Goal: Task Accomplishment & Management: Use online tool/utility

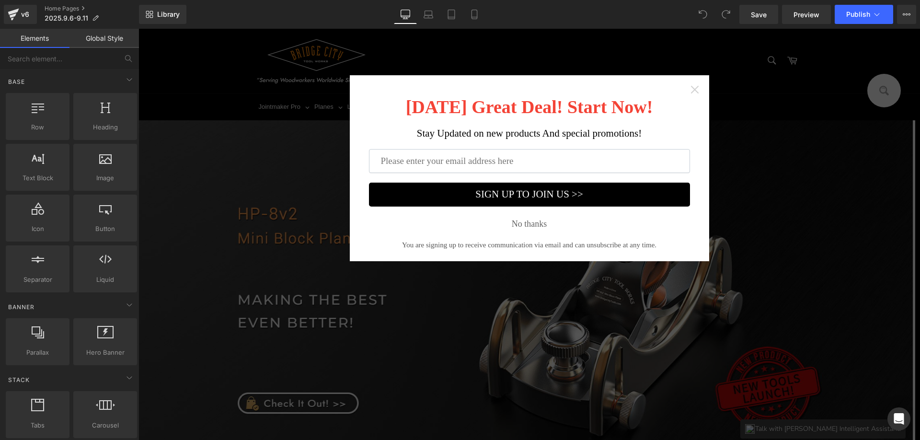
click at [692, 89] on icon "Close widget" at bounding box center [695, 90] width 10 height 10
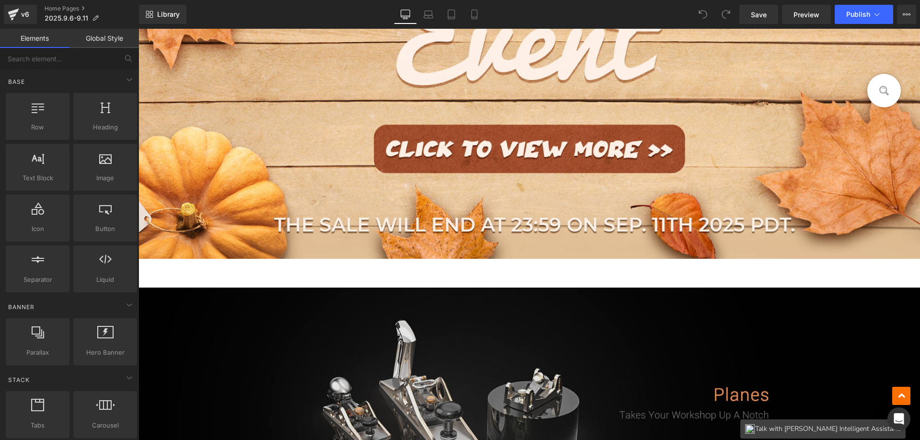
scroll to position [766, 0]
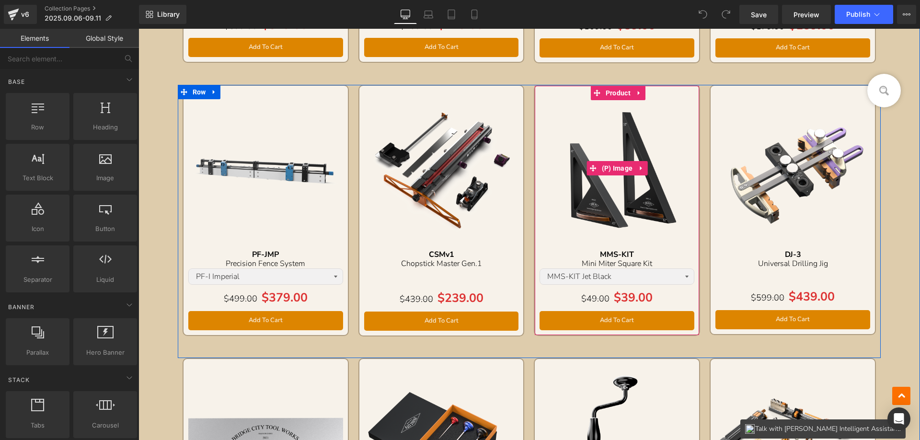
scroll to position [1102, 0]
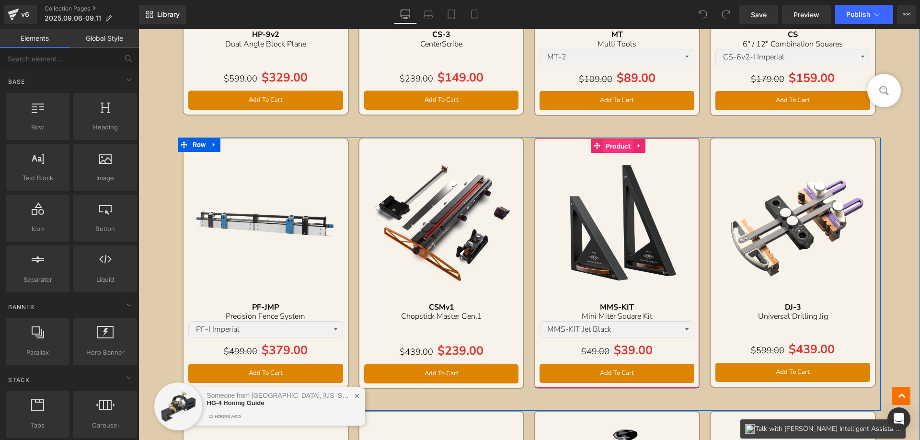
click at [610, 145] on span "Product" at bounding box center [618, 146] width 30 height 14
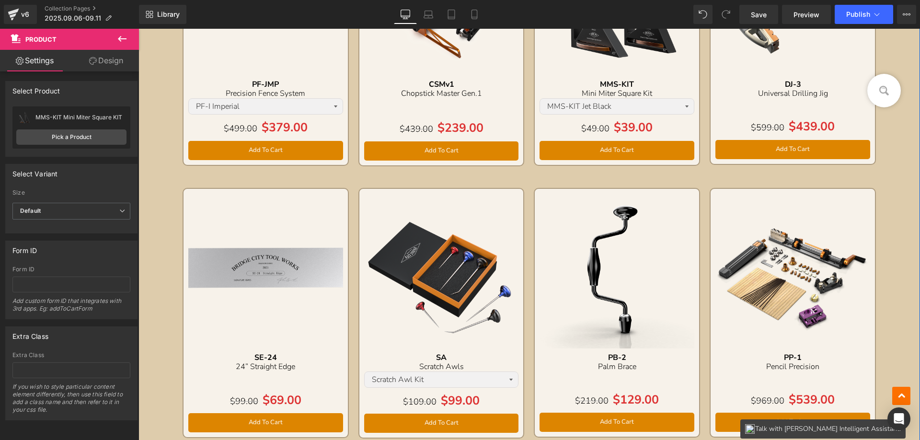
scroll to position [1389, 0]
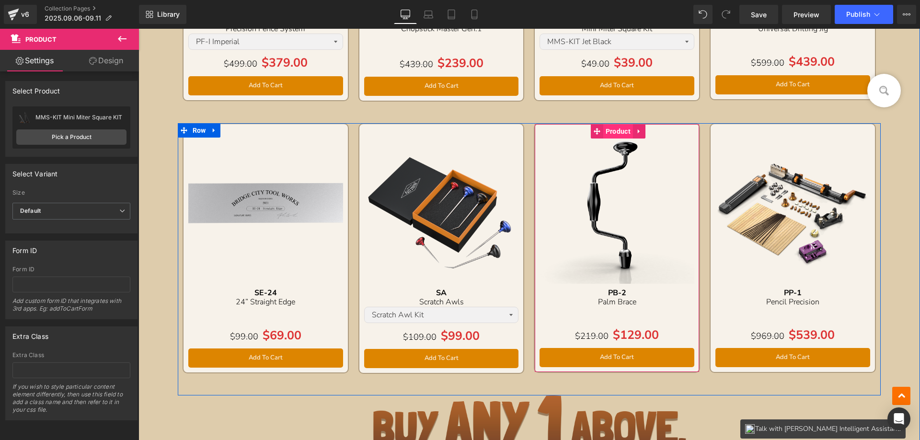
click at [615, 131] on span "Product" at bounding box center [618, 131] width 30 height 14
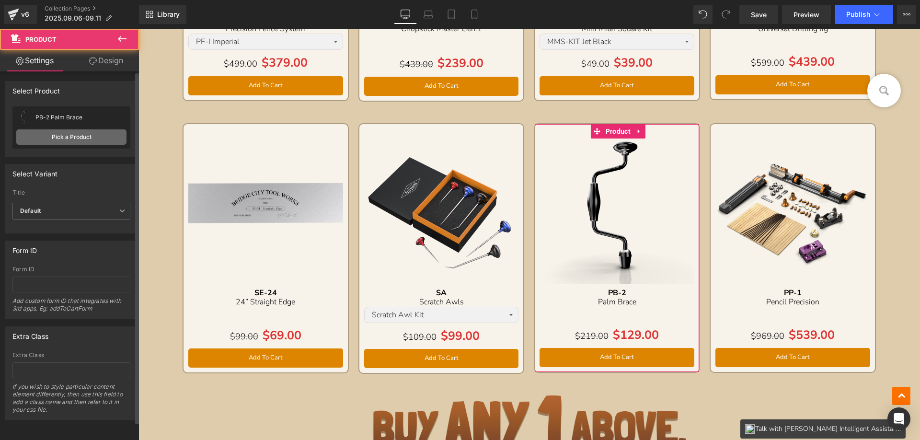
click at [49, 136] on link "Pick a Product" at bounding box center [71, 136] width 110 height 15
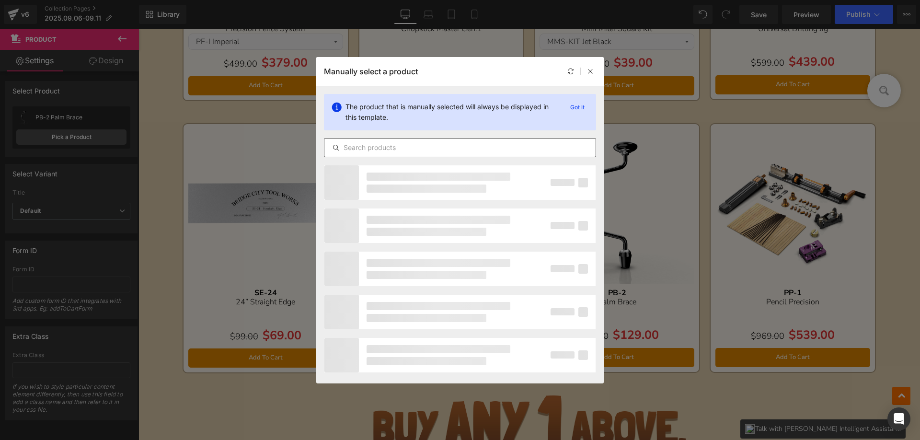
click at [373, 145] on input "text" at bounding box center [459, 147] width 271 height 11
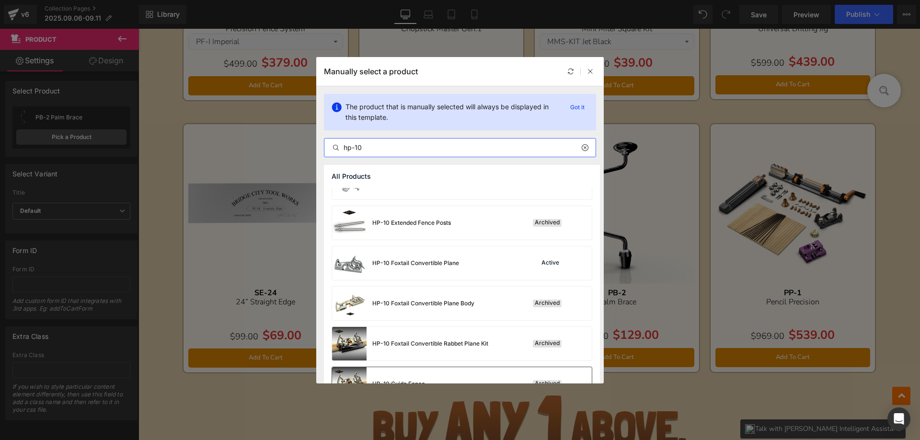
scroll to position [1245, 0]
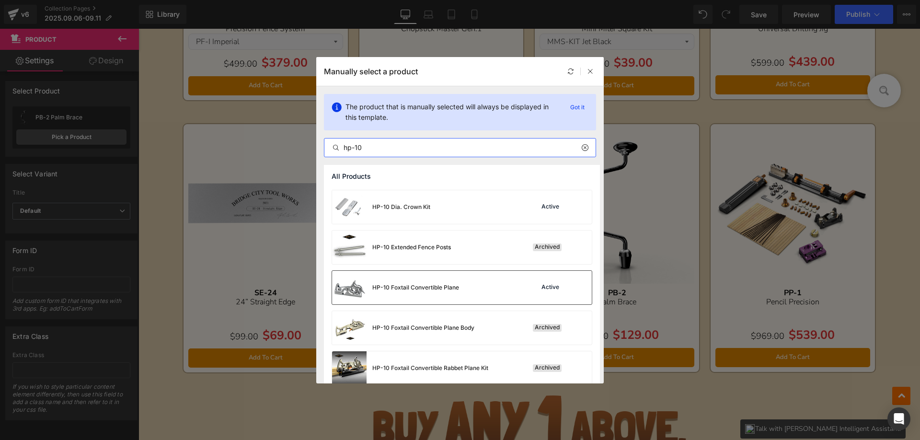
type input "hp-10"
click at [436, 283] on div "HP-10 Foxtail Convertible Plane" at bounding box center [395, 288] width 127 height 34
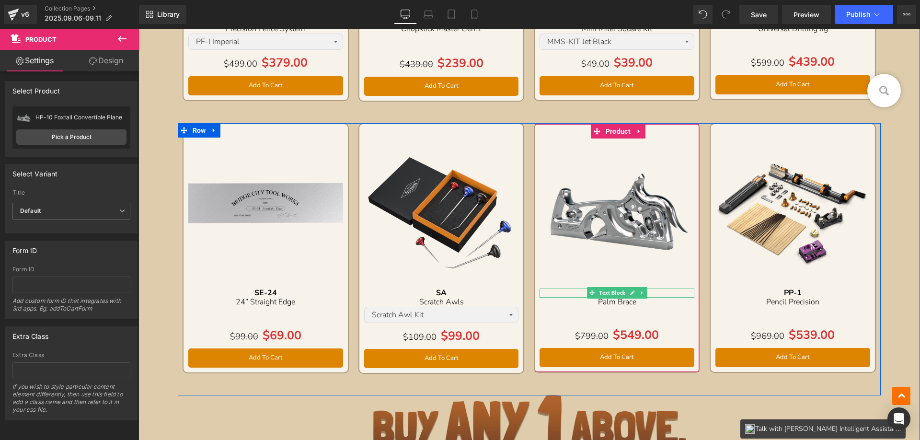
drag, startPoint x: 573, startPoint y: 292, endPoint x: 582, endPoint y: 291, distance: 9.6
click at [573, 291] on p "PB-2" at bounding box center [616, 292] width 155 height 9
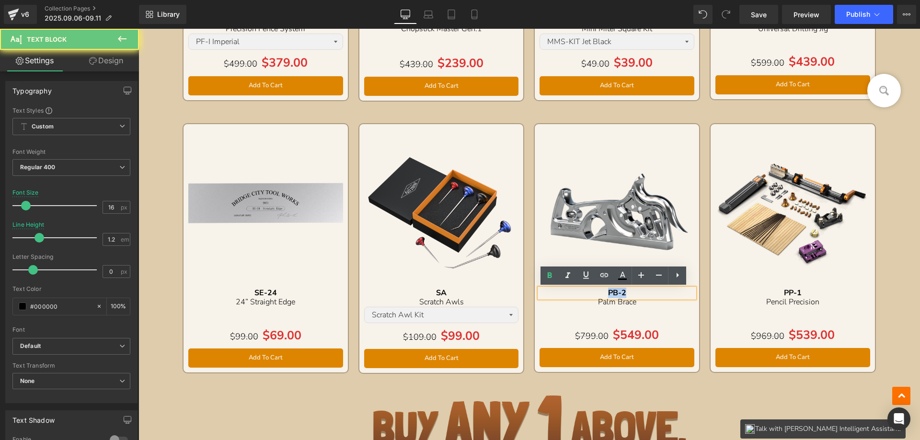
drag, startPoint x: 597, startPoint y: 293, endPoint x: 648, endPoint y: 292, distance: 50.8
click at [648, 292] on p "PB-2" at bounding box center [616, 292] width 155 height 9
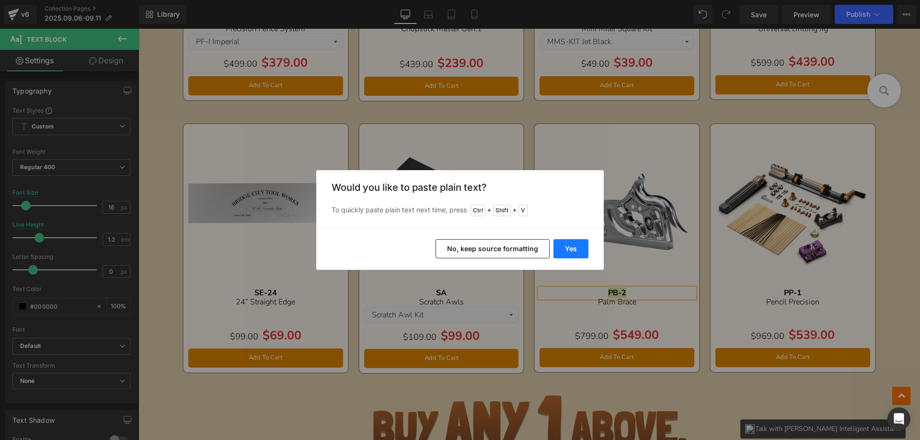
drag, startPoint x: 565, startPoint y: 250, endPoint x: 406, endPoint y: 218, distance: 162.2
click at [565, 250] on button "Yes" at bounding box center [570, 248] width 35 height 19
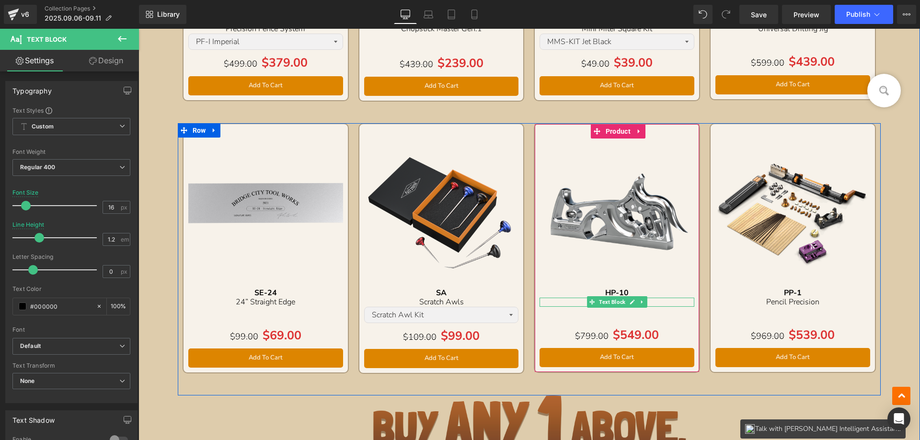
click at [581, 301] on p "Palm Brace" at bounding box center [616, 301] width 155 height 9
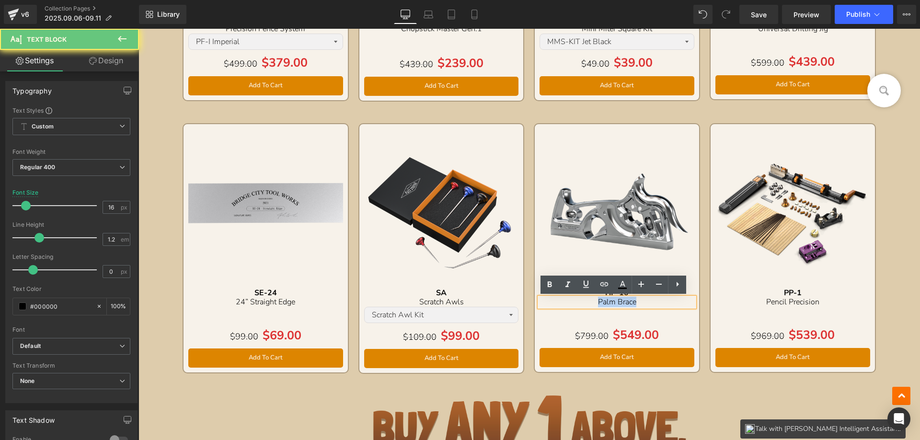
drag, startPoint x: 578, startPoint y: 302, endPoint x: 666, endPoint y: 302, distance: 88.1
click at [666, 302] on p "Palm Brace" at bounding box center [616, 301] width 155 height 9
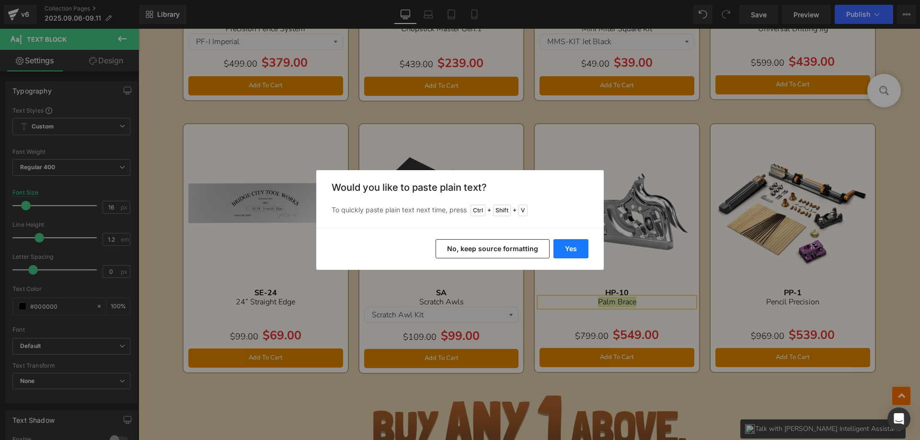
click at [569, 248] on button "Yes" at bounding box center [570, 248] width 35 height 19
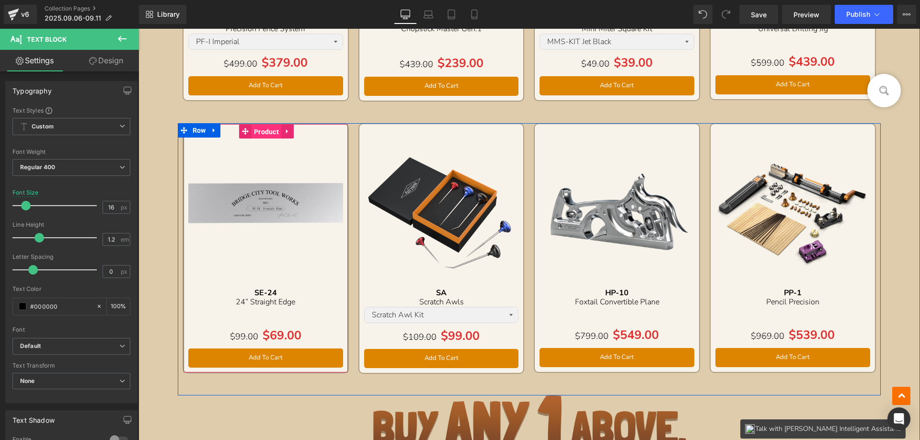
click at [264, 131] on span "Product" at bounding box center [266, 132] width 30 height 14
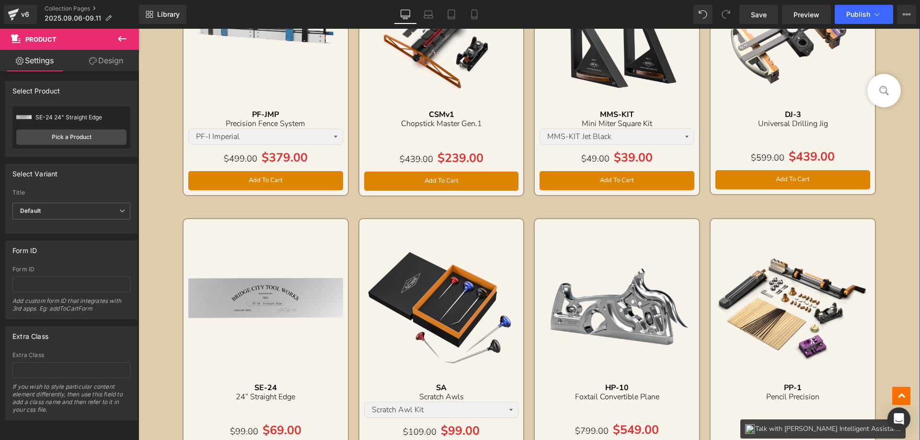
scroll to position [1341, 0]
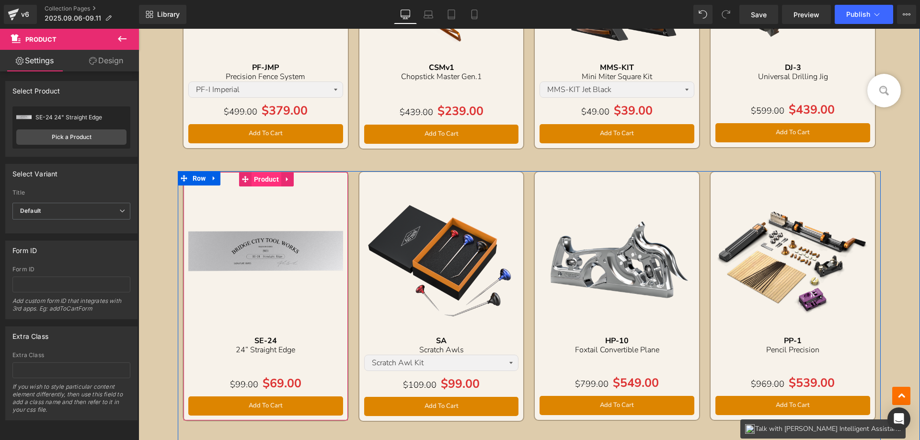
click at [260, 178] on span "Product" at bounding box center [266, 179] width 30 height 14
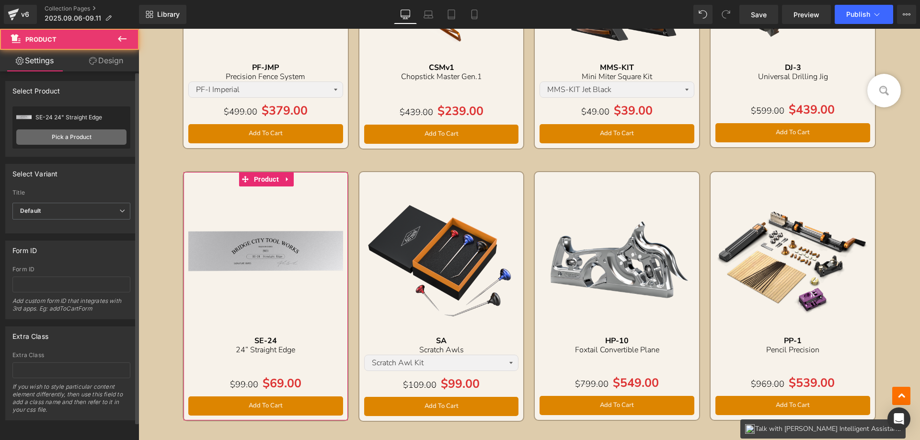
click at [63, 137] on link "Pick a Product" at bounding box center [71, 136] width 110 height 15
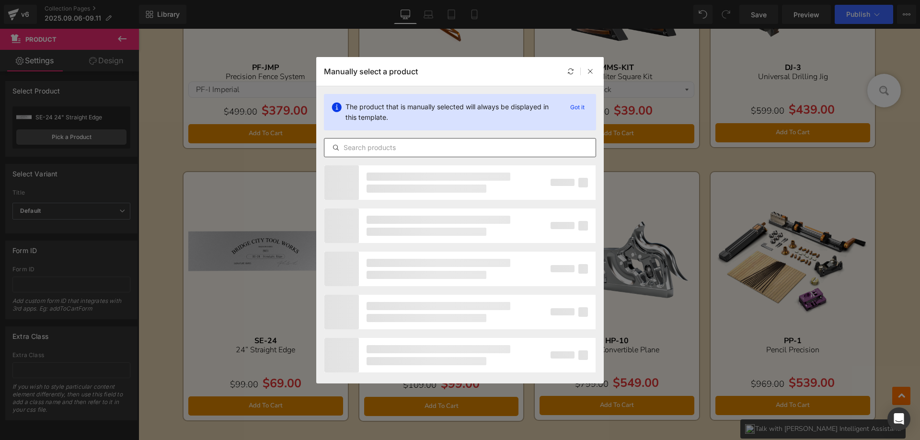
click at [355, 144] on input "text" at bounding box center [459, 147] width 271 height 11
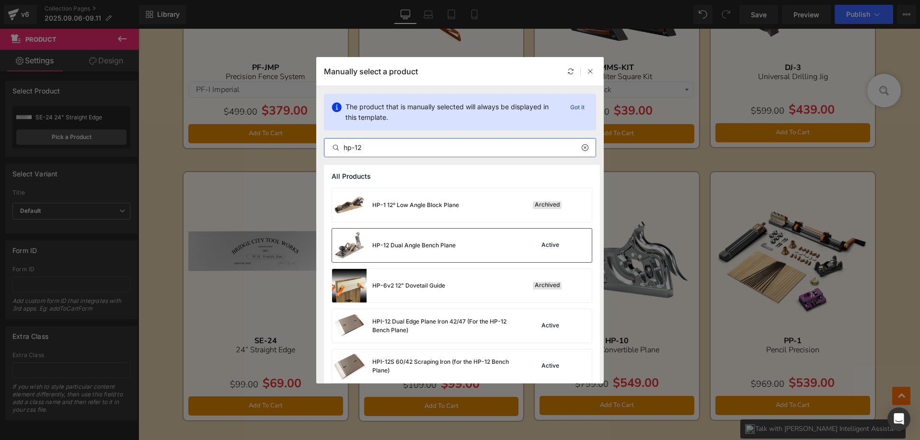
type input "hp-12"
click at [396, 244] on div "HP-12 Dual Angle Bench Plane" at bounding box center [413, 245] width 83 height 9
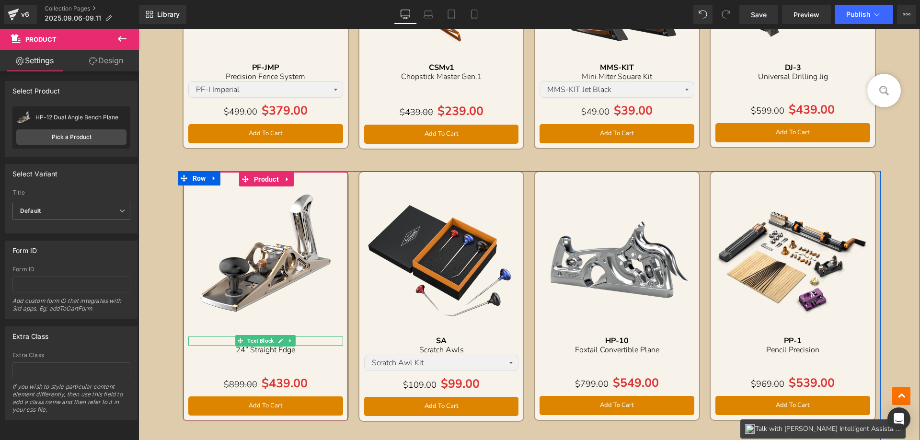
click at [227, 339] on div "SE-24" at bounding box center [265, 340] width 155 height 9
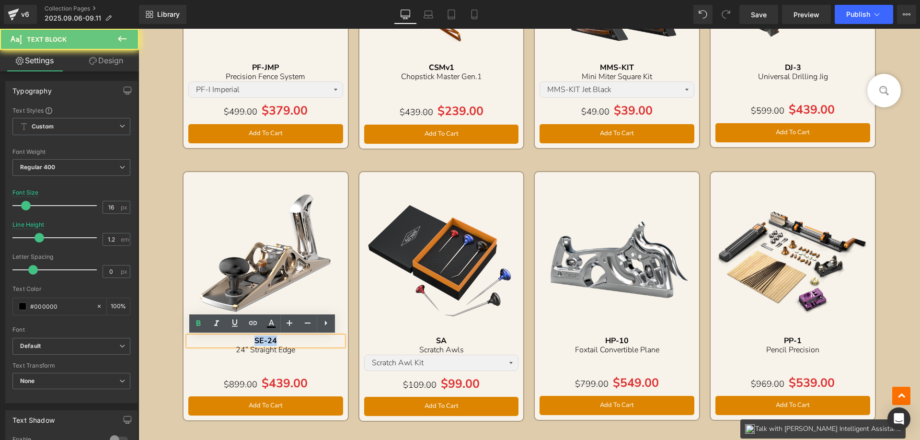
drag, startPoint x: 235, startPoint y: 338, endPoint x: 307, endPoint y: 338, distance: 71.8
click at [307, 338] on div "SE-24" at bounding box center [265, 340] width 155 height 9
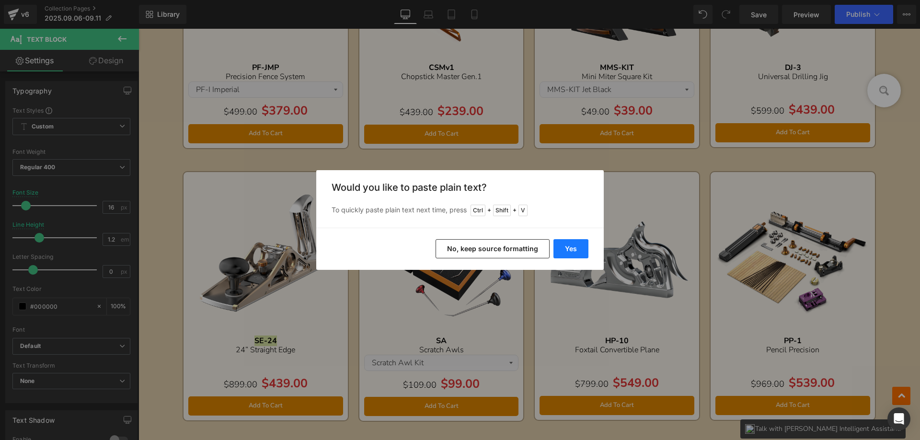
click at [573, 249] on button "Yes" at bounding box center [570, 248] width 35 height 19
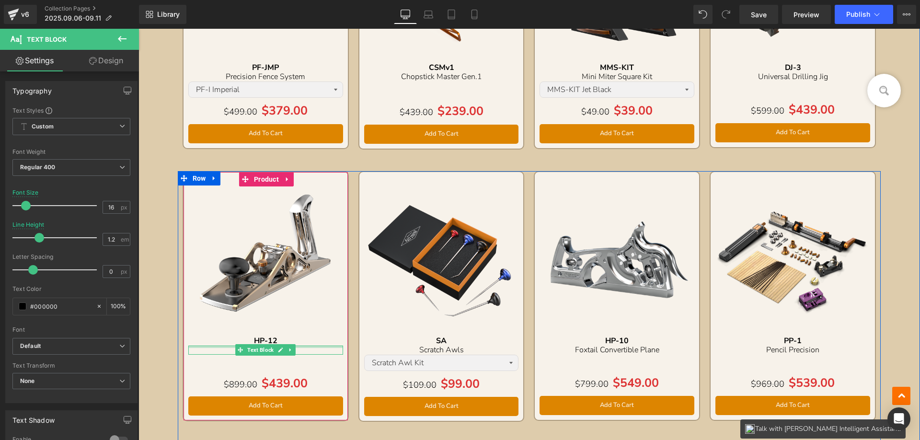
click at [214, 346] on div "24” Straight Edge Text Block" at bounding box center [265, 349] width 155 height 9
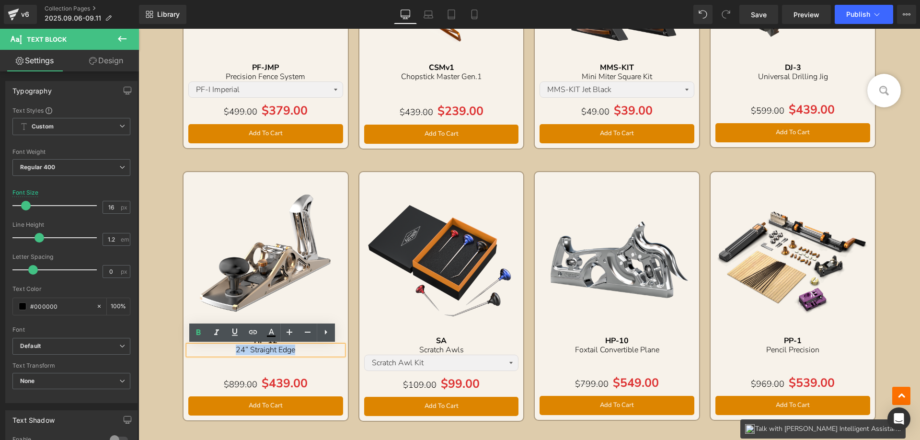
drag, startPoint x: 219, startPoint y: 350, endPoint x: 298, endPoint y: 349, distance: 79.0
click at [298, 349] on div "24” Straight Edge" at bounding box center [265, 349] width 155 height 9
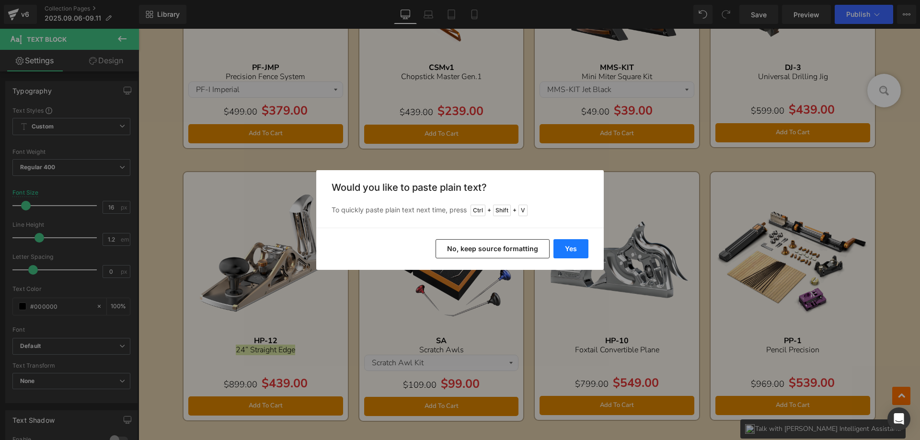
click at [570, 250] on button "Yes" at bounding box center [570, 248] width 35 height 19
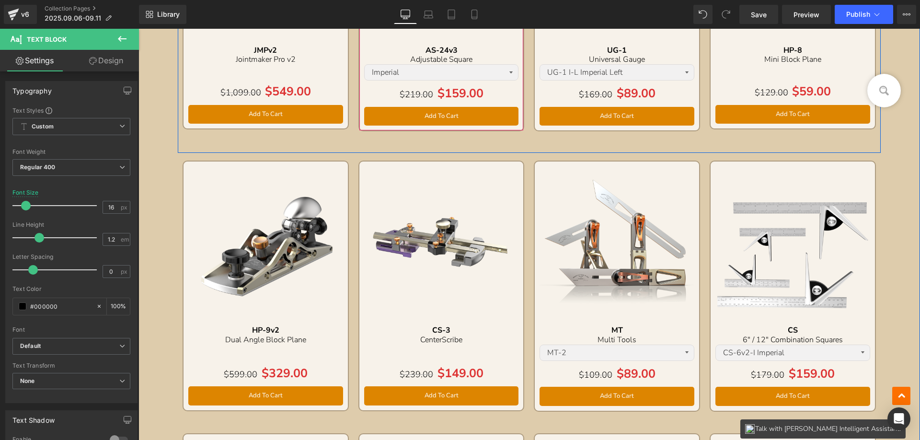
scroll to position [814, 0]
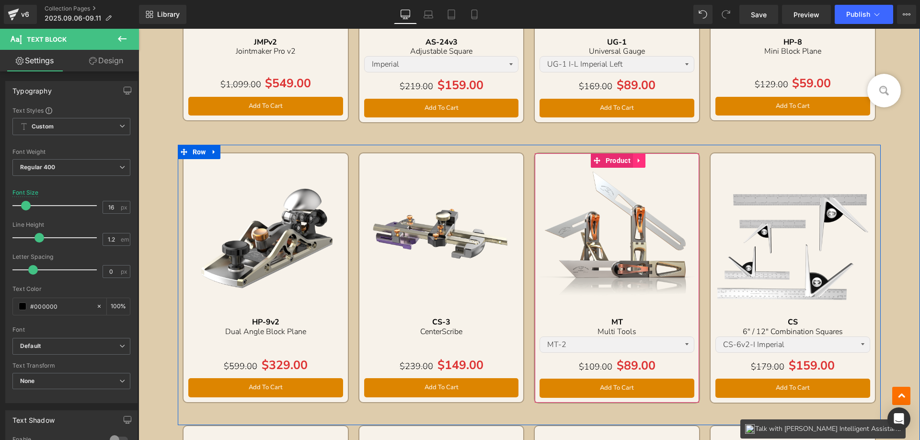
click at [638, 159] on icon at bounding box center [639, 160] width 7 height 7
click at [644, 158] on icon at bounding box center [645, 160] width 7 height 7
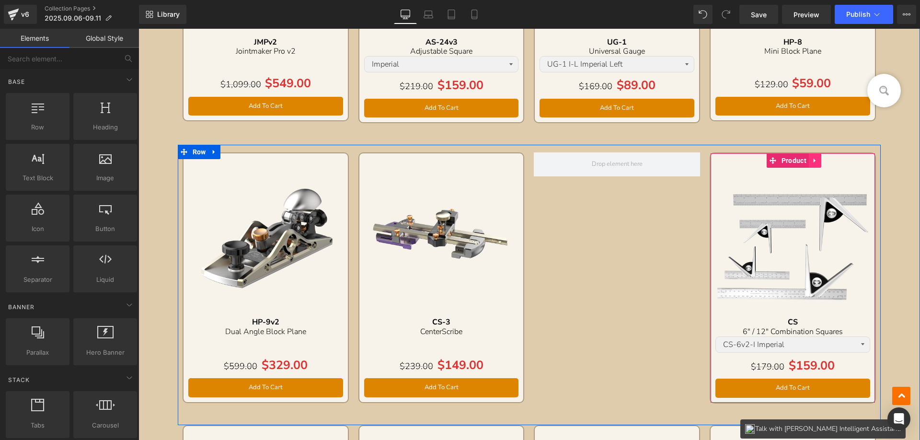
click at [812, 160] on icon at bounding box center [814, 160] width 7 height 7
click at [818, 162] on icon at bounding box center [821, 160] width 7 height 7
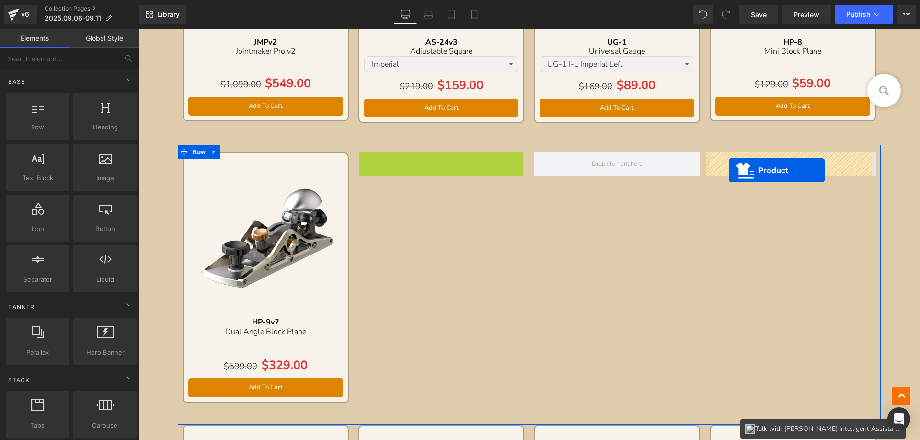
drag, startPoint x: 417, startPoint y: 163, endPoint x: 729, endPoint y: 170, distance: 311.9
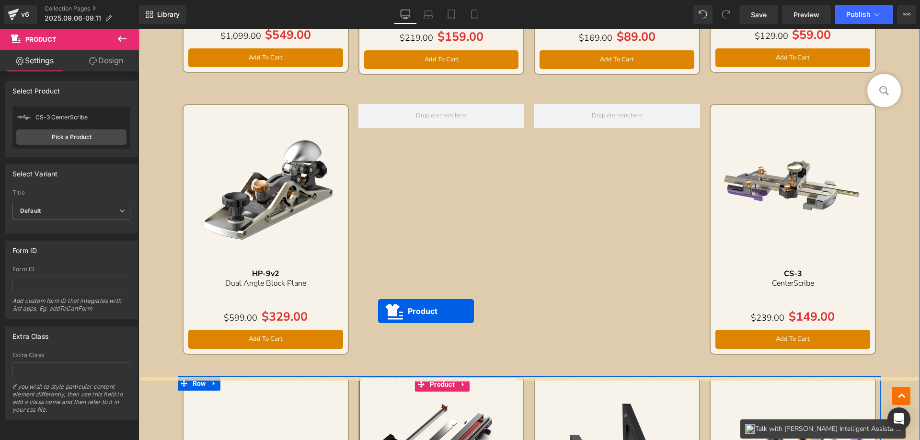
scroll to position [862, 0]
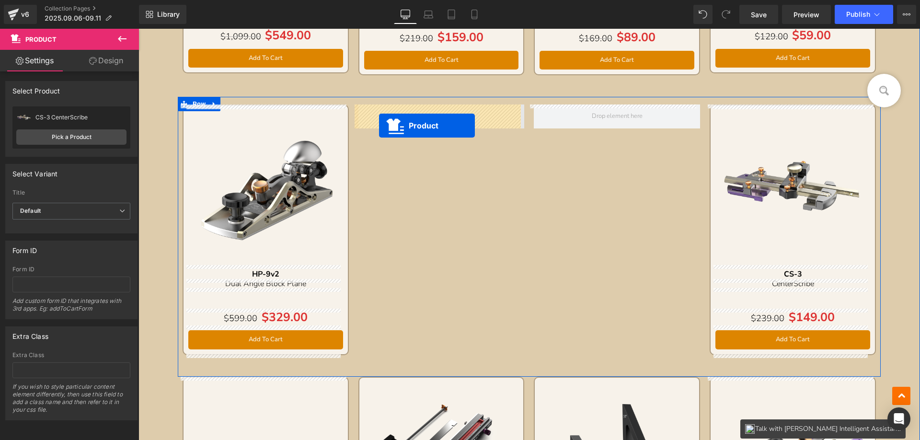
drag, startPoint x: 237, startPoint y: 229, endPoint x: 379, endPoint y: 125, distance: 175.9
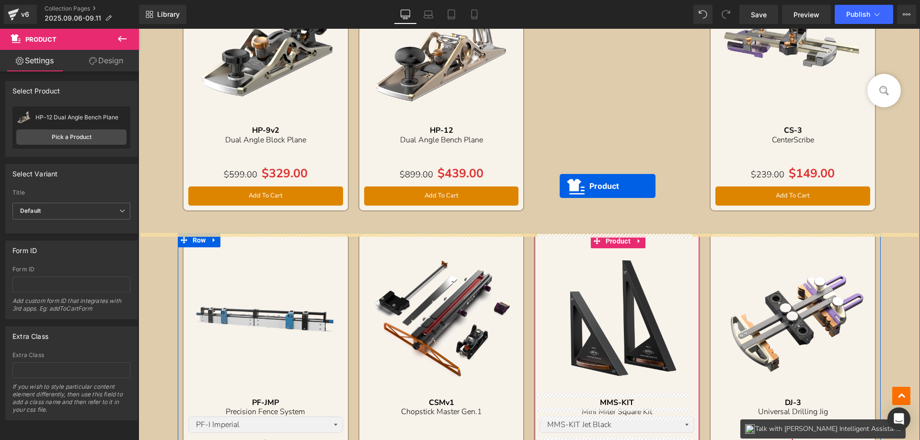
scroll to position [766, 0]
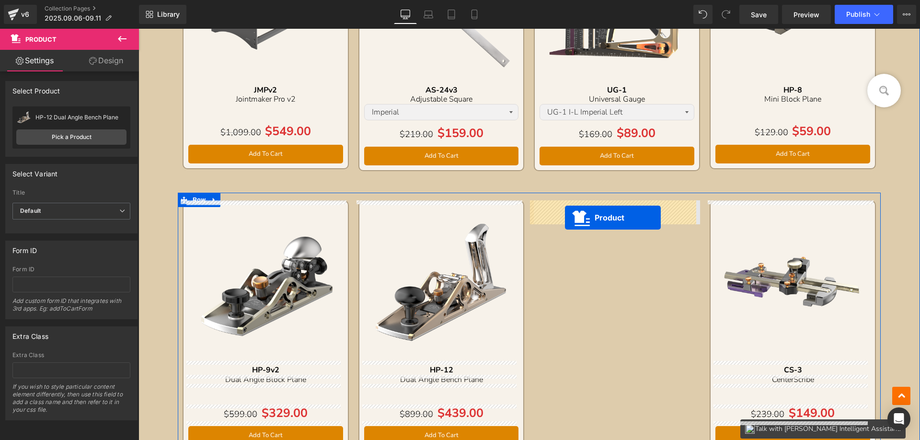
drag, startPoint x: 596, startPoint y: 227, endPoint x: 565, endPoint y: 217, distance: 32.4
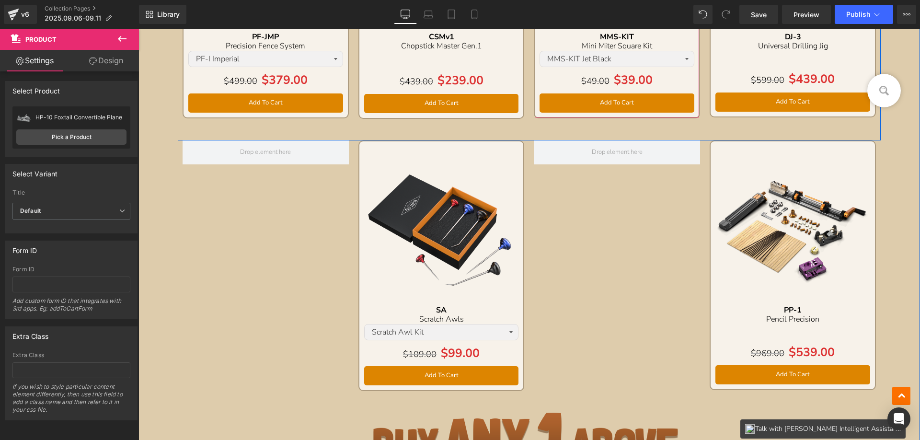
scroll to position [1389, 0]
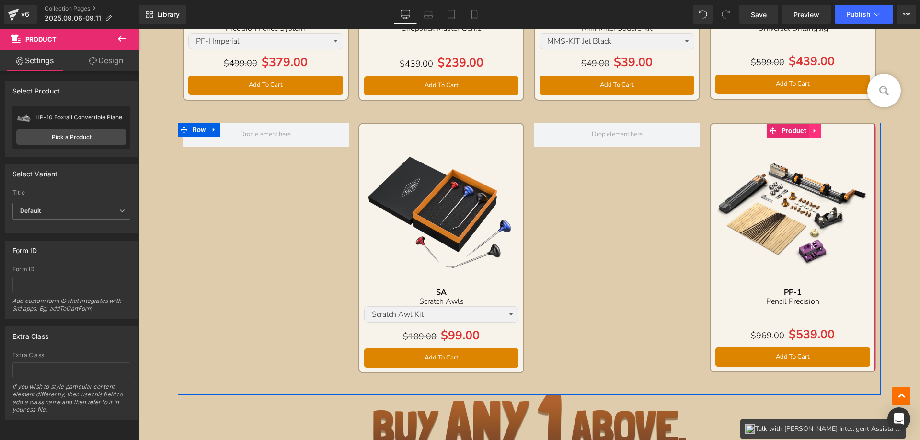
click at [813, 130] on icon at bounding box center [814, 130] width 2 height 4
click at [805, 129] on icon at bounding box center [808, 130] width 7 height 7
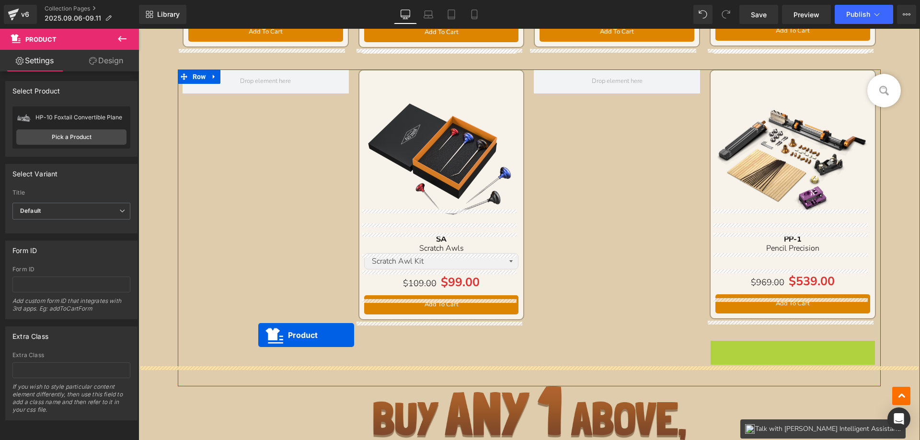
scroll to position [1428, 0]
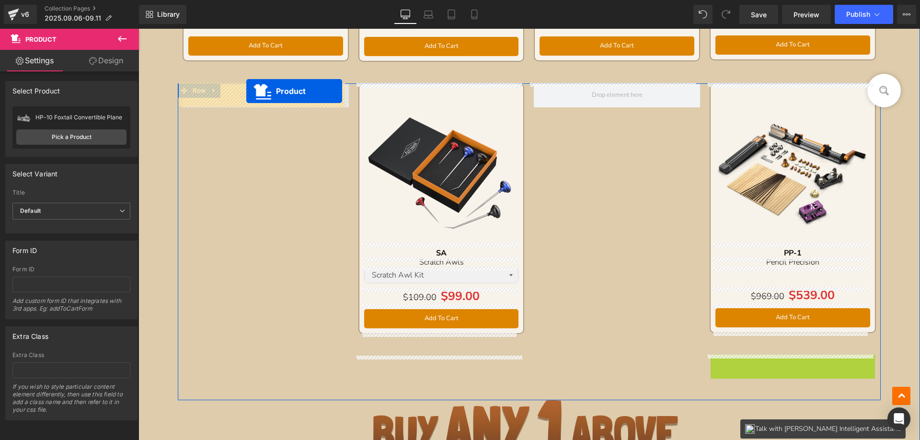
drag, startPoint x: 769, startPoint y: 77, endPoint x: 246, endPoint y: 91, distance: 522.8
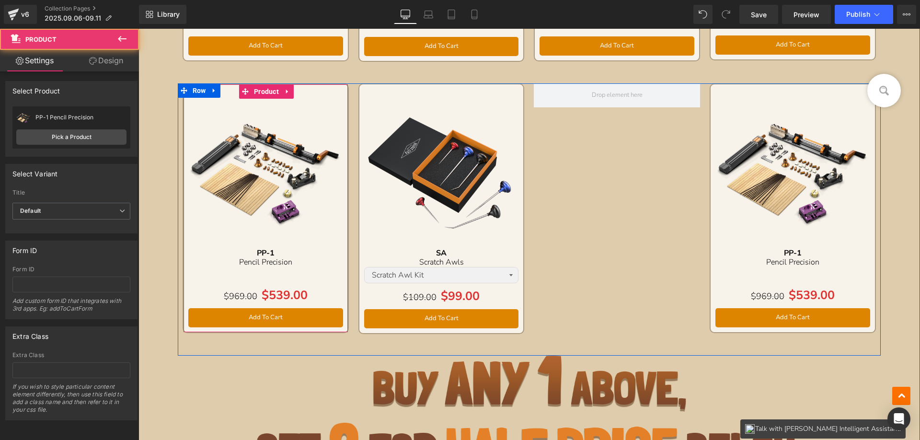
drag, startPoint x: 261, startPoint y: 93, endPoint x: 168, endPoint y: 119, distance: 96.3
click at [261, 93] on span "Product" at bounding box center [266, 91] width 30 height 14
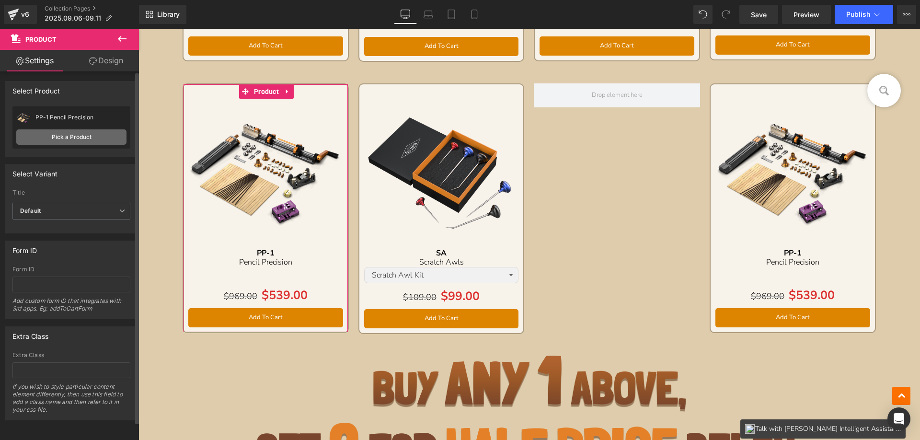
click at [69, 134] on link "Pick a Product" at bounding box center [71, 136] width 110 height 15
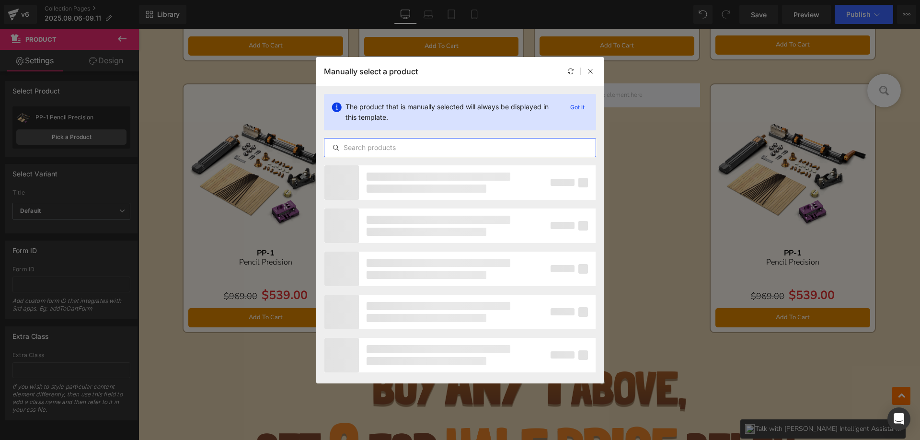
click at [401, 146] on input "text" at bounding box center [459, 147] width 271 height 11
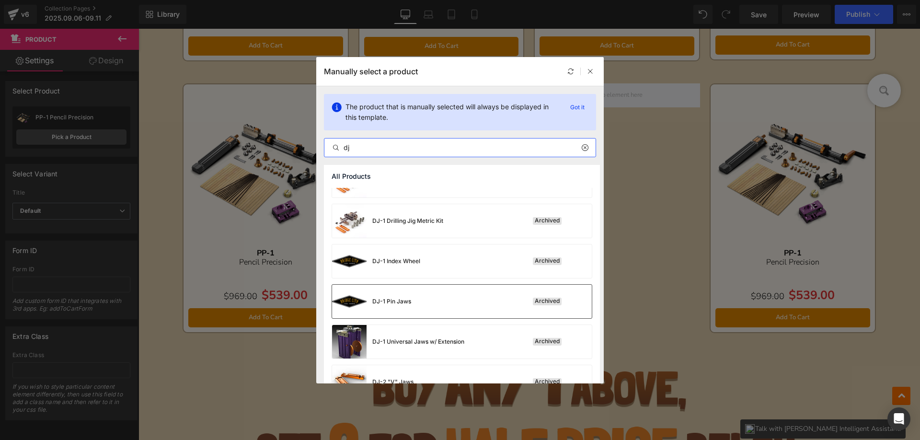
scroll to position [392, 0]
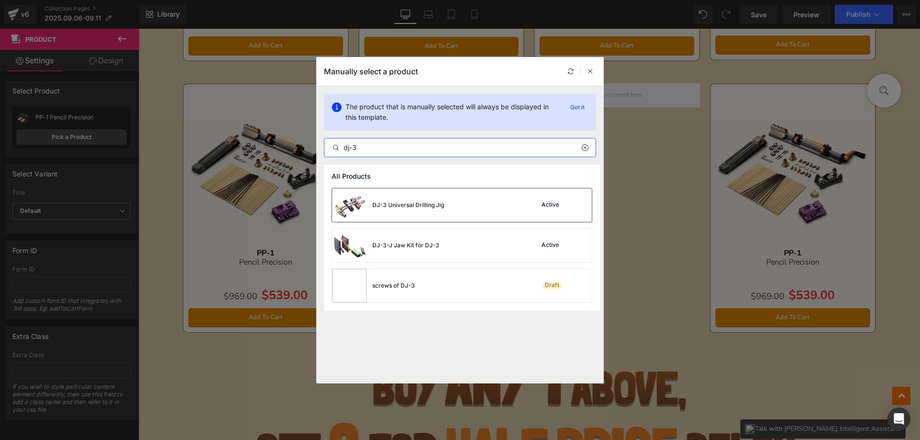
type input "dj-3"
click at [415, 209] on div "DJ-3 Universal Drilling Jig" at bounding box center [388, 205] width 112 height 34
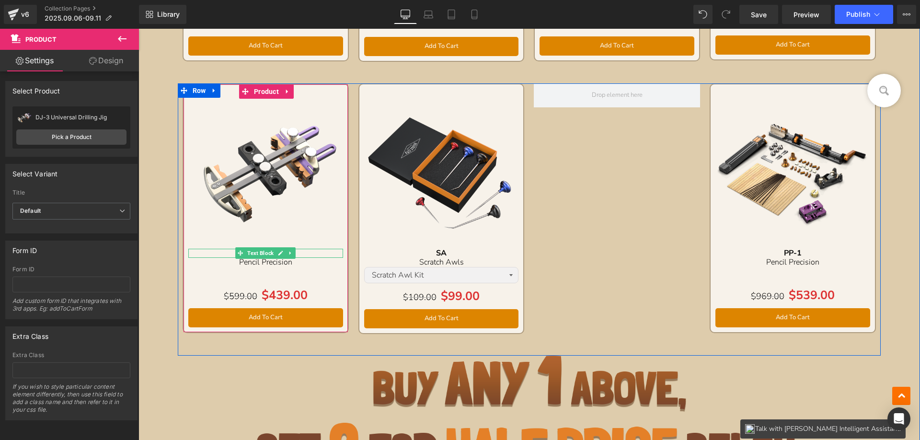
click at [226, 251] on div "PP-1" at bounding box center [265, 253] width 155 height 9
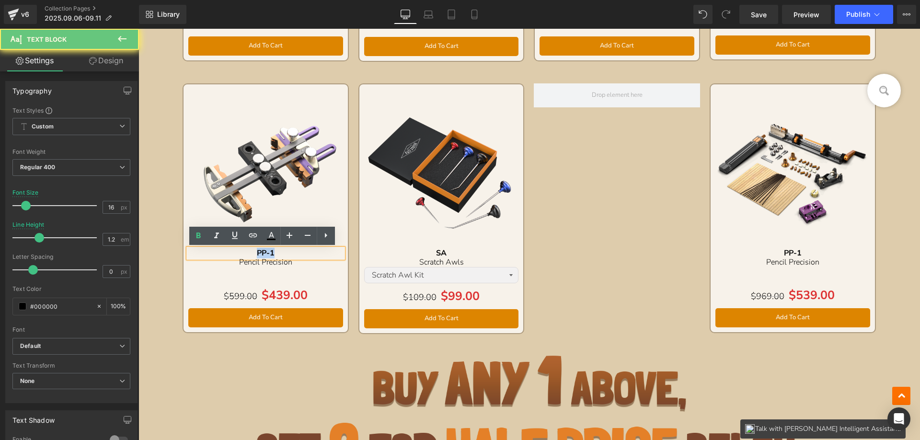
drag, startPoint x: 249, startPoint y: 252, endPoint x: 293, endPoint y: 253, distance: 44.1
click at [293, 253] on div "PP-1" at bounding box center [265, 253] width 155 height 9
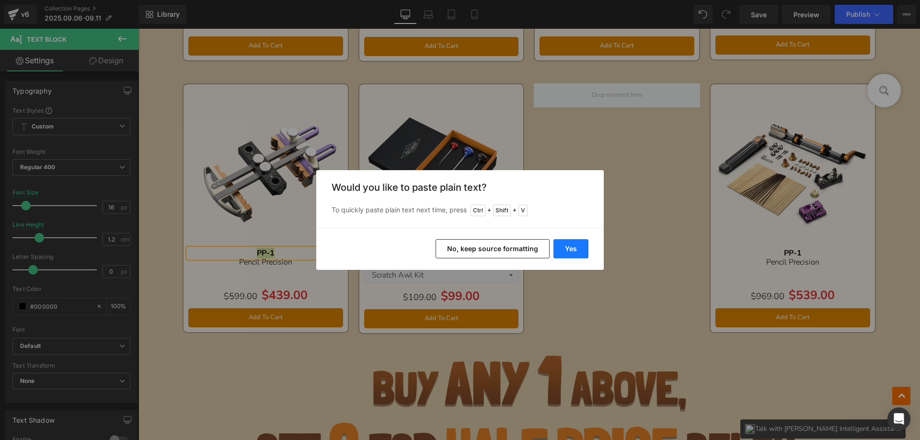
click at [569, 250] on button "Yes" at bounding box center [570, 248] width 35 height 19
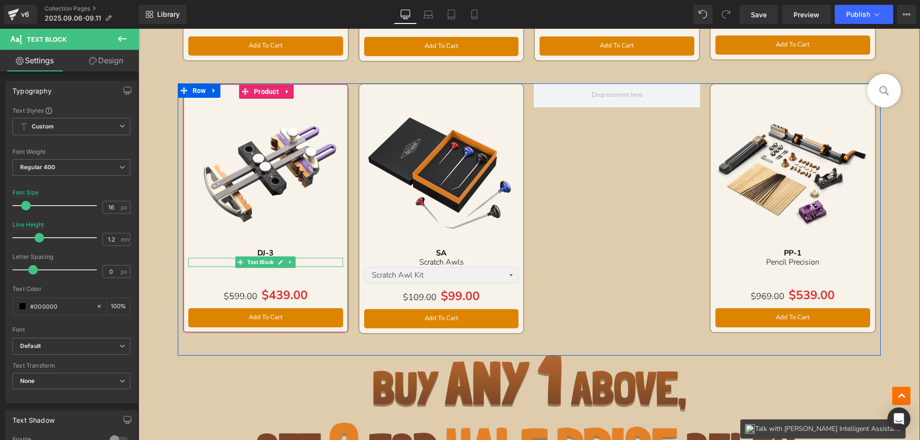
click at [223, 261] on p "Pencil Precision" at bounding box center [265, 262] width 155 height 9
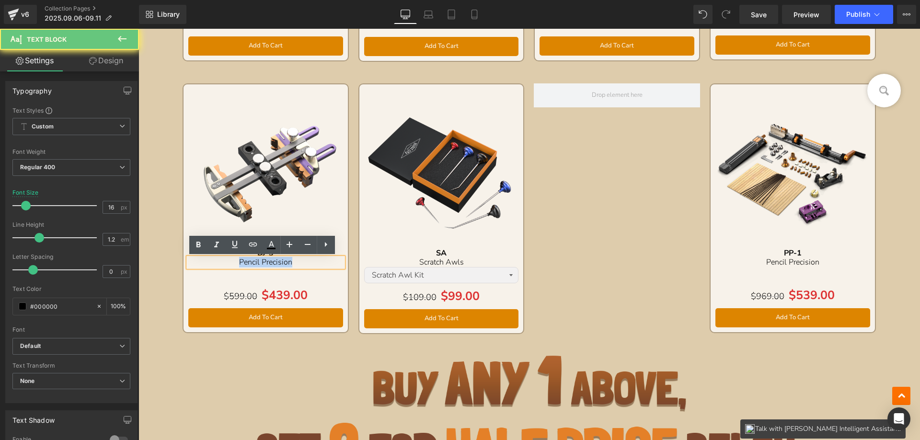
drag, startPoint x: 224, startPoint y: 260, endPoint x: 313, endPoint y: 262, distance: 88.6
click at [313, 262] on p "Pencil Precision" at bounding box center [265, 262] width 155 height 9
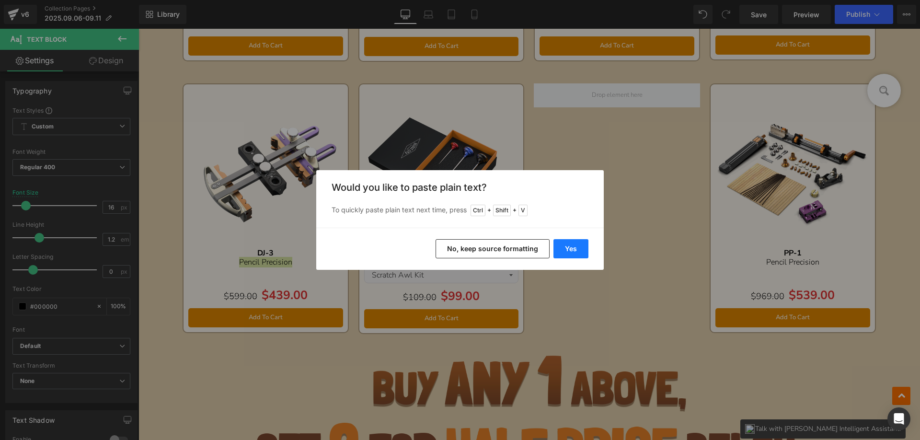
click at [579, 249] on button "Yes" at bounding box center [570, 248] width 35 height 19
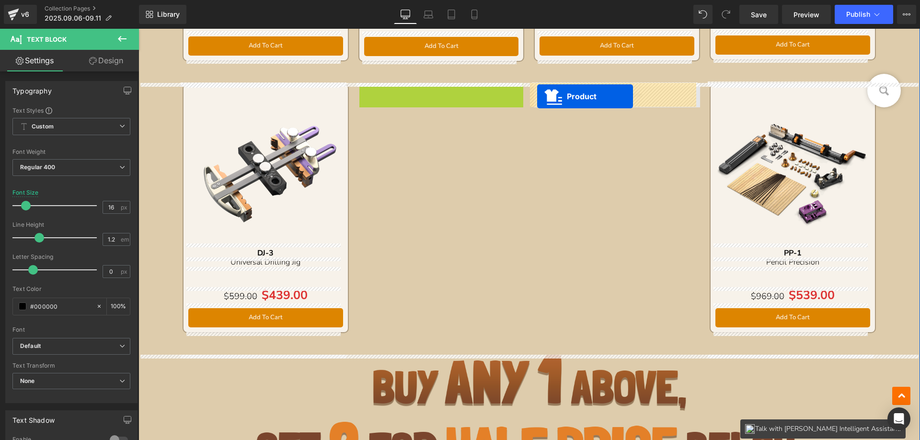
drag, startPoint x: 414, startPoint y: 93, endPoint x: 538, endPoint y: 97, distance: 123.6
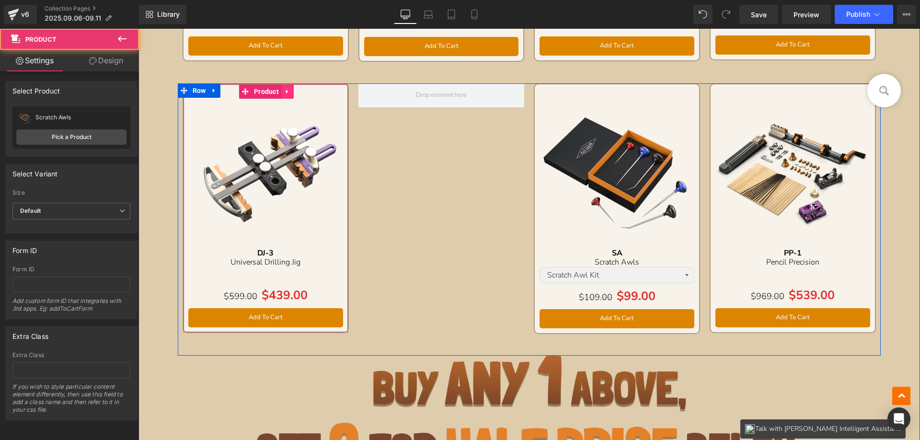
click at [286, 91] on icon at bounding box center [287, 91] width 7 height 7
click at [278, 91] on icon at bounding box center [281, 91] width 7 height 7
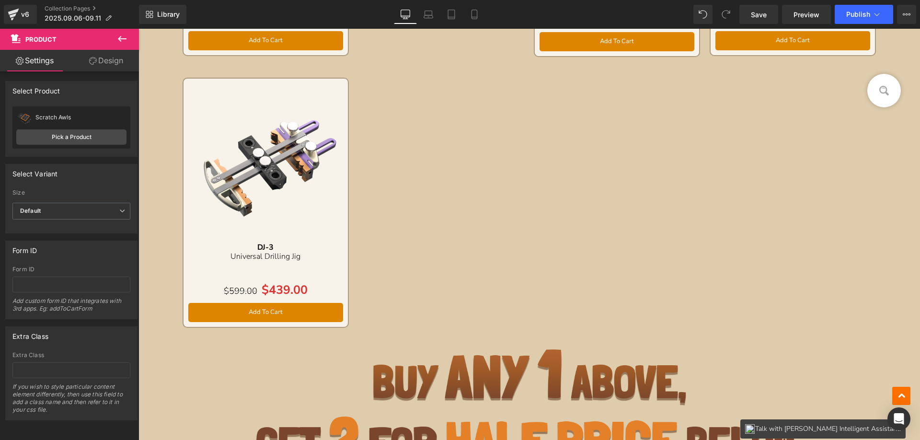
scroll to position [1716, 0]
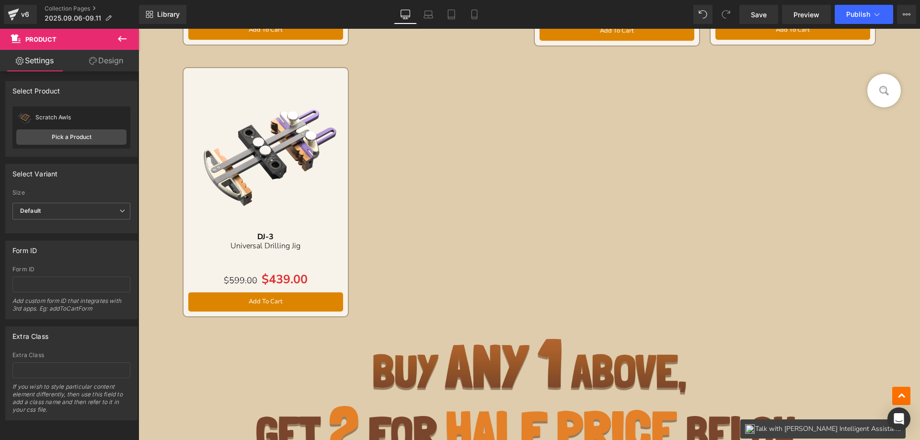
click at [245, 84] on img at bounding box center [265, 150] width 155 height 155
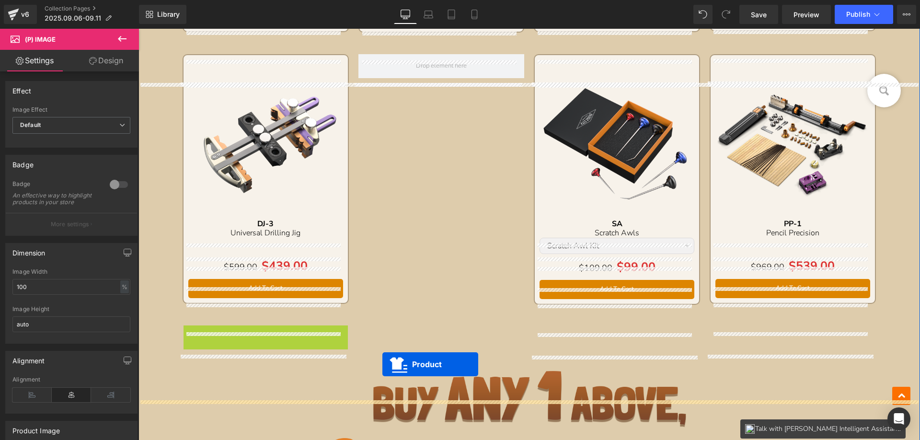
scroll to position [1428, 0]
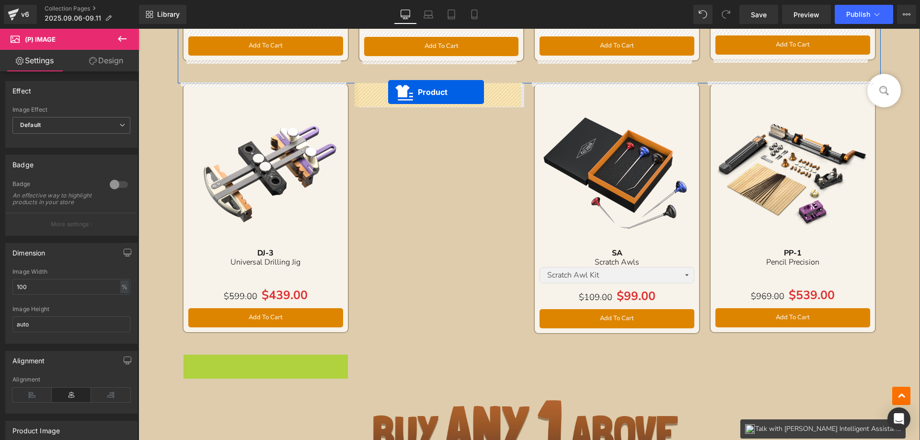
drag, startPoint x: 243, startPoint y: 77, endPoint x: 388, endPoint y: 92, distance: 145.4
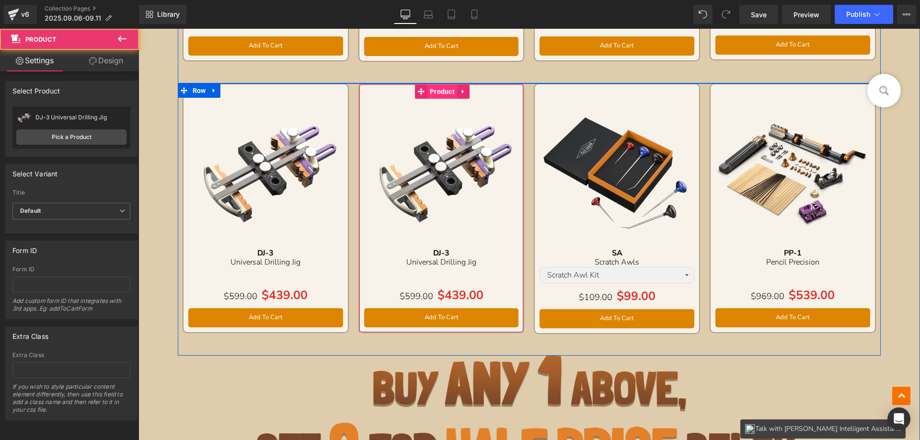
click at [434, 89] on span "Product" at bounding box center [442, 91] width 30 height 14
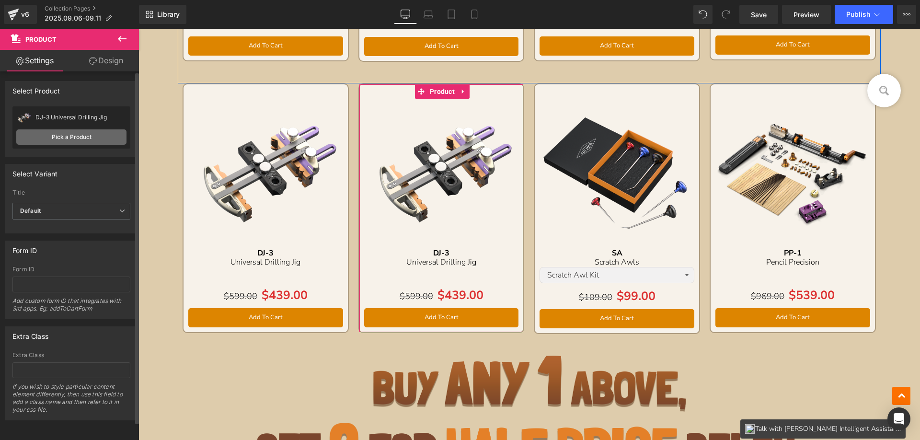
click at [79, 139] on link "Pick a Product" at bounding box center [71, 136] width 110 height 15
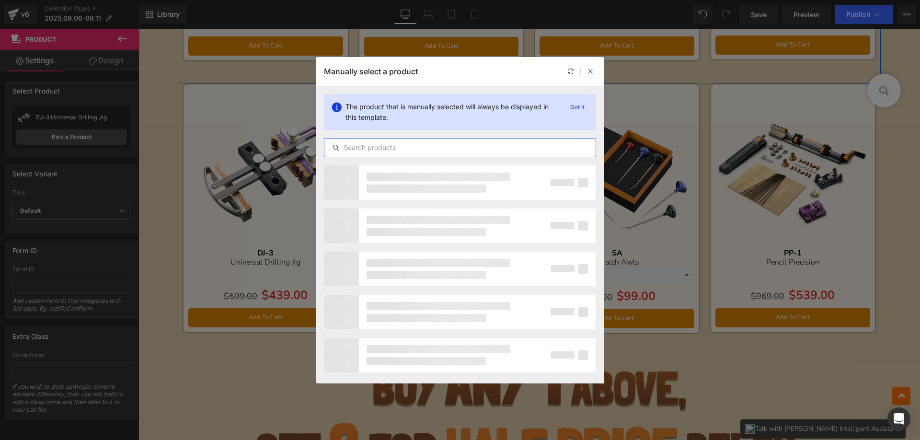
click at [394, 146] on input "text" at bounding box center [459, 147] width 271 height 11
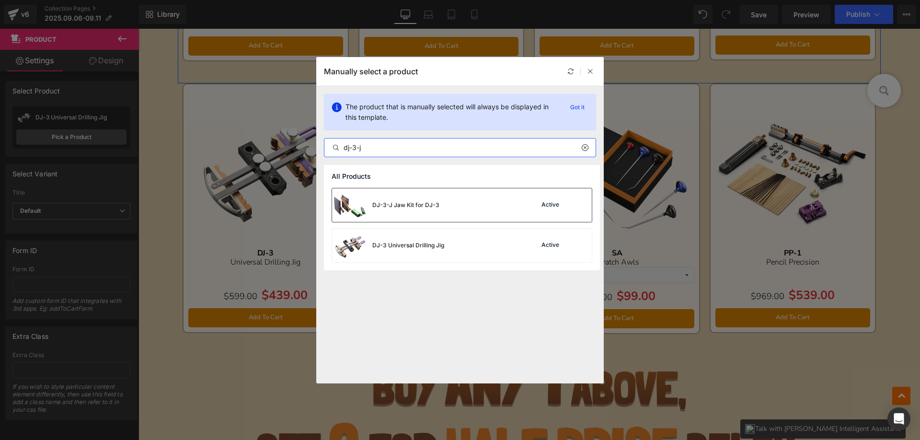
type input "dj-3-j"
drag, startPoint x: 409, startPoint y: 201, endPoint x: 268, endPoint y: 172, distance: 143.7
click at [409, 201] on div "DJ-3-J Jaw Kit for DJ-3" at bounding box center [405, 205] width 67 height 9
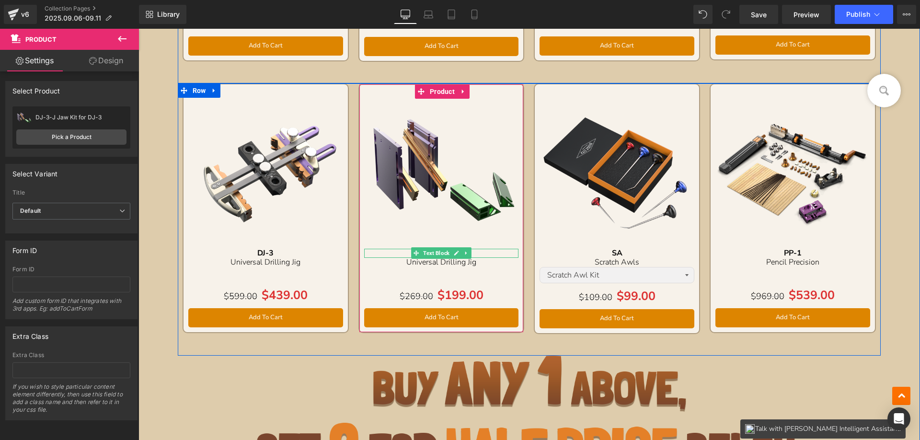
drag, startPoint x: 391, startPoint y: 252, endPoint x: 399, endPoint y: 250, distance: 8.4
click at [391, 252] on div "DJ-3" at bounding box center [441, 253] width 155 height 9
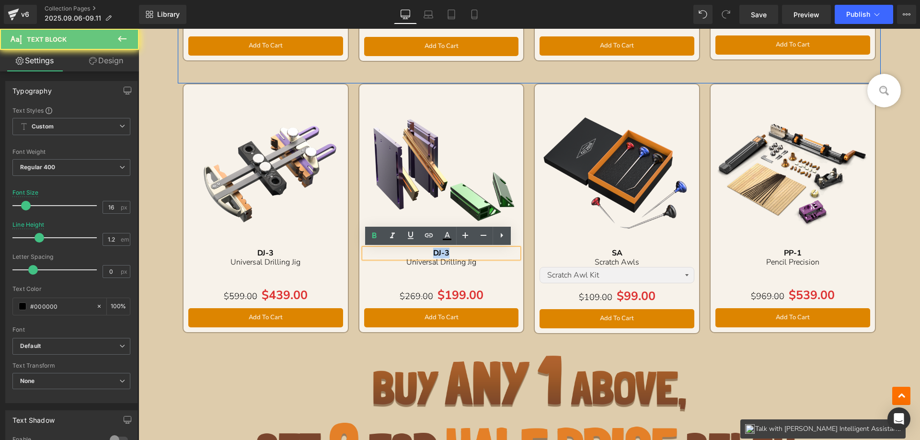
drag, startPoint x: 414, startPoint y: 251, endPoint x: 469, endPoint y: 251, distance: 55.6
click at [469, 251] on div "DJ-3" at bounding box center [441, 253] width 155 height 9
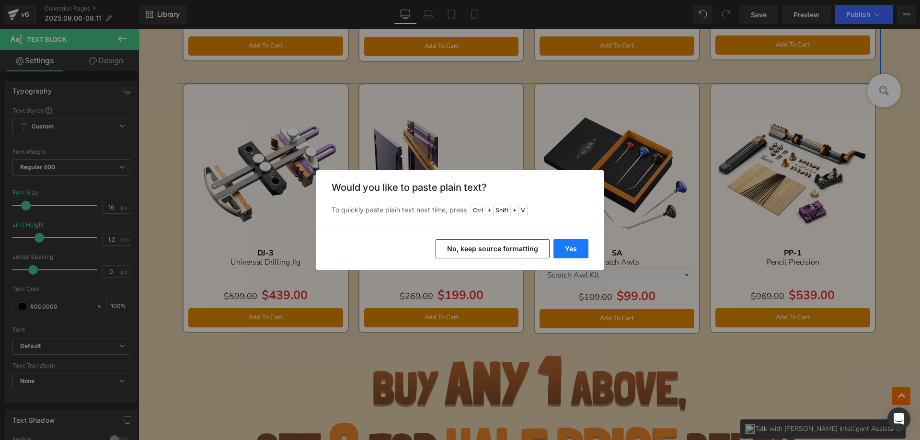
drag, startPoint x: 581, startPoint y: 250, endPoint x: 319, endPoint y: 236, distance: 262.4
click at [581, 250] on button "Yes" at bounding box center [570, 248] width 35 height 19
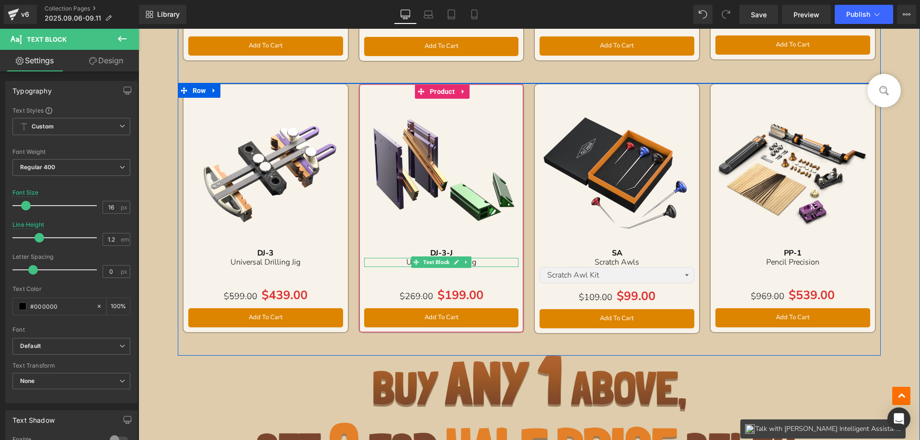
click at [390, 262] on p "Universal Drilling Jig" at bounding box center [441, 262] width 155 height 9
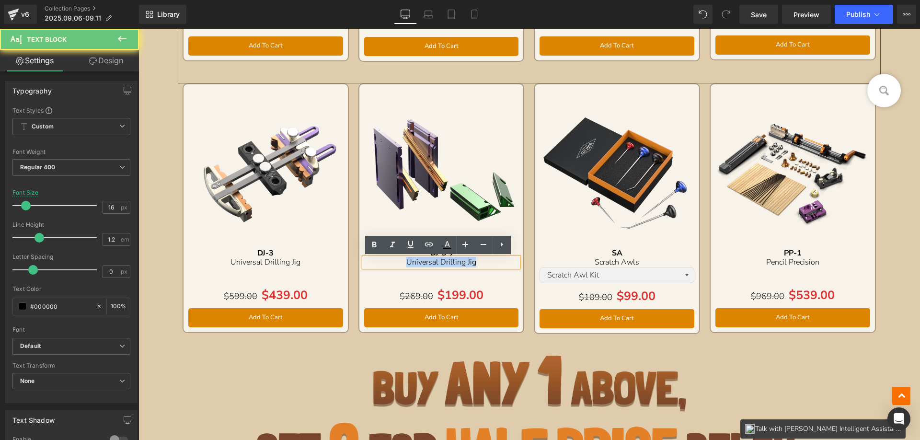
drag, startPoint x: 394, startPoint y: 261, endPoint x: 491, endPoint y: 262, distance: 97.2
click at [491, 262] on p "Universal Drilling Jig" at bounding box center [441, 262] width 155 height 9
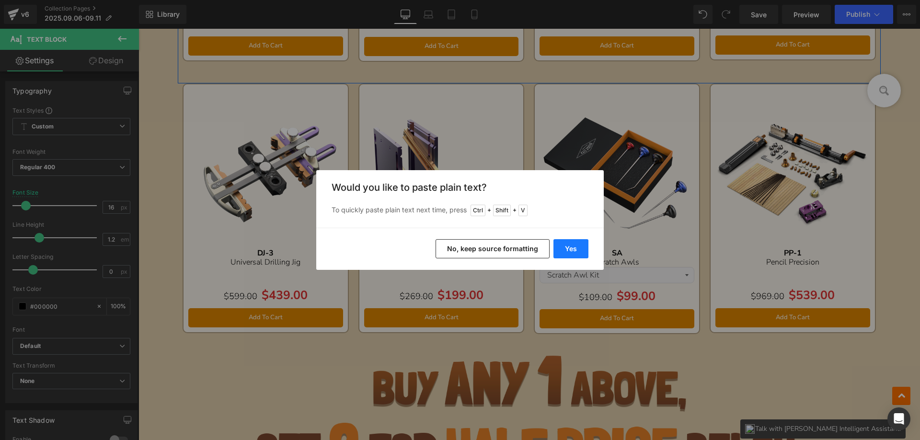
click at [570, 244] on button "Yes" at bounding box center [570, 248] width 35 height 19
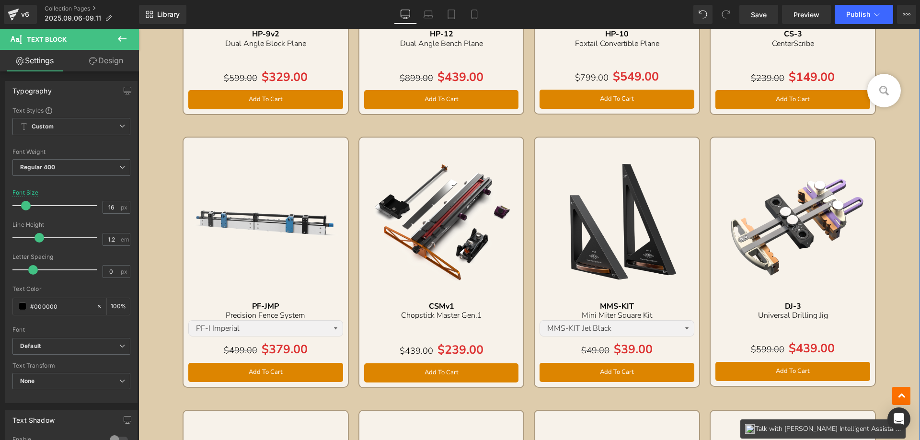
scroll to position [1093, 0]
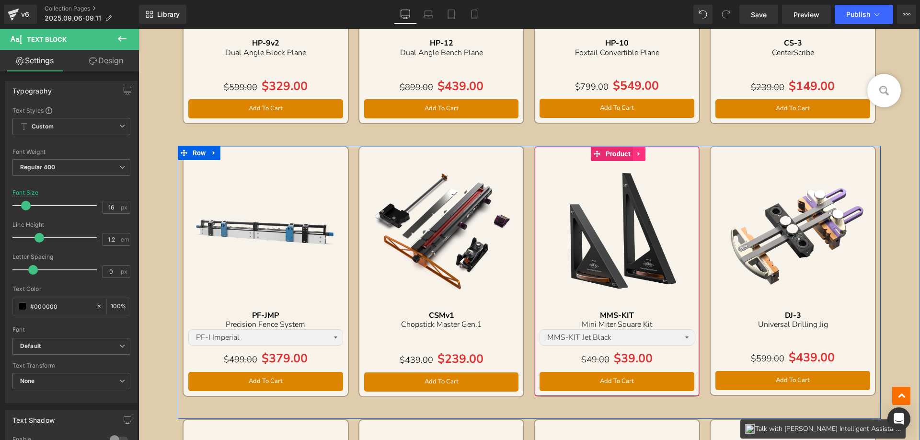
click at [639, 155] on link at bounding box center [639, 154] width 12 height 14
click at [642, 154] on icon at bounding box center [645, 153] width 7 height 7
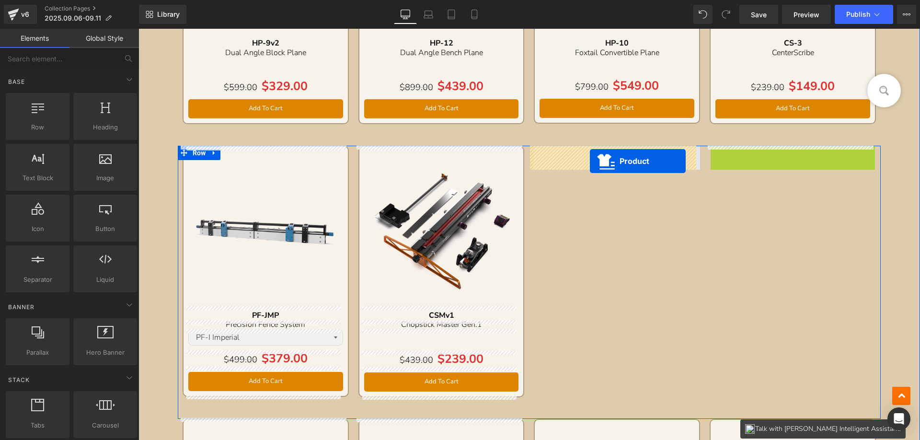
drag, startPoint x: 767, startPoint y: 152, endPoint x: 590, endPoint y: 161, distance: 177.9
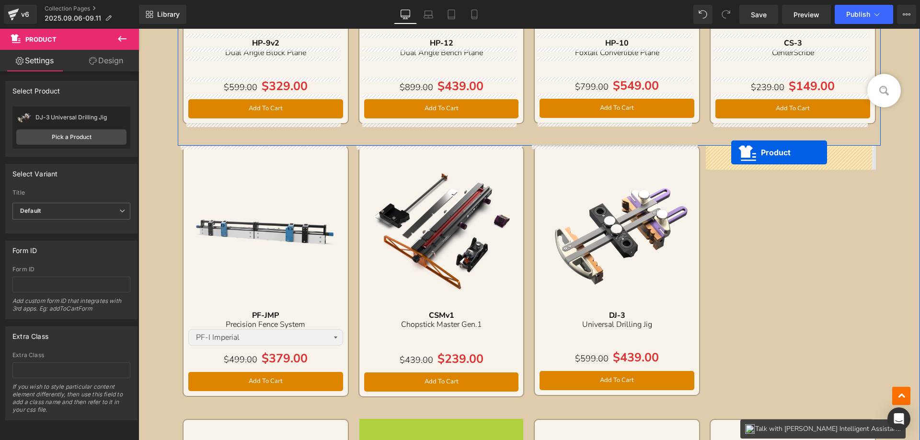
drag, startPoint x: 590, startPoint y: 144, endPoint x: 731, endPoint y: 152, distance: 141.6
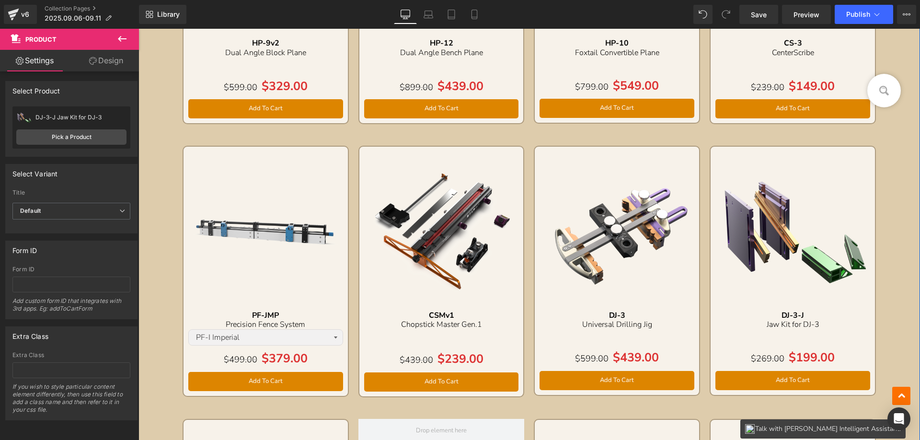
scroll to position [1332, 0]
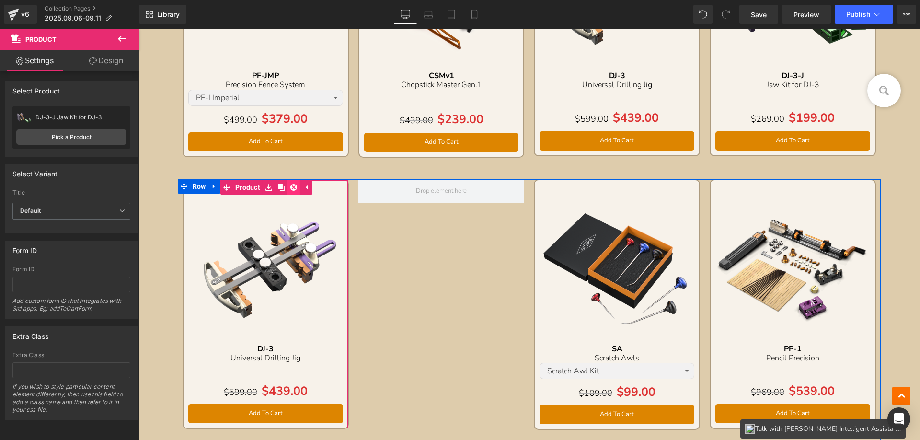
drag, startPoint x: 289, startPoint y: 189, endPoint x: 512, endPoint y: 213, distance: 225.0
click at [290, 188] on icon at bounding box center [293, 186] width 7 height 7
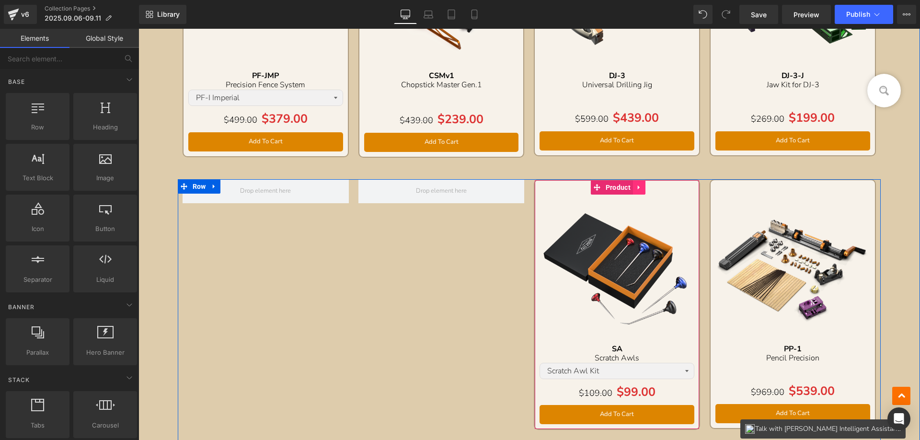
click at [637, 188] on icon at bounding box center [639, 186] width 7 height 7
click at [629, 187] on icon at bounding box center [632, 187] width 7 height 7
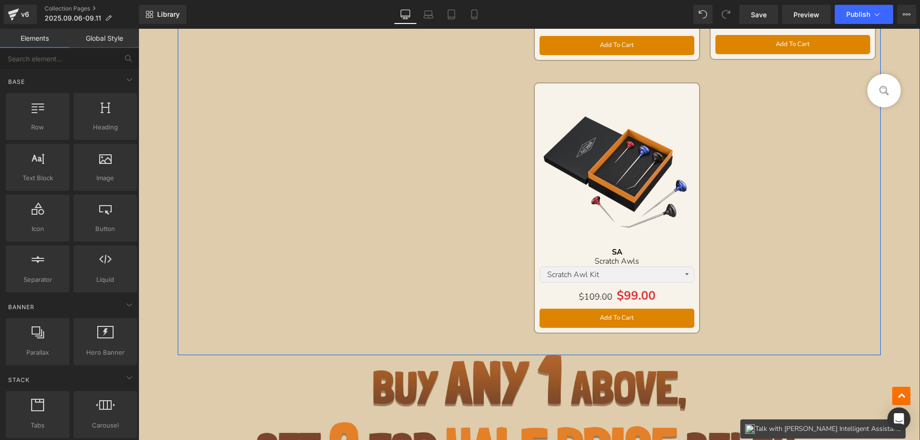
scroll to position [1717, 0]
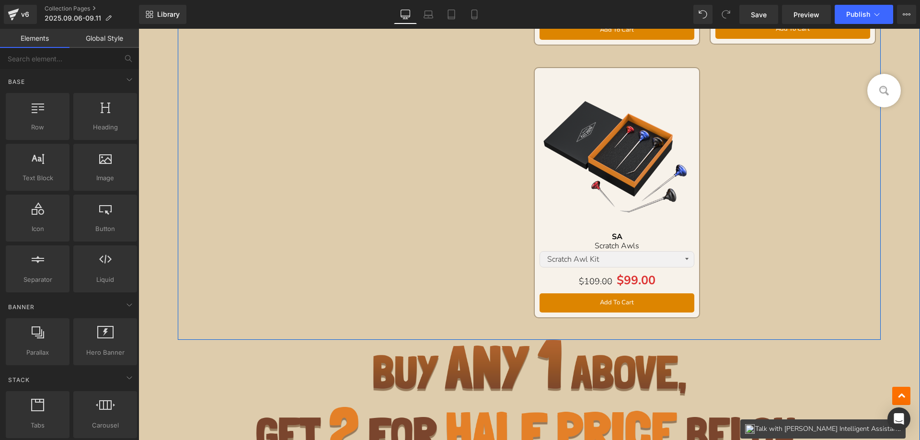
click at [611, 81] on div "Sale Off (P) Image SA Text Block Scratch Awls Text Block Scratch Awl Kit SA-1v2…" at bounding box center [617, 192] width 166 height 251
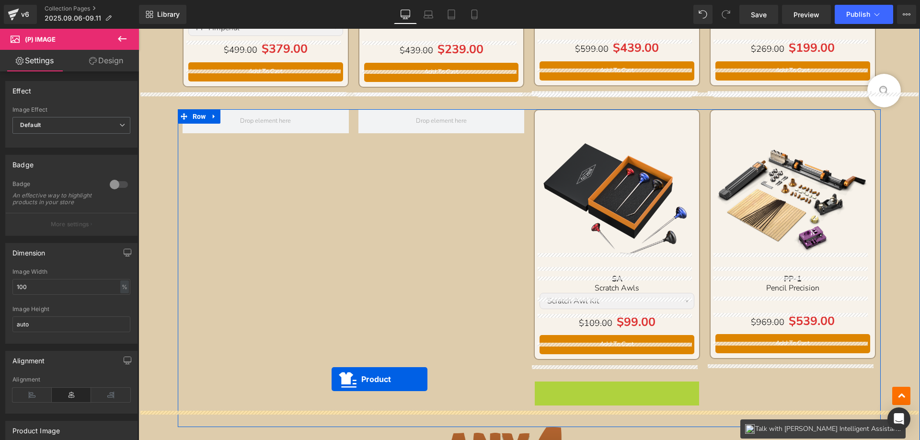
scroll to position [1381, 0]
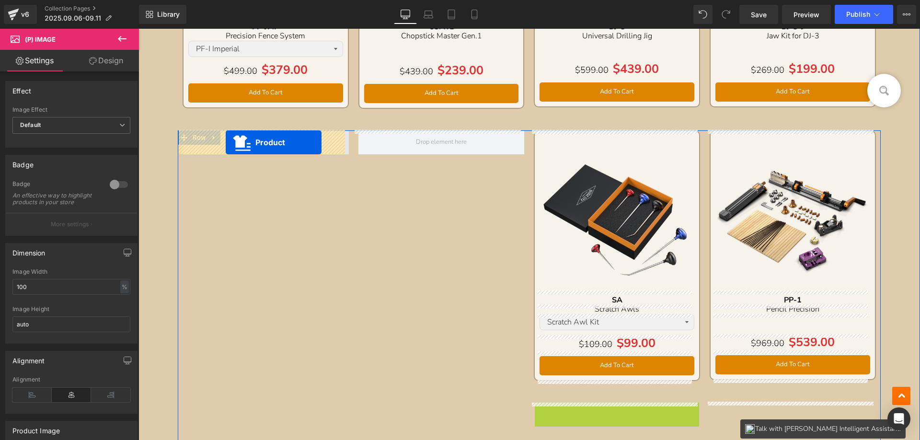
drag, startPoint x: 594, startPoint y: 76, endPoint x: 226, endPoint y: 142, distance: 374.8
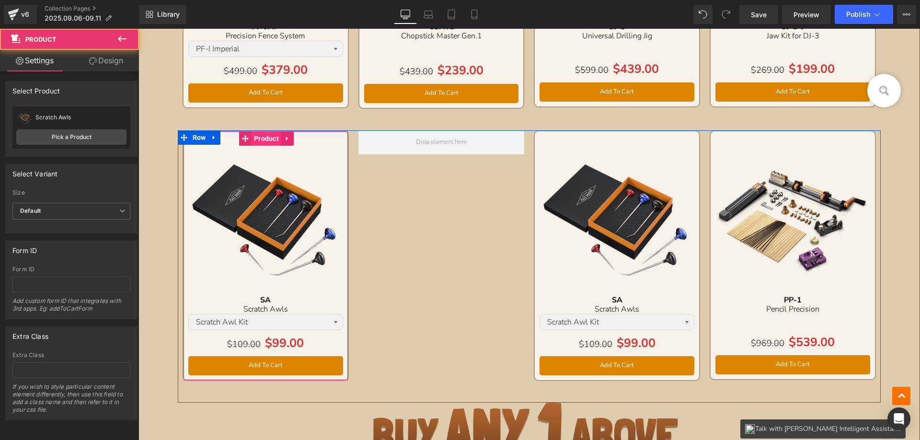
click at [268, 138] on span "Product" at bounding box center [266, 138] width 30 height 14
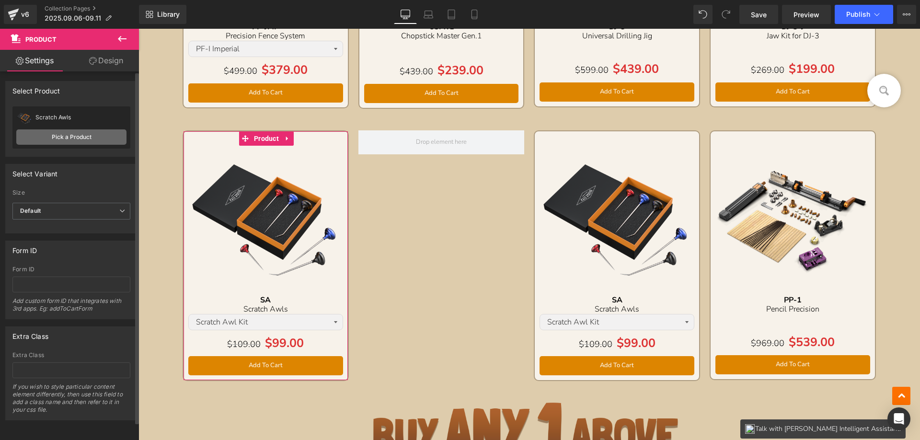
click at [77, 137] on link "Pick a Product" at bounding box center [71, 136] width 110 height 15
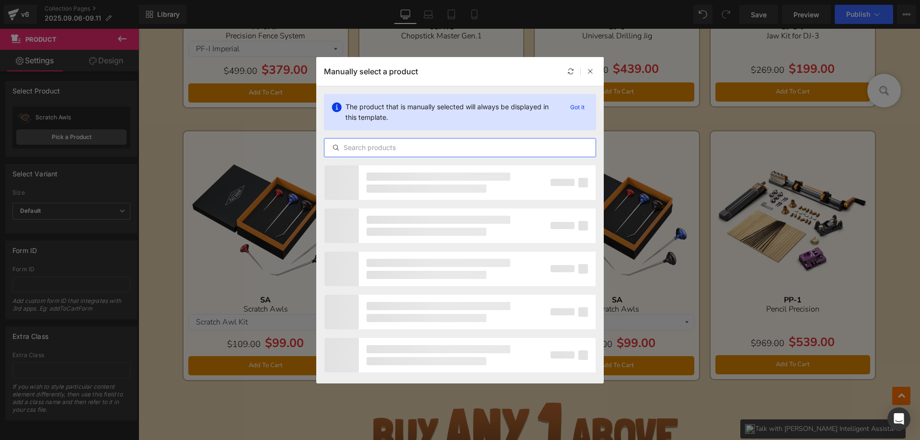
click at [383, 147] on input "text" at bounding box center [459, 147] width 271 height 11
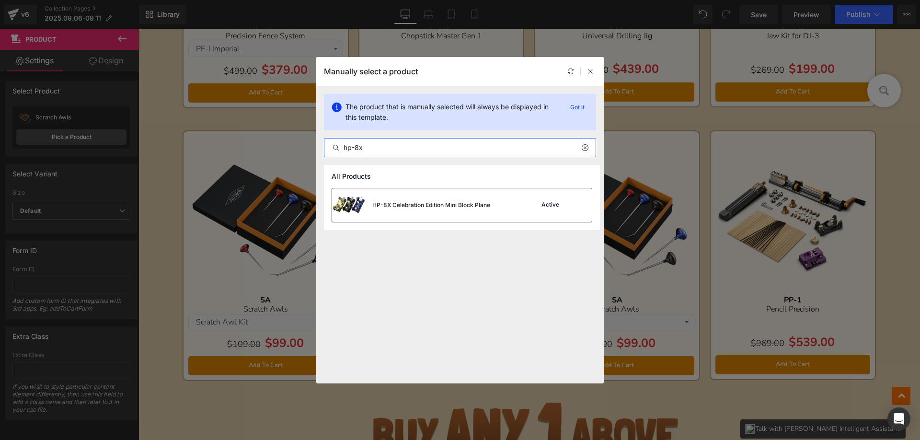
type input "hp-8x"
click at [415, 210] on div "HP-8X Celebration Edition Mini Block Plane" at bounding box center [411, 205] width 158 height 34
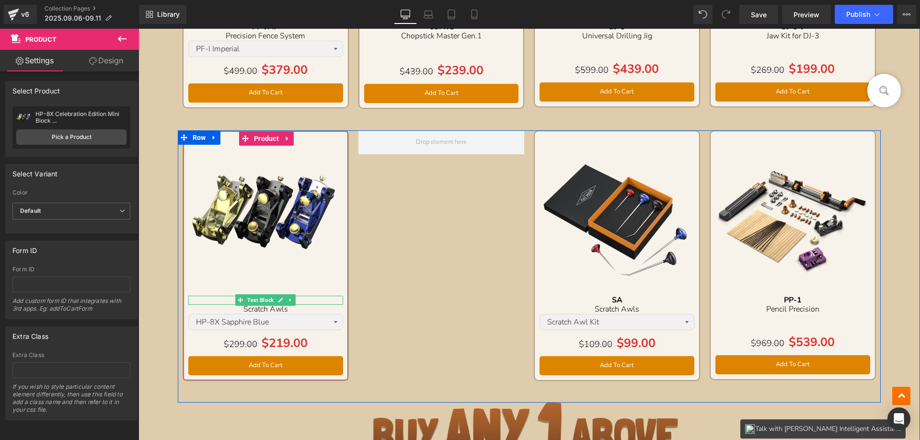
drag, startPoint x: 219, startPoint y: 298, endPoint x: 234, endPoint y: 298, distance: 15.3
click at [219, 298] on p "SA" at bounding box center [265, 300] width 155 height 9
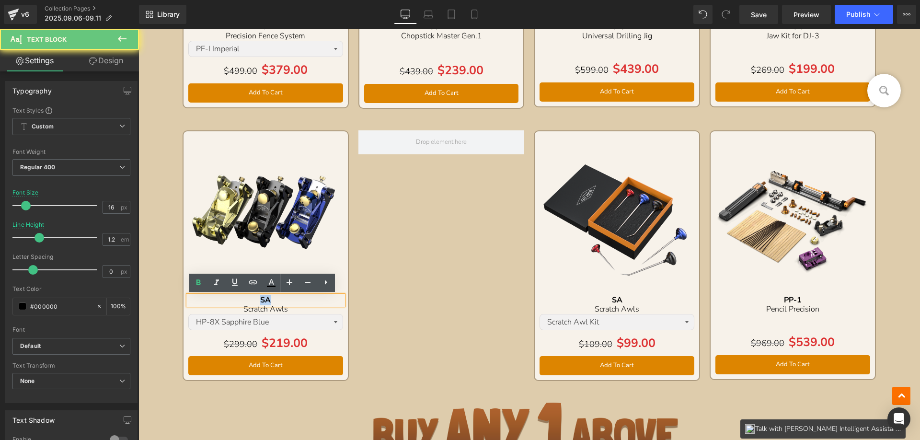
drag, startPoint x: 237, startPoint y: 298, endPoint x: 296, endPoint y: 300, distance: 58.9
click at [296, 300] on p "SA" at bounding box center [265, 300] width 155 height 9
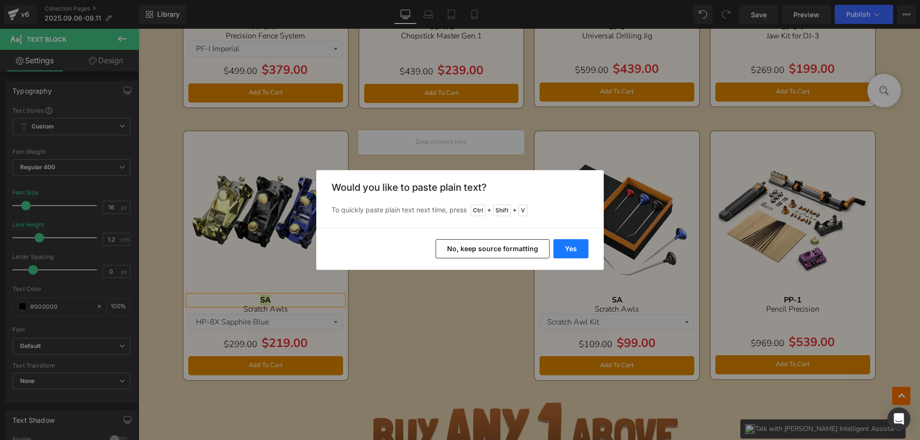
click at [583, 247] on button "Yes" at bounding box center [570, 248] width 35 height 19
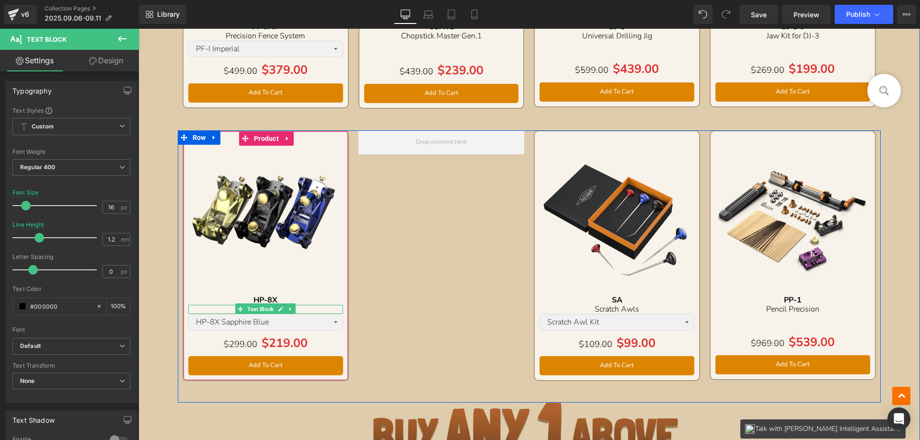
drag, startPoint x: 216, startPoint y: 307, endPoint x: 235, endPoint y: 307, distance: 18.7
click at [216, 307] on p "Scratch Awls" at bounding box center [265, 309] width 155 height 9
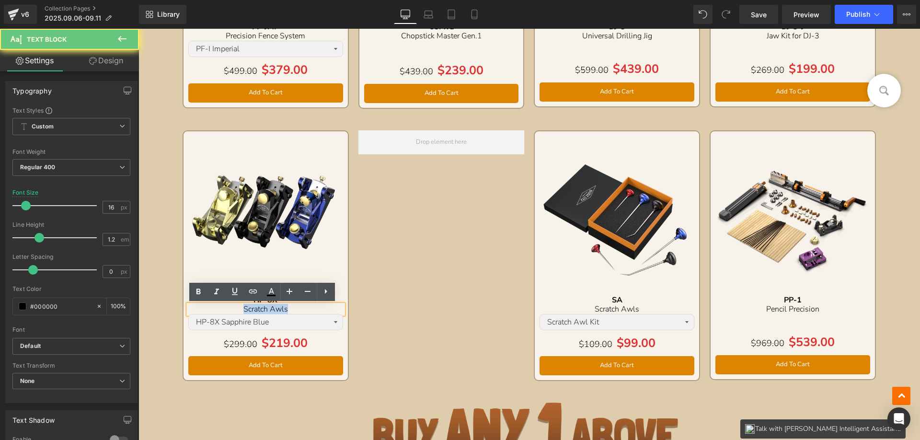
drag, startPoint x: 231, startPoint y: 306, endPoint x: 299, endPoint y: 308, distance: 68.0
click at [299, 308] on p "Scratch Awls" at bounding box center [265, 309] width 155 height 9
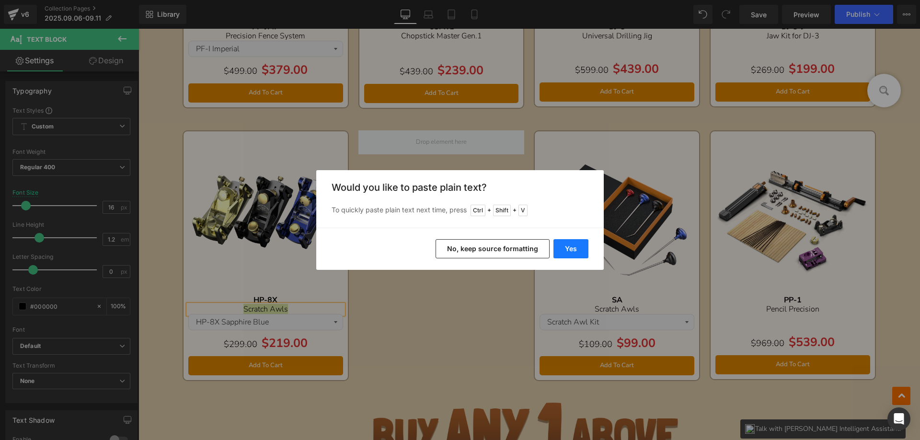
click at [584, 252] on button "Yes" at bounding box center [570, 248] width 35 height 19
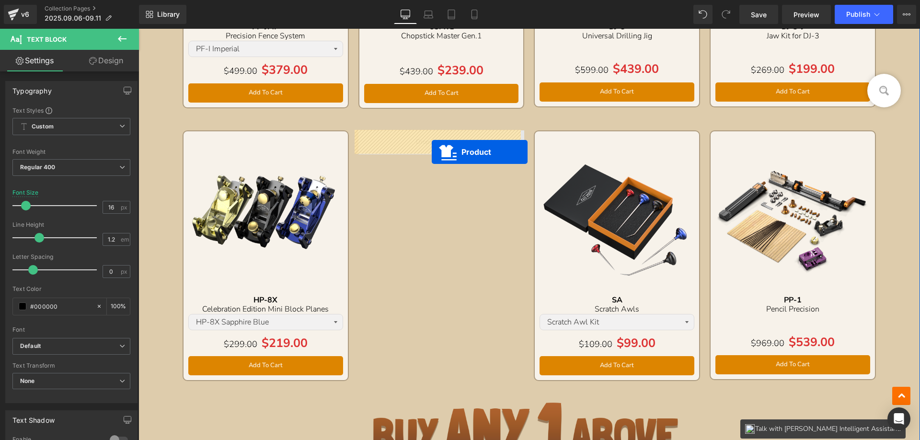
drag, startPoint x: 771, startPoint y: 120, endPoint x: 431, endPoint y: 151, distance: 341.5
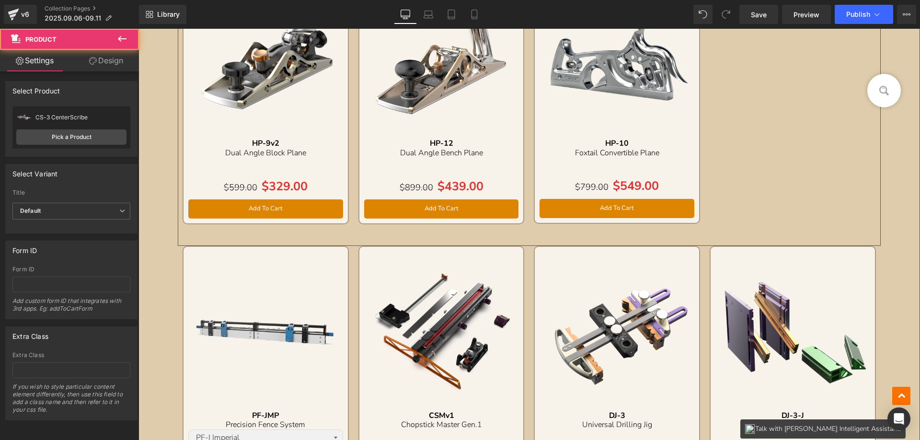
scroll to position [902, 0]
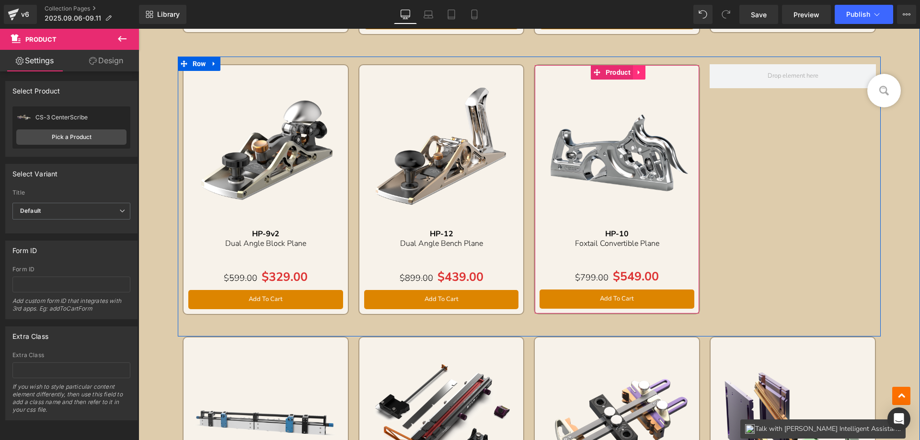
click at [636, 76] on icon at bounding box center [639, 72] width 7 height 7
click at [629, 72] on icon at bounding box center [632, 72] width 7 height 7
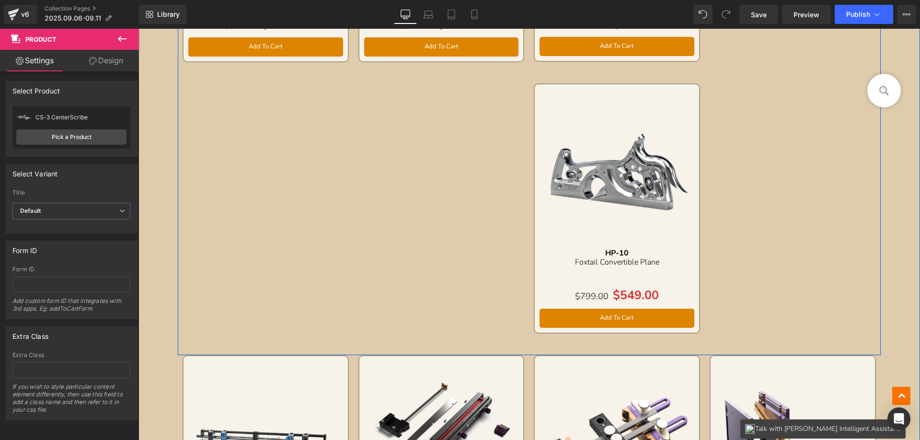
scroll to position [1171, 0]
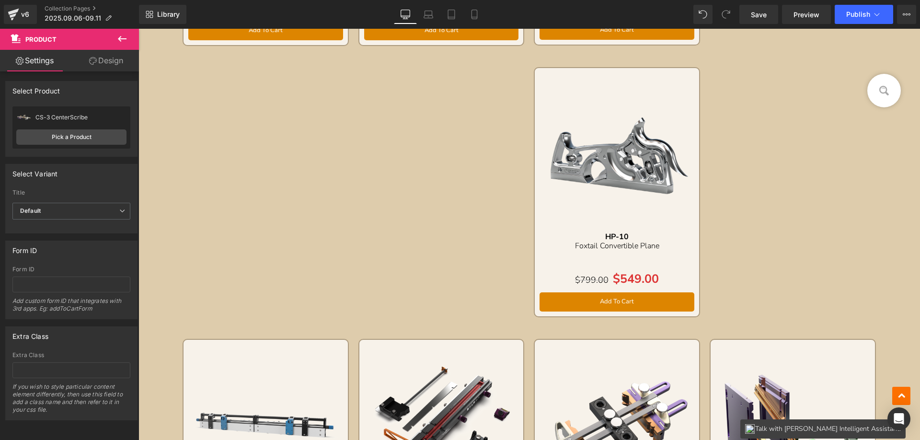
click at [587, 80] on div "Sale Off (P) Image HP-10 Text Block Foxtail Convertible Plane Text Block Separa…" at bounding box center [617, 192] width 166 height 250
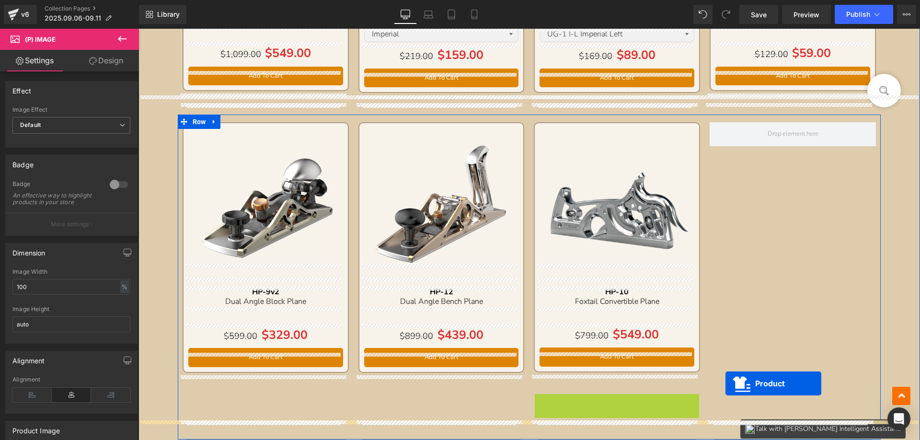
scroll to position [836, 0]
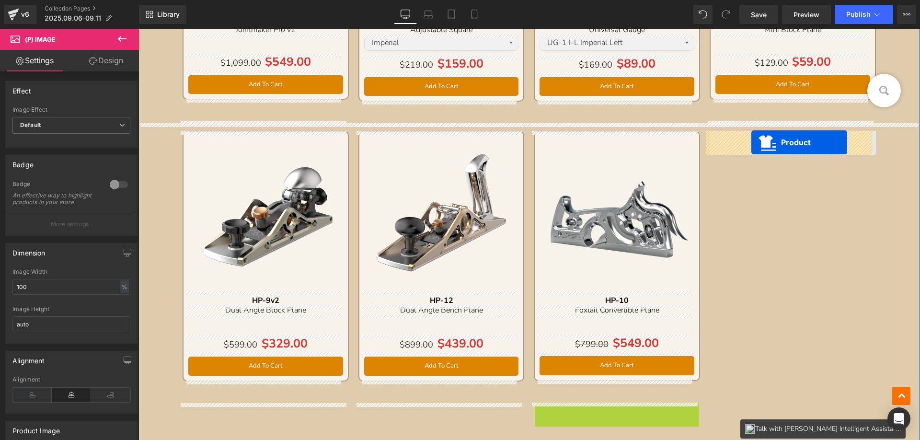
drag, startPoint x: 592, startPoint y: 76, endPoint x: 751, endPoint y: 142, distance: 172.4
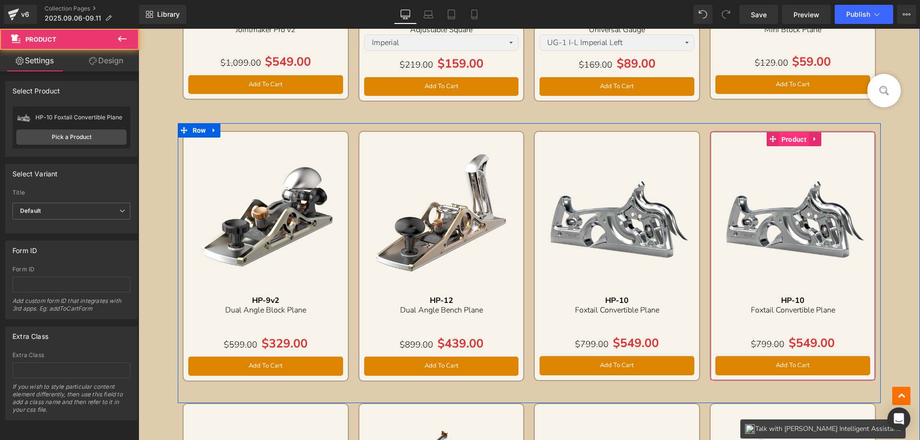
click at [786, 138] on span "Product" at bounding box center [794, 139] width 30 height 14
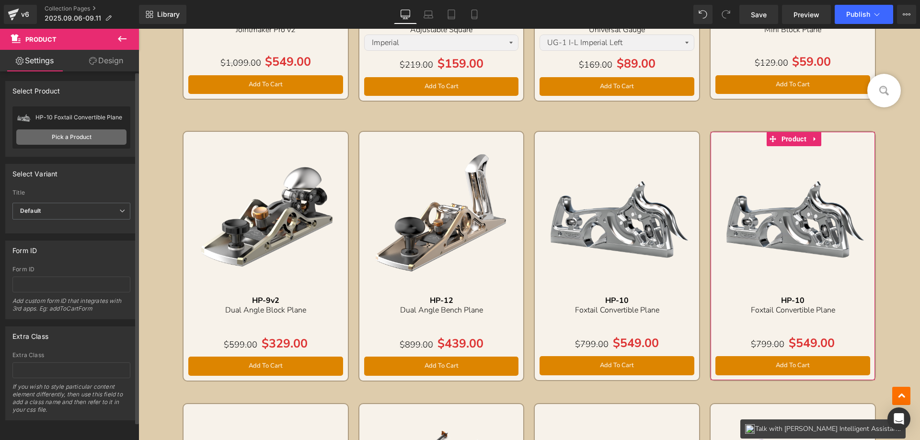
click at [66, 139] on link "Pick a Product" at bounding box center [71, 136] width 110 height 15
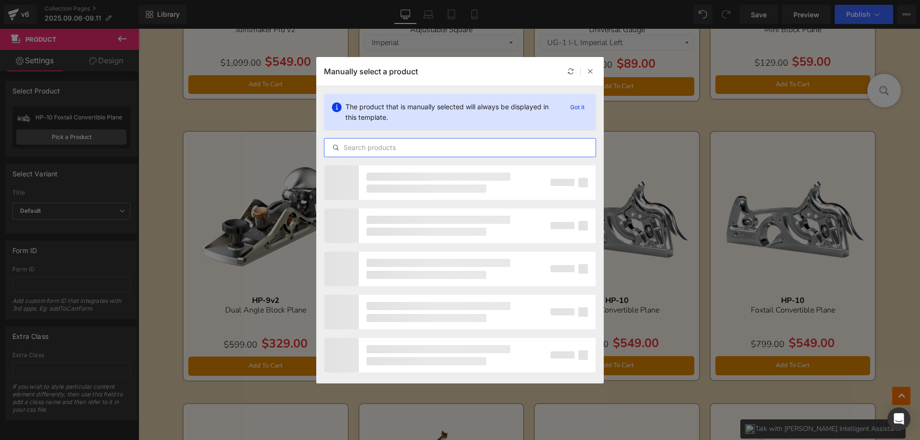
click at [389, 144] on input "text" at bounding box center [459, 147] width 271 height 11
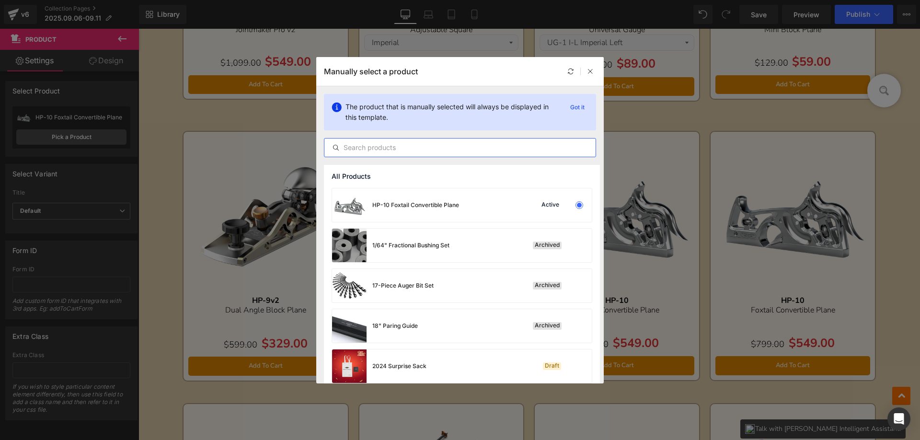
click at [388, 144] on input "text" at bounding box center [459, 147] width 271 height 11
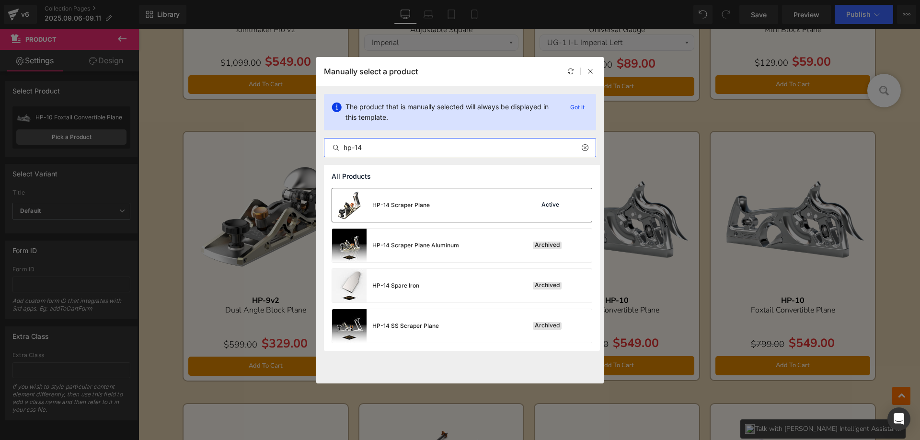
type input "hp-14"
click at [431, 212] on div "HP-14 Scraper Plane Active" at bounding box center [462, 205] width 260 height 34
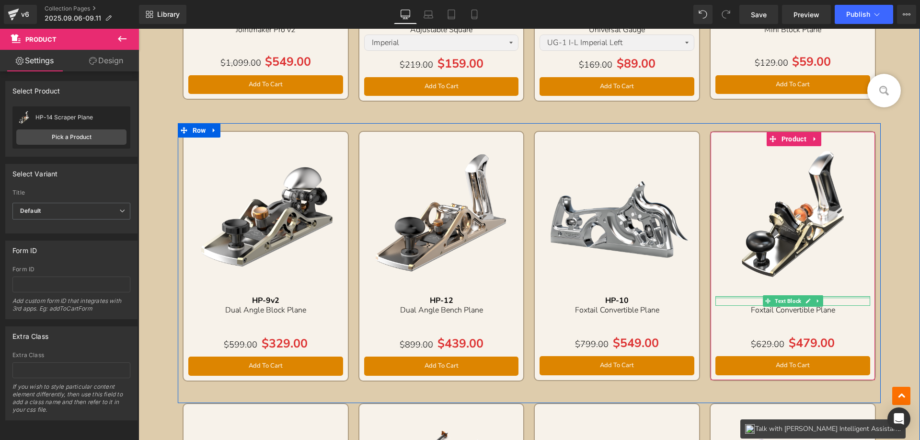
drag, startPoint x: 751, startPoint y: 298, endPoint x: 759, endPoint y: 301, distance: 8.0
click at [751, 299] on div "HP-10 Text Block" at bounding box center [792, 300] width 155 height 9
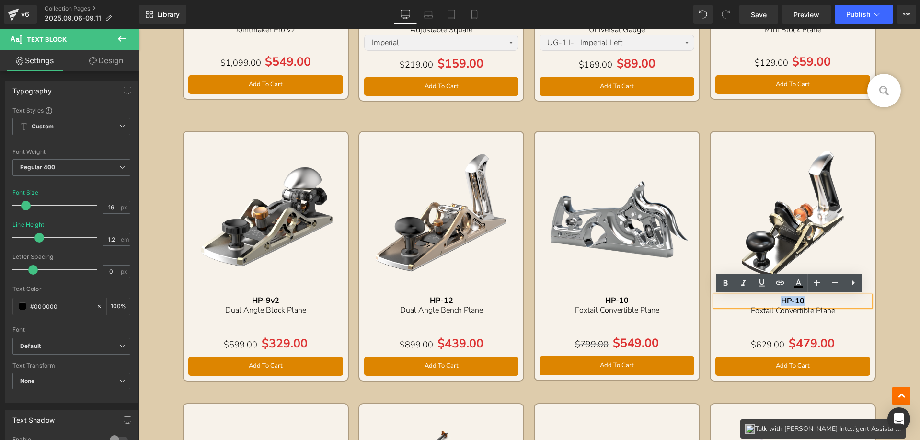
drag, startPoint x: 812, startPoint y: 298, endPoint x: 818, endPoint y: 298, distance: 5.3
click at [818, 298] on p "HP-10" at bounding box center [792, 300] width 155 height 9
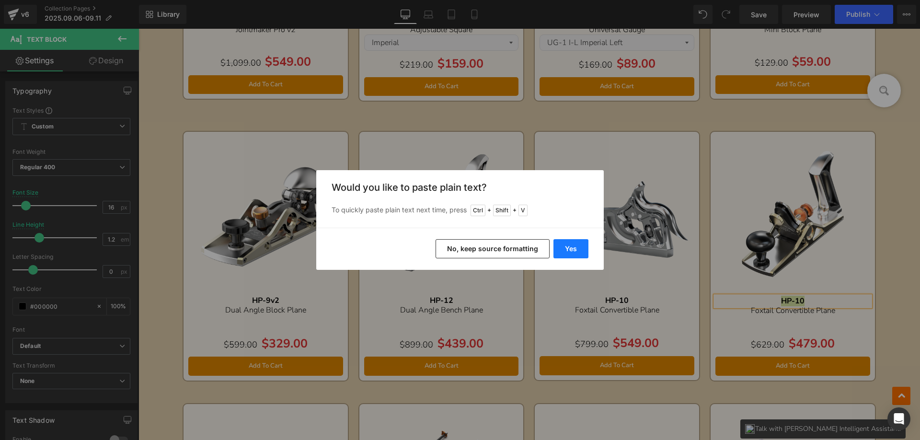
drag, startPoint x: 578, startPoint y: 244, endPoint x: 364, endPoint y: 216, distance: 215.1
click at [578, 244] on button "Yes" at bounding box center [570, 248] width 35 height 19
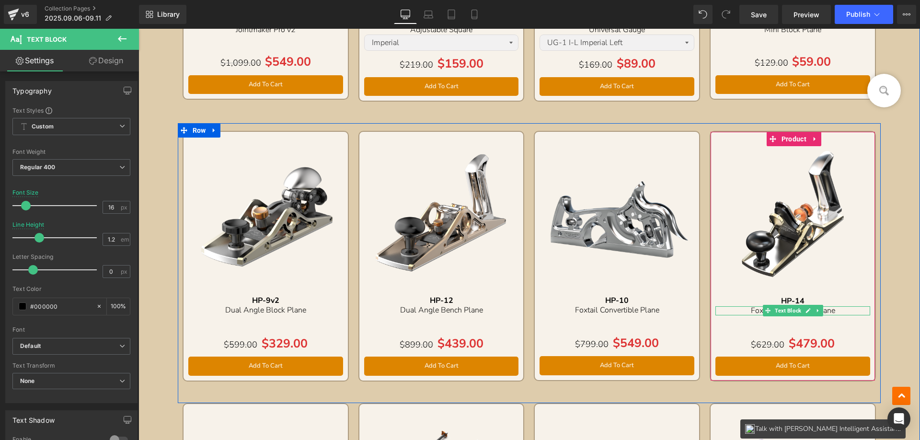
click at [741, 309] on p "Foxtail Convertible Plane" at bounding box center [792, 310] width 155 height 9
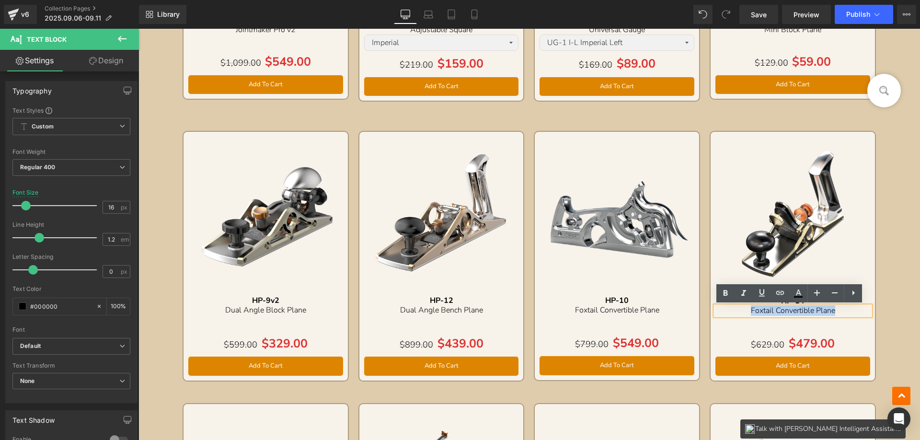
drag, startPoint x: 743, startPoint y: 307, endPoint x: 834, endPoint y: 310, distance: 91.5
click at [834, 310] on p "Foxtail Convertible Plane" at bounding box center [792, 310] width 155 height 9
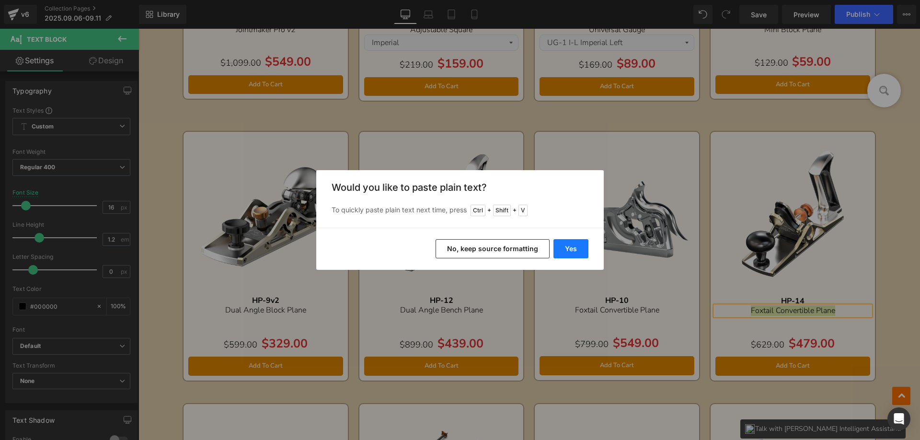
drag, startPoint x: 581, startPoint y: 250, endPoint x: 445, endPoint y: 220, distance: 139.8
click at [581, 250] on button "Yes" at bounding box center [570, 248] width 35 height 19
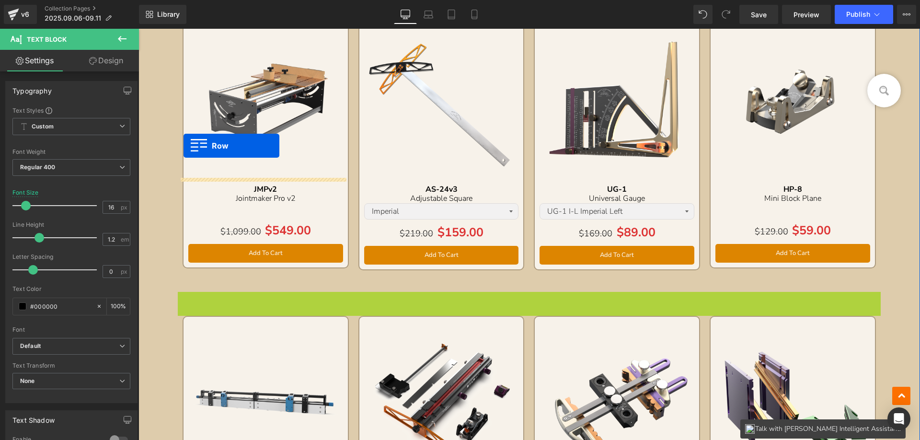
scroll to position [501, 0]
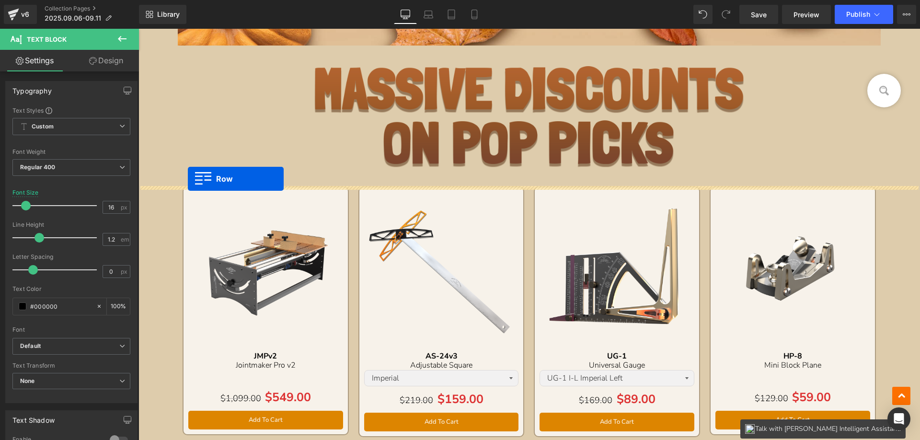
drag, startPoint x: 182, startPoint y: 178, endPoint x: 188, endPoint y: 179, distance: 6.3
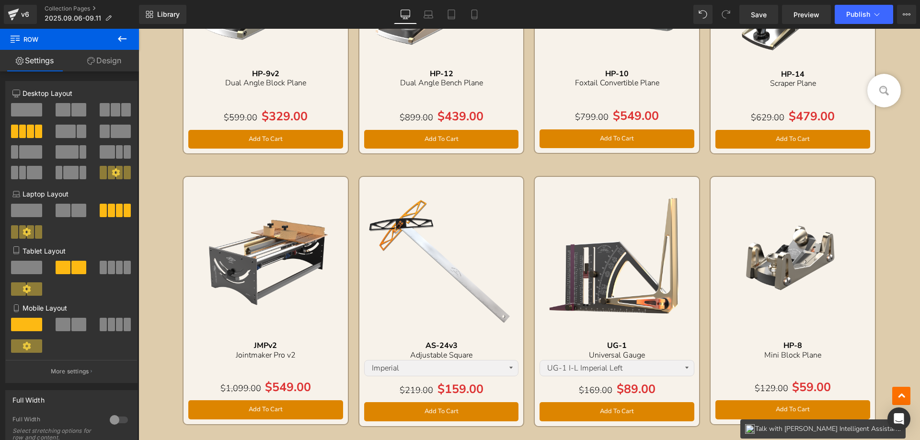
scroll to position [644, 0]
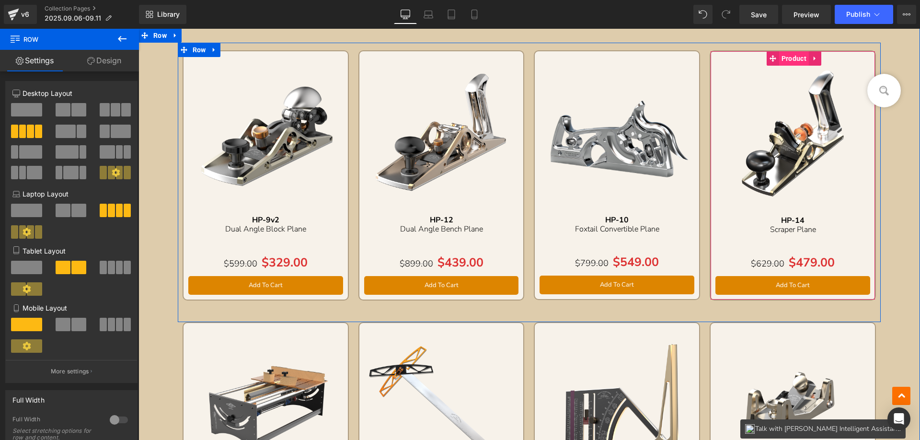
click at [782, 58] on span "Product" at bounding box center [794, 58] width 30 height 14
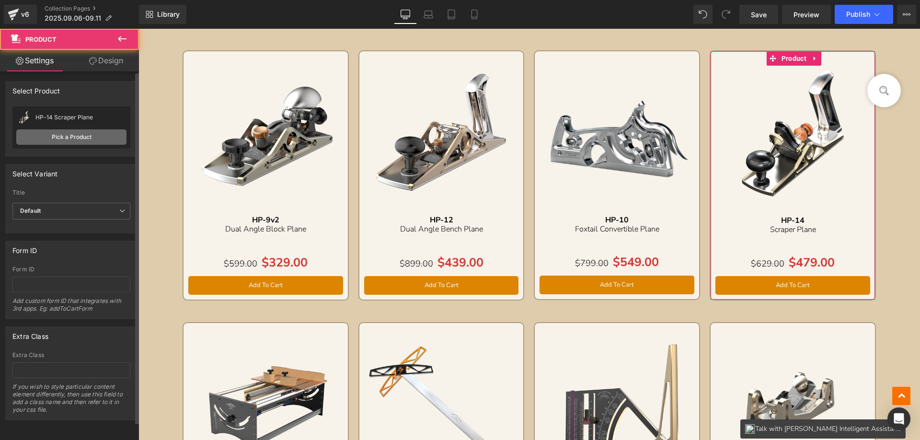
click at [50, 139] on link "Pick a Product" at bounding box center [71, 136] width 110 height 15
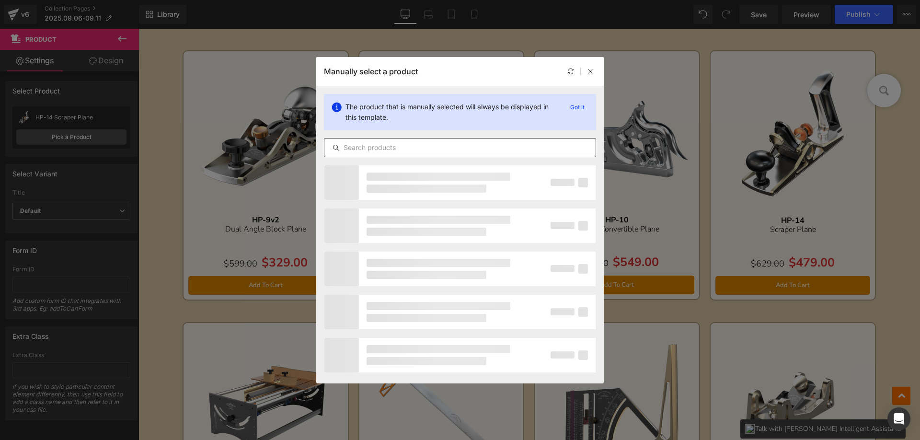
click at [375, 144] on input "text" at bounding box center [459, 147] width 271 height 11
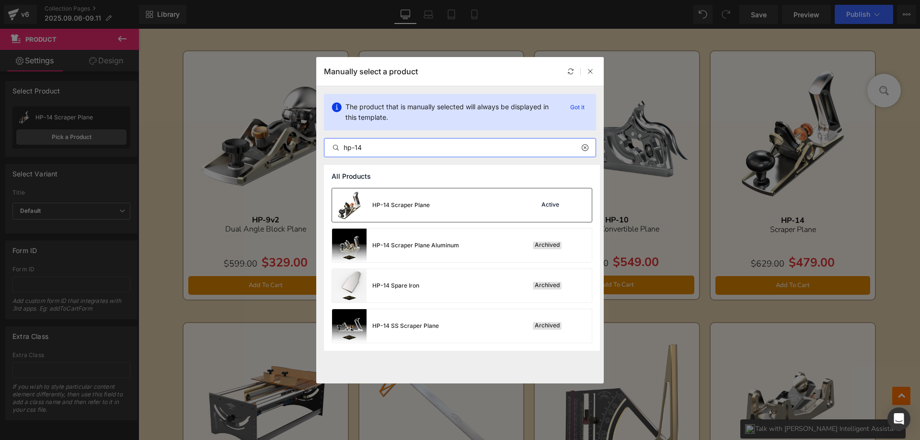
type input "hp-14"
click at [444, 208] on div "HP-14 Scraper Plane Active" at bounding box center [462, 205] width 260 height 34
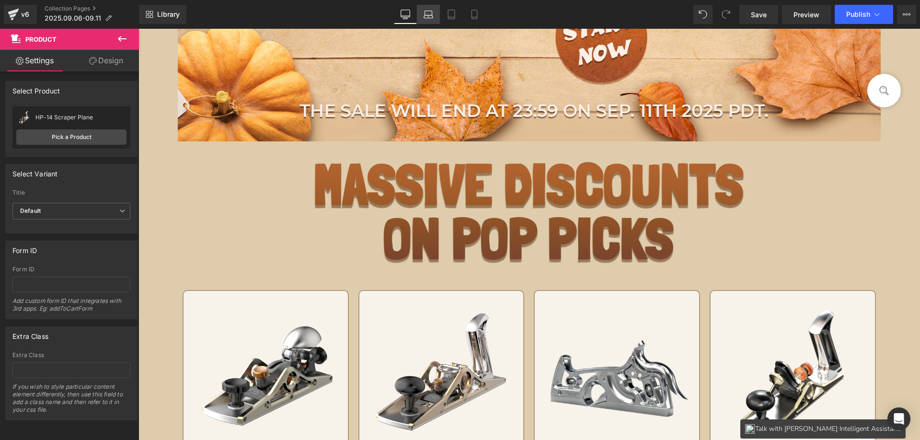
click at [424, 16] on icon at bounding box center [428, 15] width 10 height 10
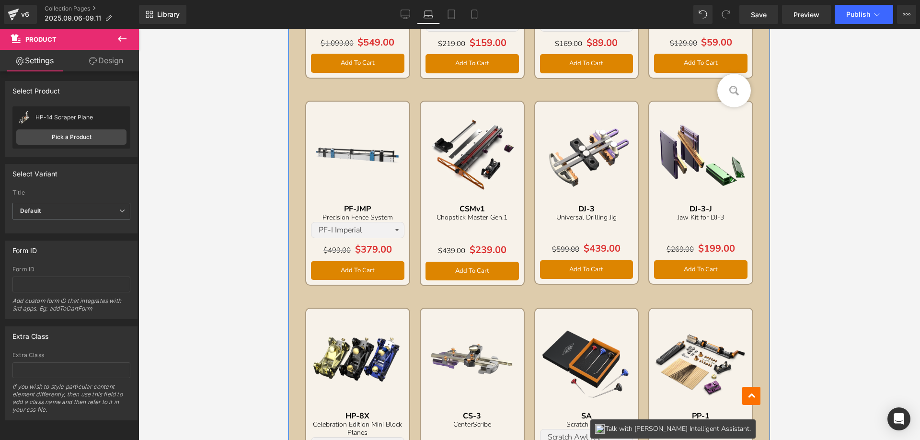
scroll to position [1001, 0]
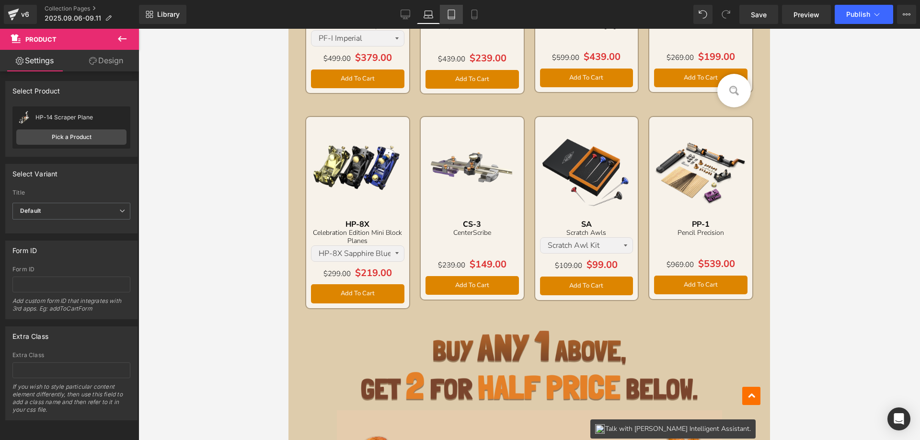
click at [454, 15] on icon at bounding box center [451, 15] width 10 height 10
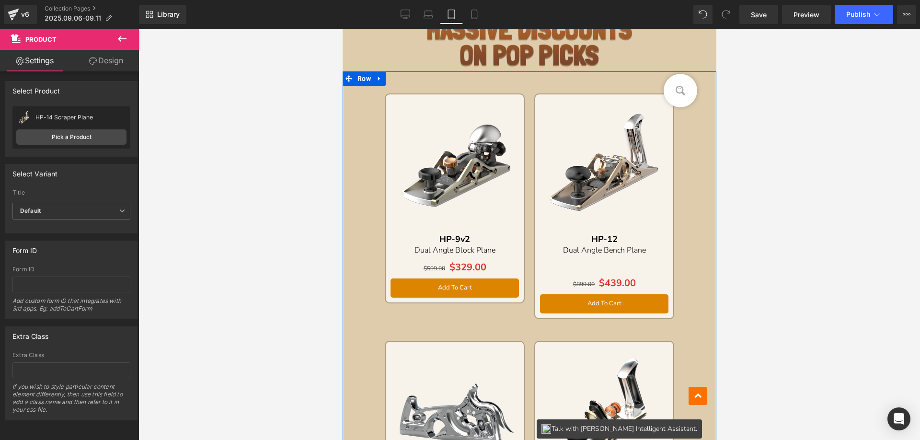
scroll to position [343, 0]
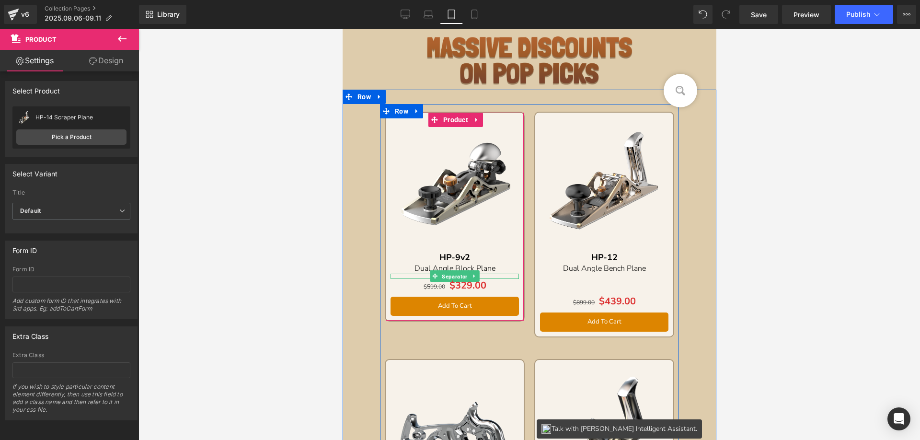
drag, startPoint x: 449, startPoint y: 275, endPoint x: 449, endPoint y: 269, distance: 6.7
click at [449, 275] on span "Separator" at bounding box center [453, 276] width 29 height 11
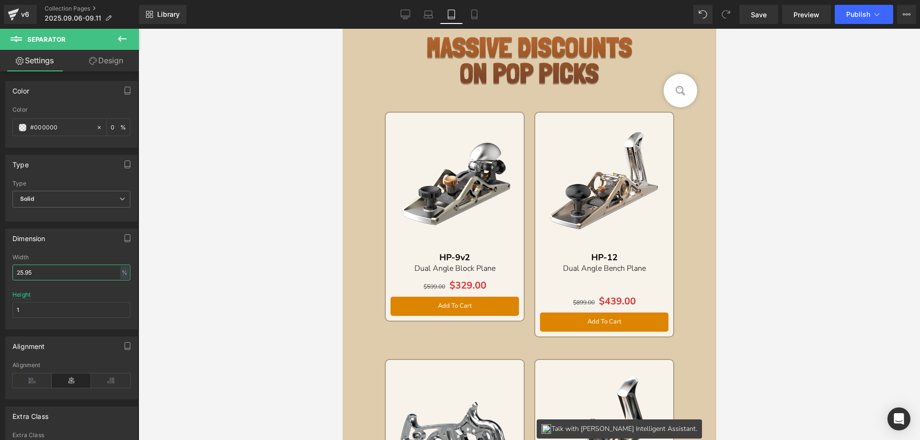
drag, startPoint x: 43, startPoint y: 274, endPoint x: -11, endPoint y: 273, distance: 54.1
click at [0, 273] on html "Separator You are previewing how the will restyle your page. You can not edit E…" at bounding box center [460, 220] width 920 height 440
type input "40"
drag, startPoint x: 121, startPoint y: 37, endPoint x: 228, endPoint y: 110, distance: 129.0
click at [121, 37] on icon at bounding box center [121, 38] width 11 height 11
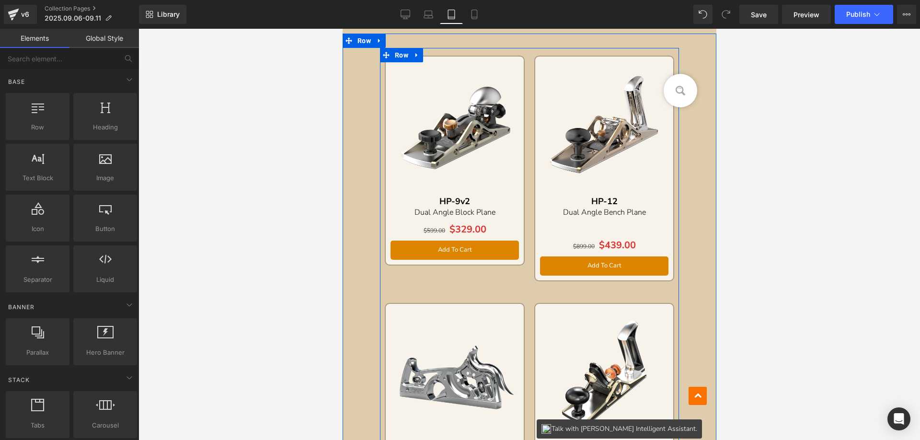
scroll to position [391, 0]
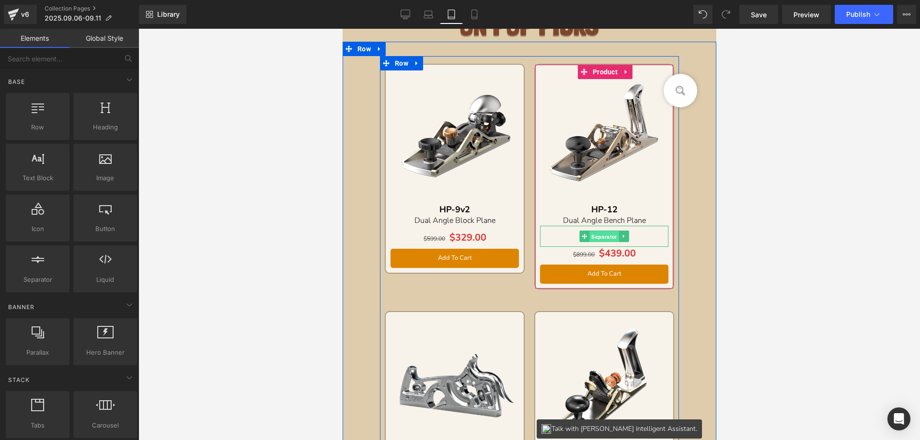
click at [603, 239] on span "Separator" at bounding box center [603, 235] width 29 height 11
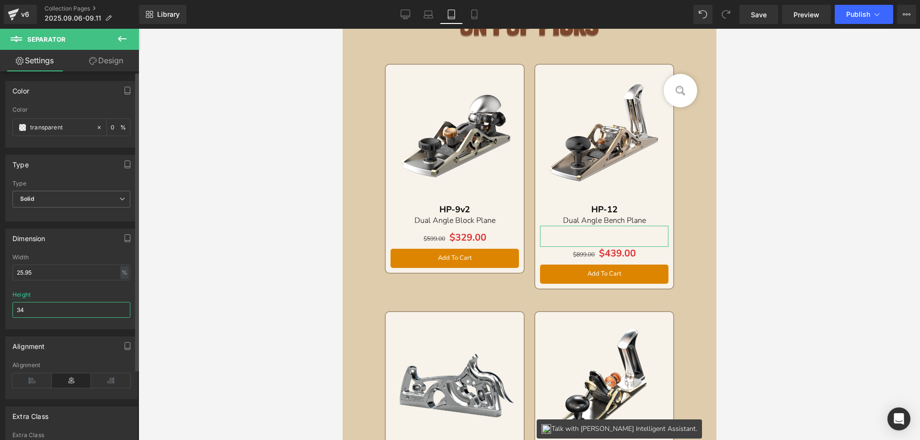
drag, startPoint x: 35, startPoint y: 310, endPoint x: 10, endPoint y: 306, distance: 25.3
click at [10, 306] on div "25.95% Width 25.95 % % px 34px Height 34" at bounding box center [71, 291] width 131 height 75
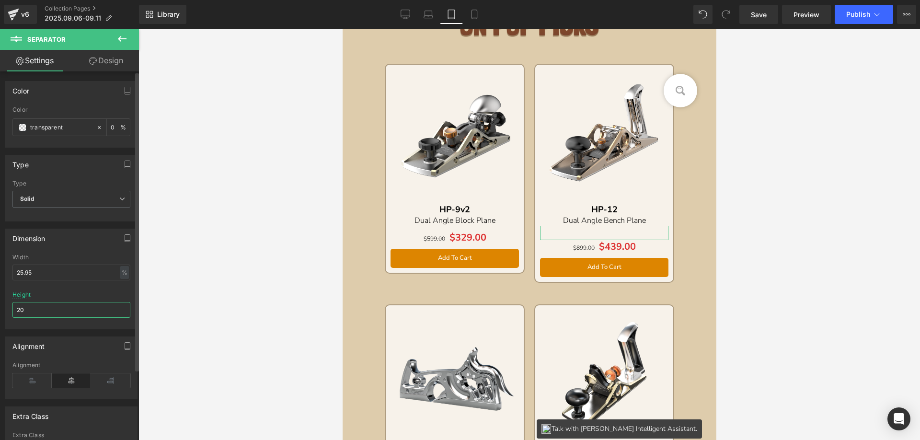
type input "2"
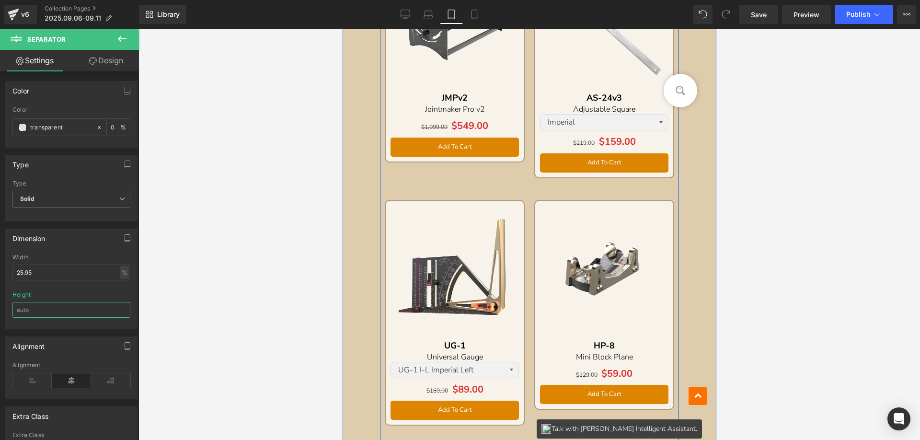
scroll to position [918, 0]
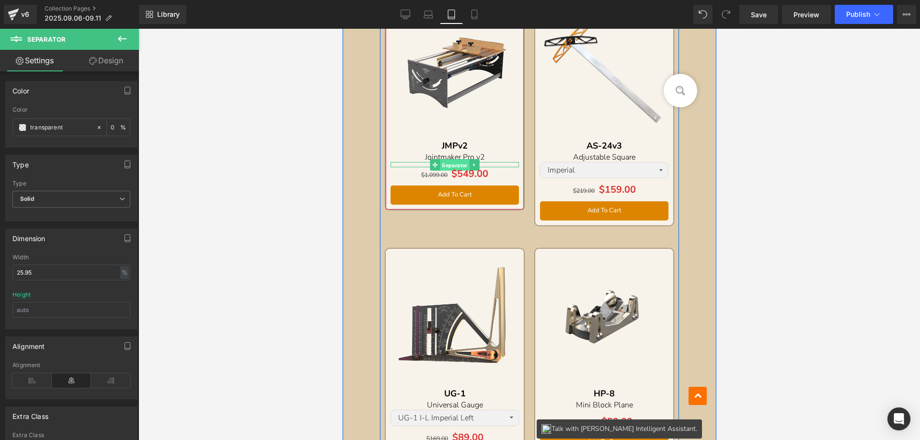
click at [447, 166] on span "Separator" at bounding box center [453, 164] width 29 height 11
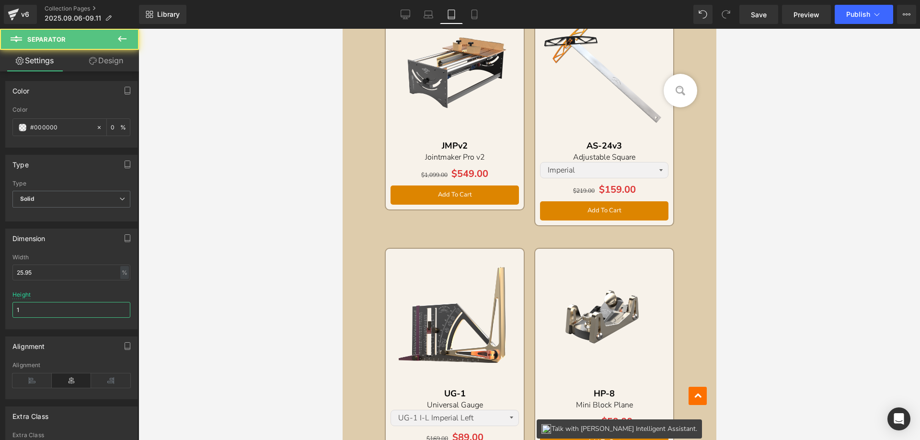
drag, startPoint x: 41, startPoint y: 307, endPoint x: -7, endPoint y: 305, distance: 47.5
click at [0, 305] on html "Separator You are previewing how the will restyle your page. You can not edit E…" at bounding box center [460, 220] width 920 height 440
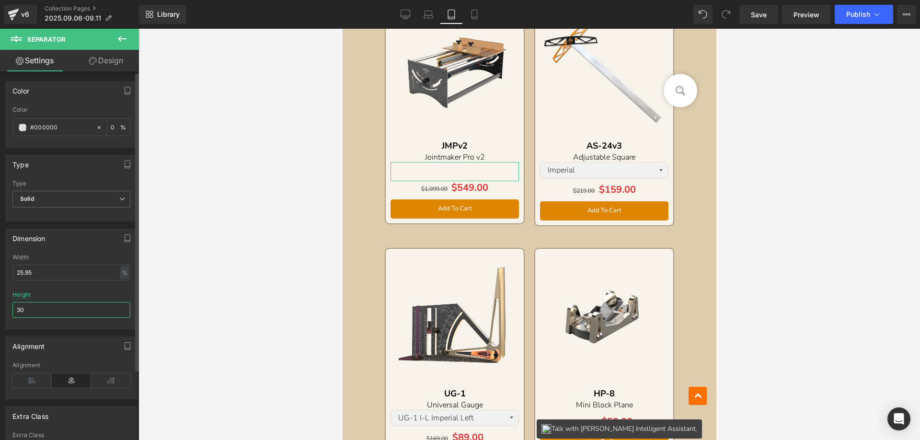
type input "3"
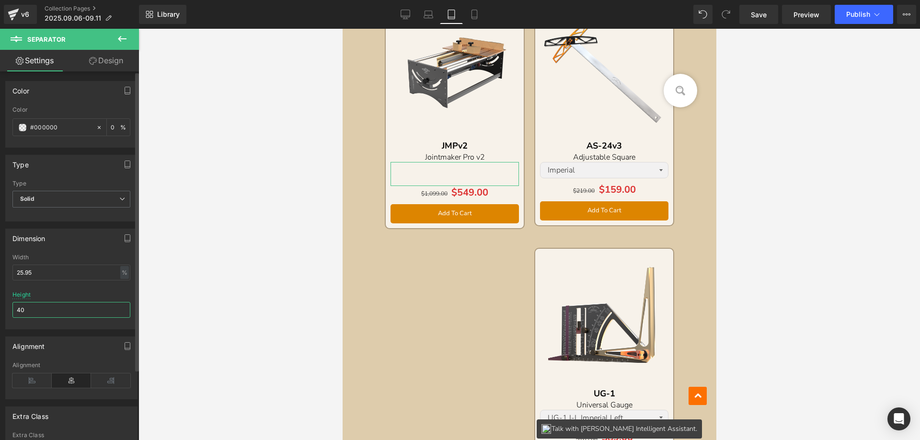
type input "4"
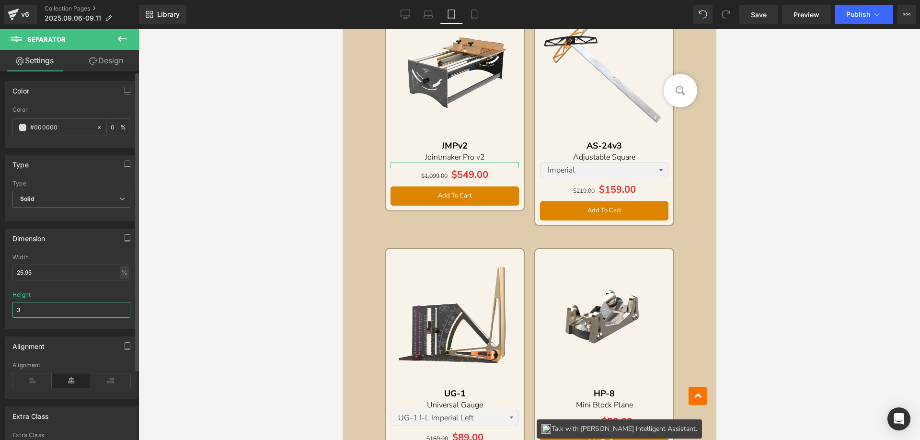
type input "33"
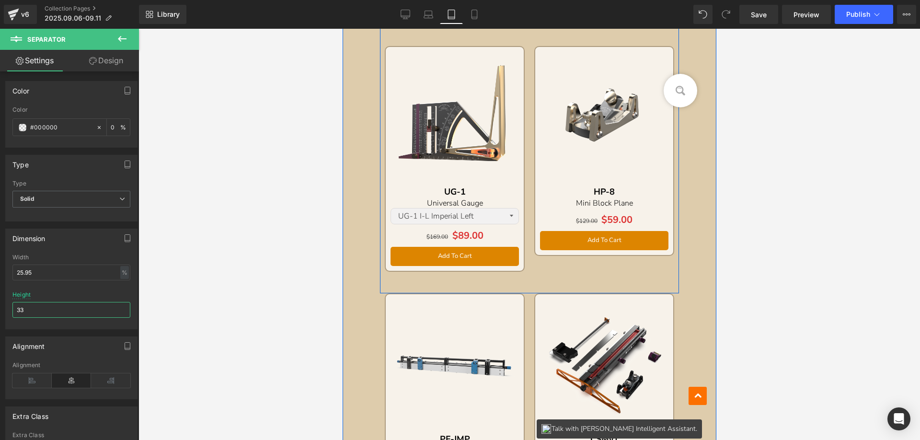
scroll to position [1109, 0]
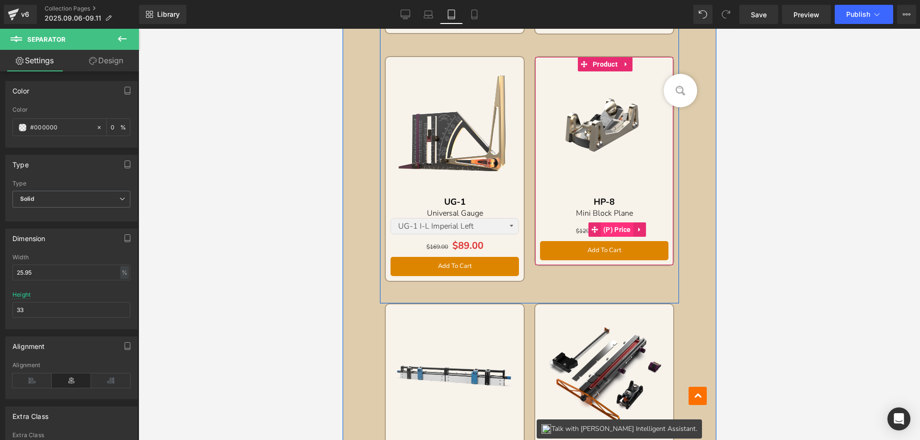
click at [600, 223] on span "(P) Price" at bounding box center [616, 229] width 33 height 14
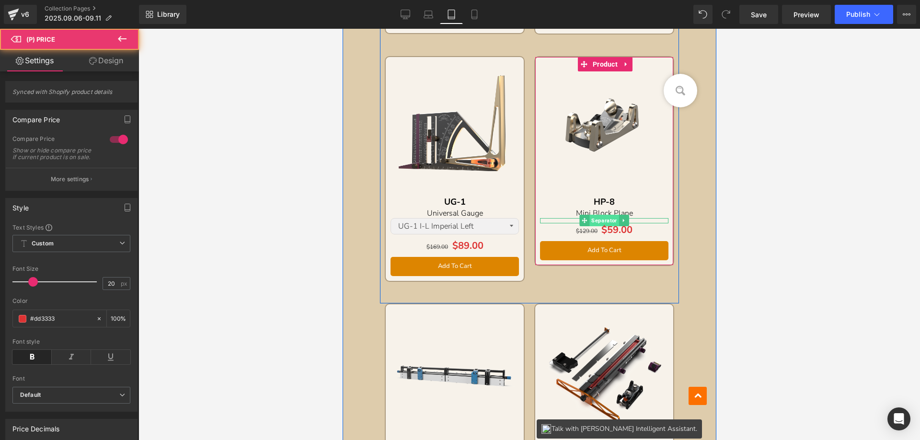
click at [595, 219] on span "Separator" at bounding box center [603, 220] width 29 height 11
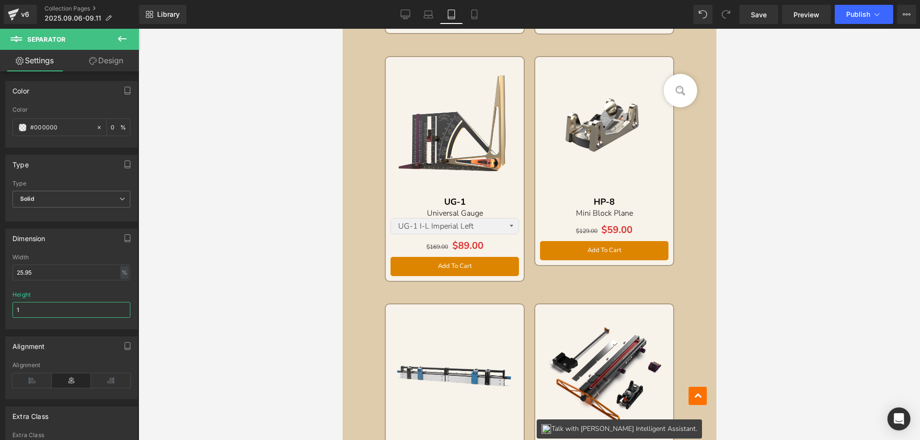
drag, startPoint x: 39, startPoint y: 306, endPoint x: -14, endPoint y: 306, distance: 53.2
click at [0, 306] on html "Separator You are previewing how the will restyle your page. You can not edit E…" at bounding box center [460, 220] width 920 height 440
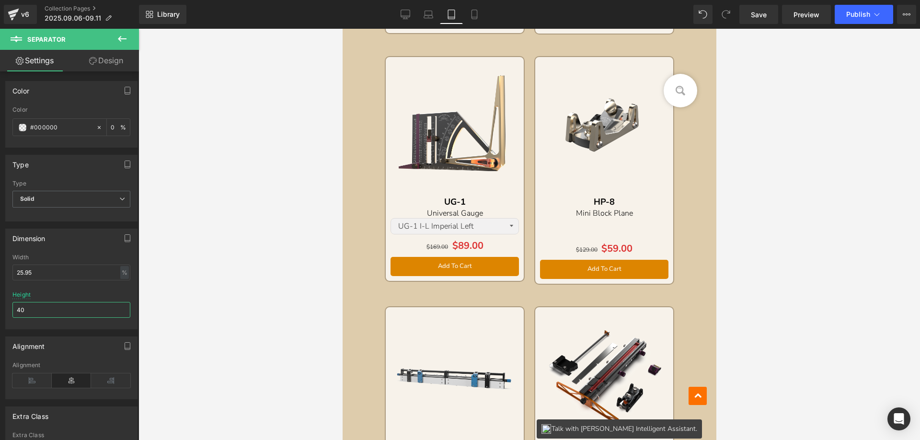
type input "4"
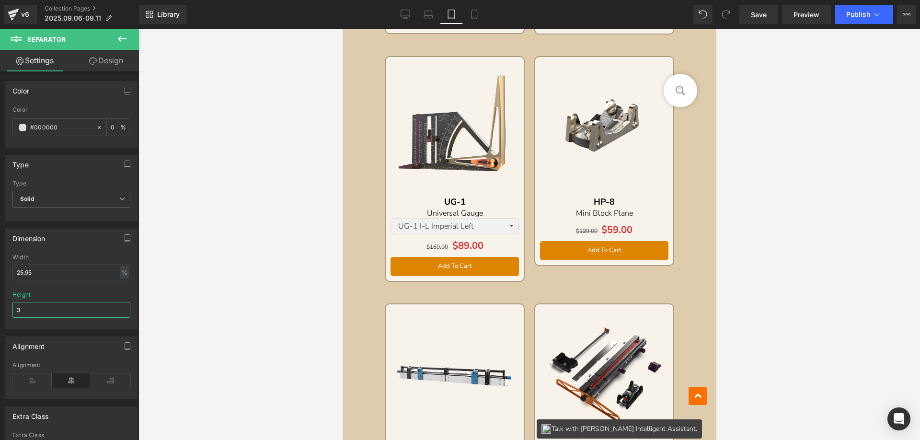
type input "35"
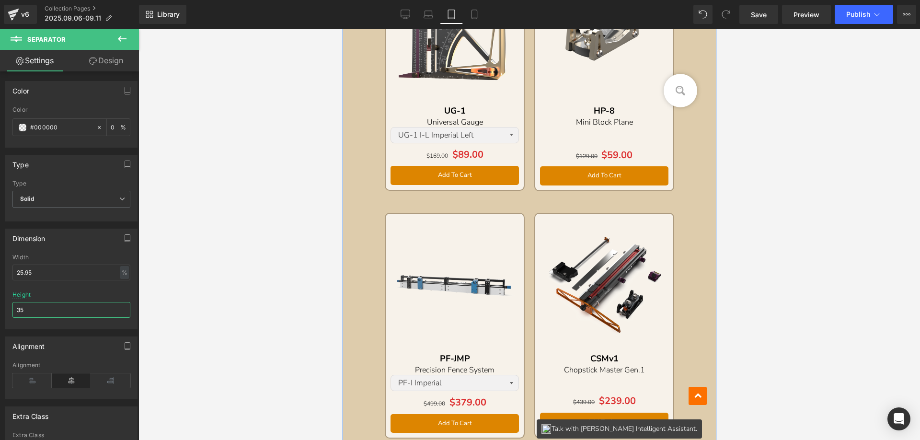
scroll to position [1397, 0]
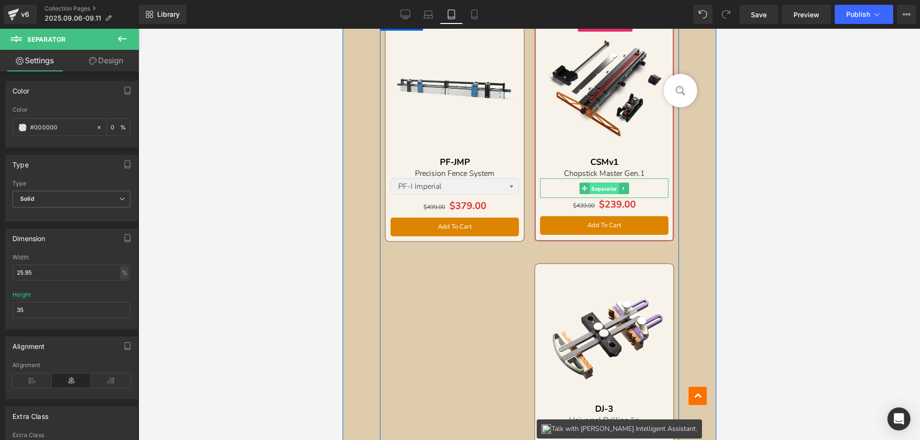
click at [600, 188] on span "Separator" at bounding box center [603, 187] width 29 height 11
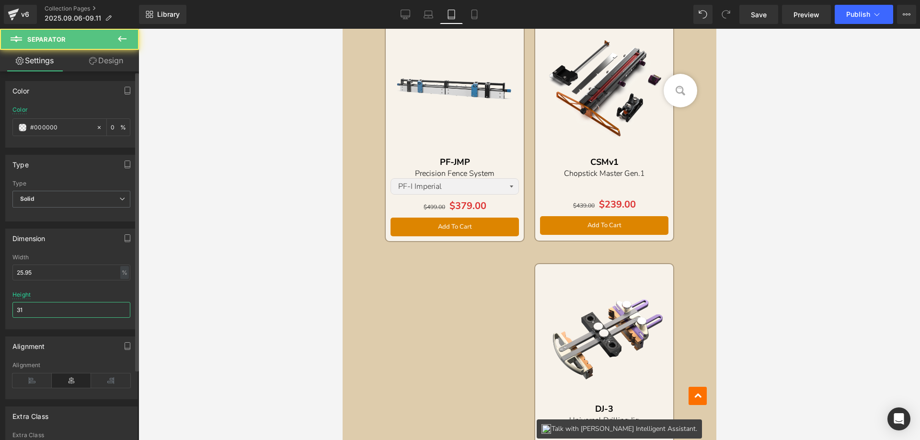
drag, startPoint x: 35, startPoint y: 306, endPoint x: 29, endPoint y: 301, distance: 7.5
click at [0, 303] on html "Separator You are previewing how the will restyle your page. You can not edit E…" at bounding box center [460, 220] width 920 height 440
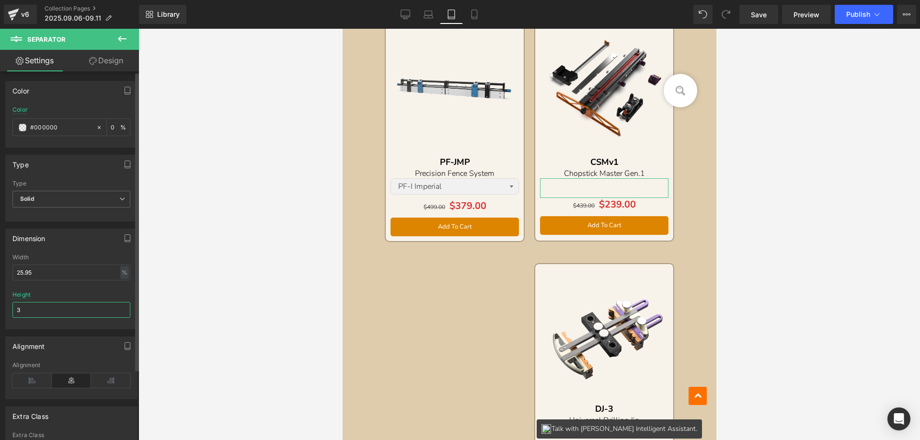
type input "35"
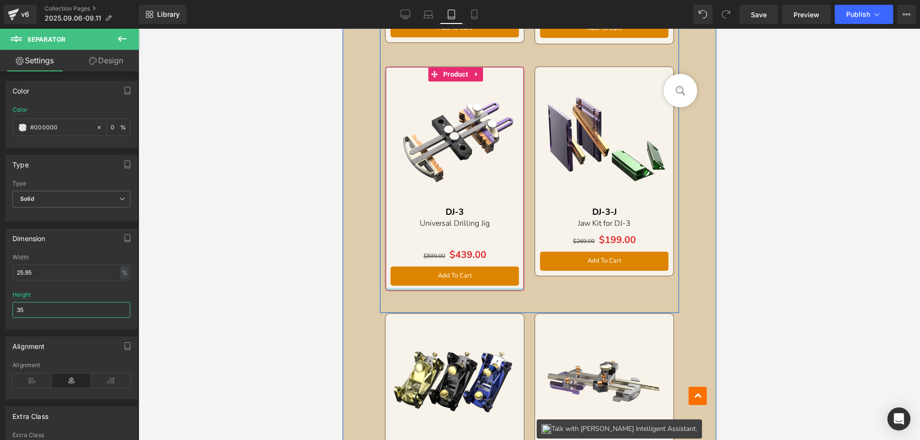
scroll to position [1588, 0]
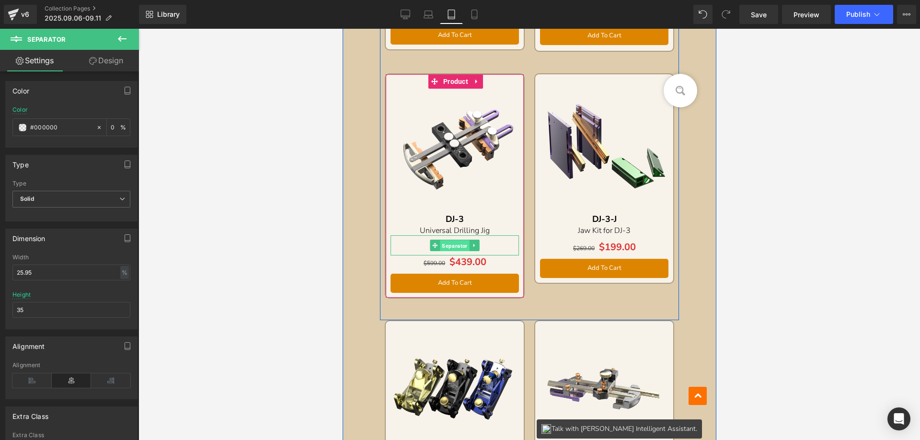
click at [450, 244] on span "Separator" at bounding box center [453, 245] width 29 height 11
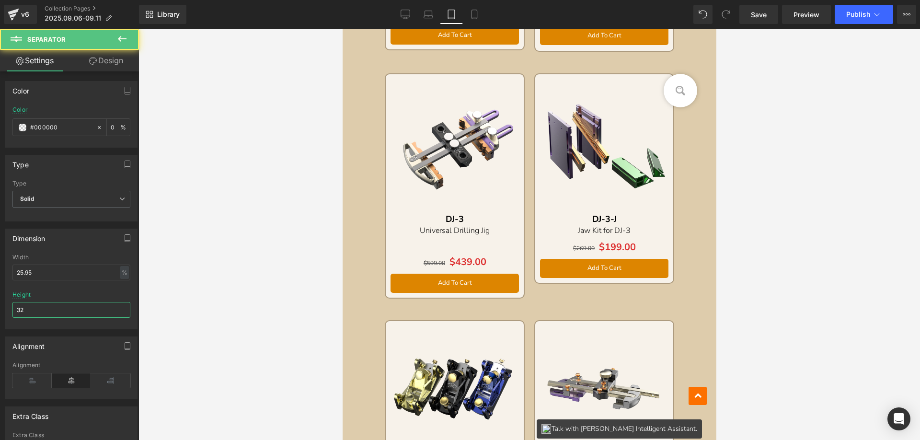
drag, startPoint x: 16, startPoint y: 309, endPoint x: -12, endPoint y: 307, distance: 28.8
click at [0, 307] on html "Separator You are previewing how the will restyle your page. You can not edit E…" at bounding box center [460, 220] width 920 height 440
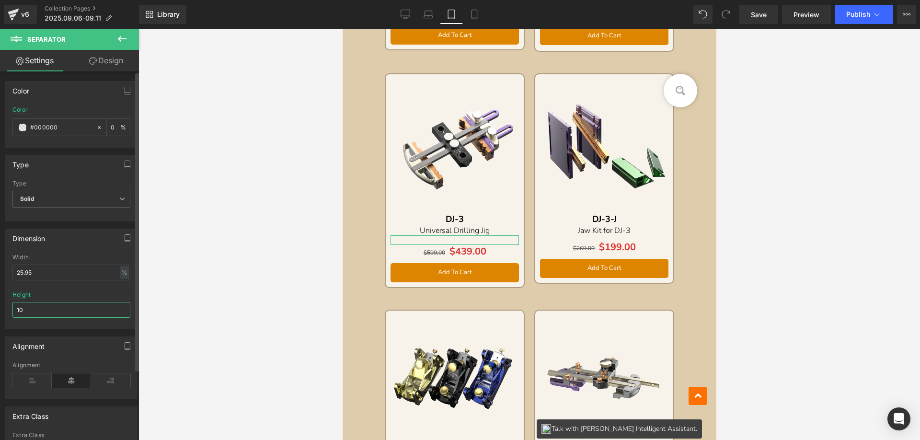
type input "1"
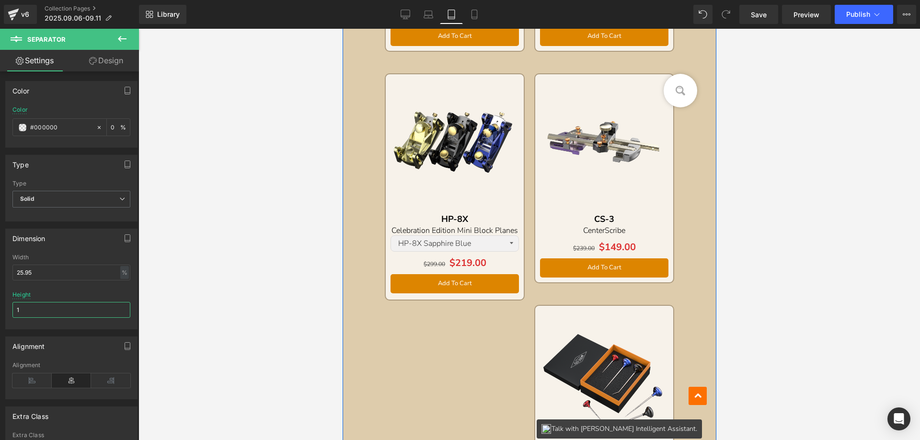
scroll to position [1828, 0]
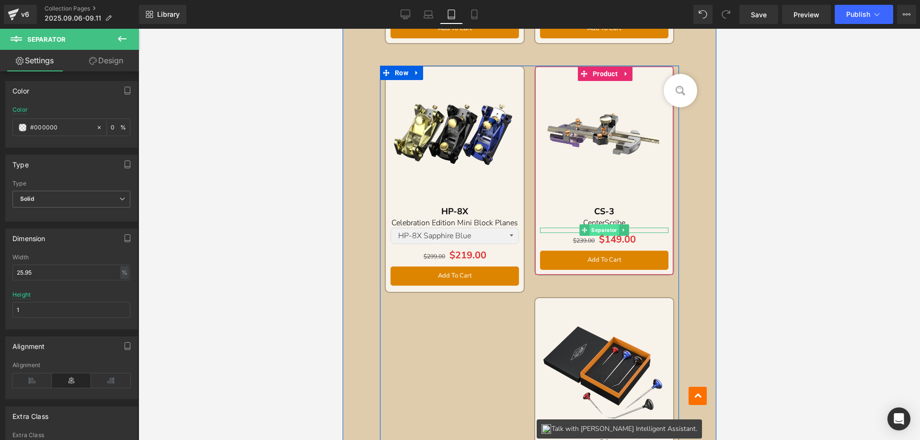
click at [597, 230] on span "Separator" at bounding box center [603, 229] width 29 height 11
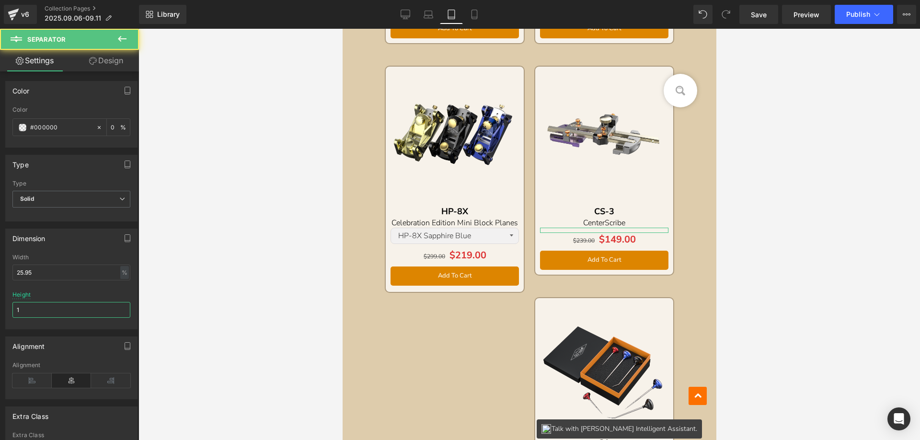
drag, startPoint x: 42, startPoint y: 306, endPoint x: 10, endPoint y: 306, distance: 32.1
click at [10, 306] on div "25.95% Width 25.95 % % px 1px Height 1" at bounding box center [71, 291] width 131 height 75
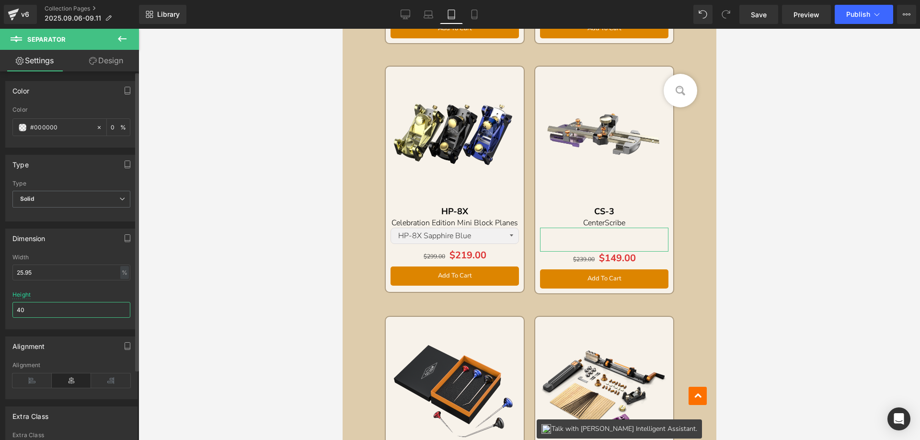
type input "4"
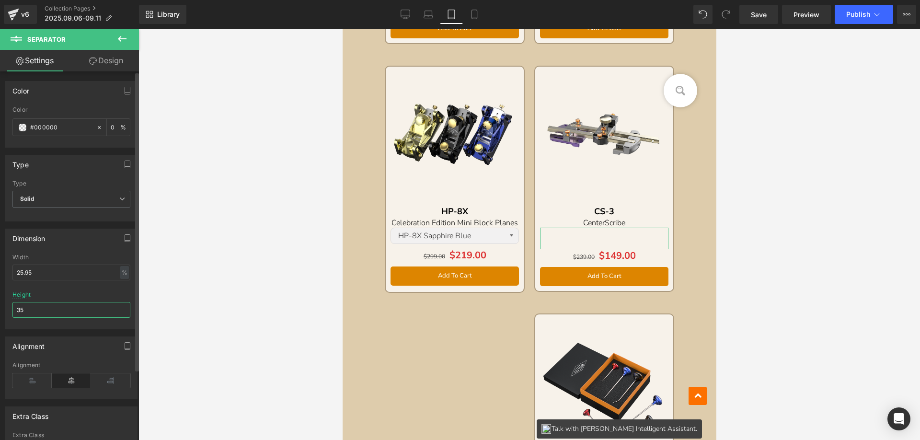
drag, startPoint x: 34, startPoint y: 308, endPoint x: 15, endPoint y: 306, distance: 19.3
click at [15, 306] on input "35" at bounding box center [71, 310] width 118 height 16
type input "37"
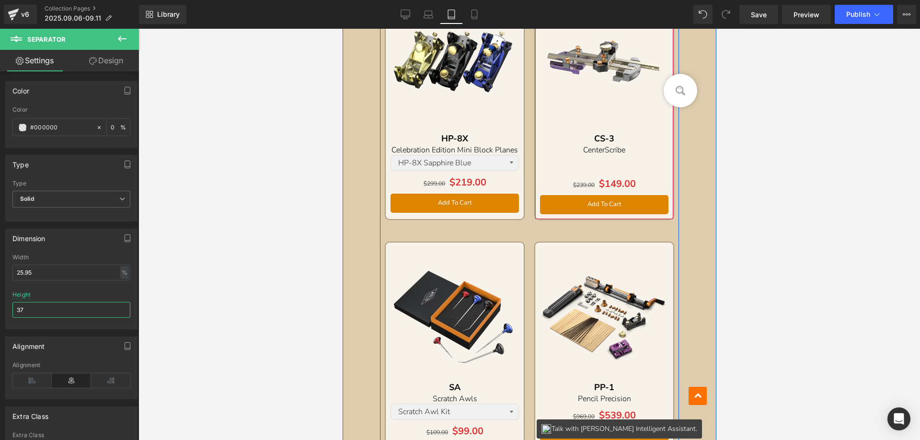
scroll to position [2115, 0]
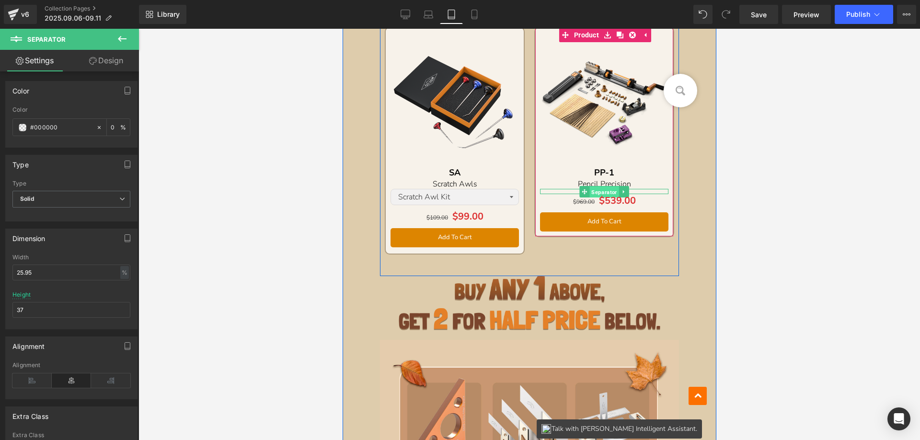
click at [599, 194] on span "Separator" at bounding box center [603, 191] width 29 height 11
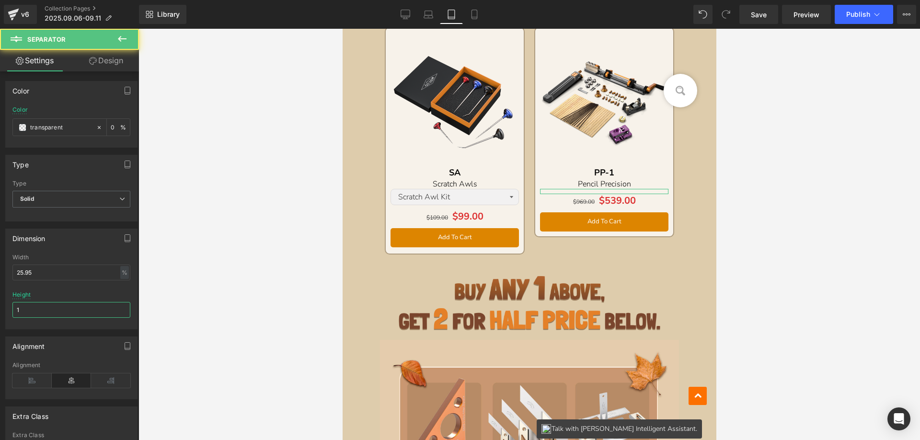
drag, startPoint x: 22, startPoint y: 303, endPoint x: -12, endPoint y: 302, distance: 33.5
click at [0, 302] on html "Separator You are previewing how the will restyle your page. You can not edit E…" at bounding box center [460, 220] width 920 height 440
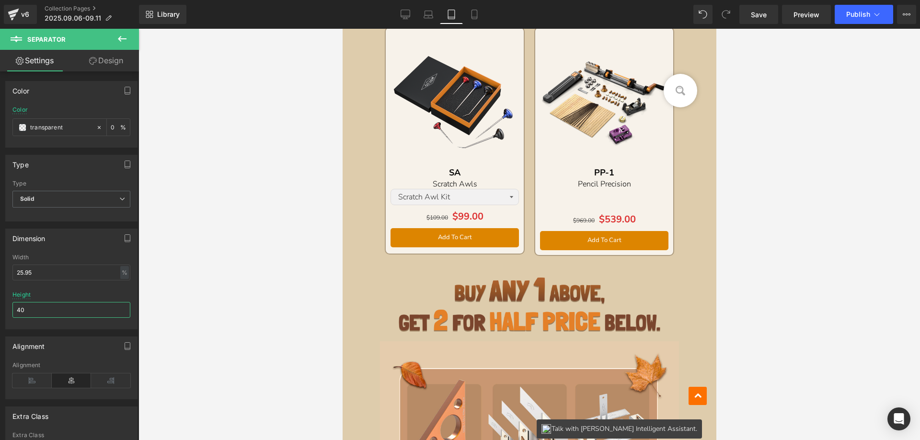
type input "4"
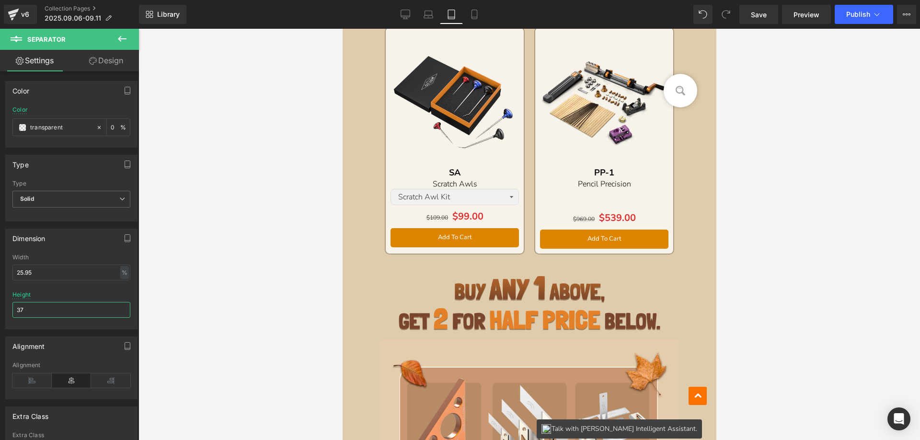
type input "37"
click at [468, 17] on link "Mobile" at bounding box center [474, 14] width 23 height 19
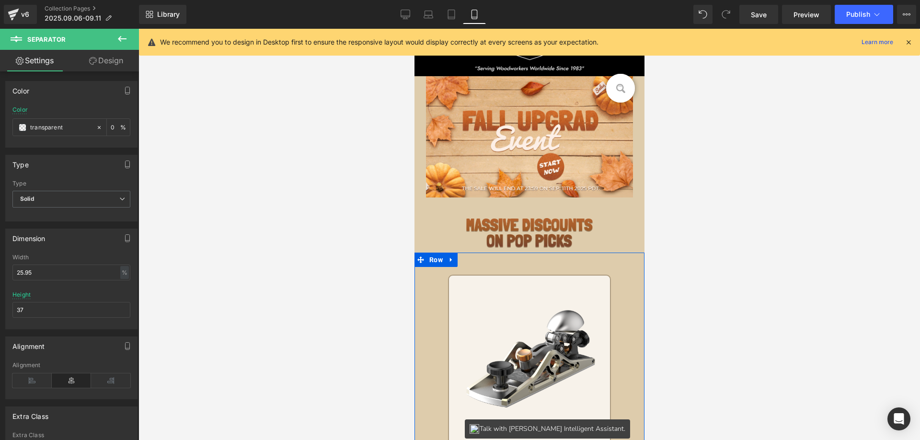
scroll to position [0, 0]
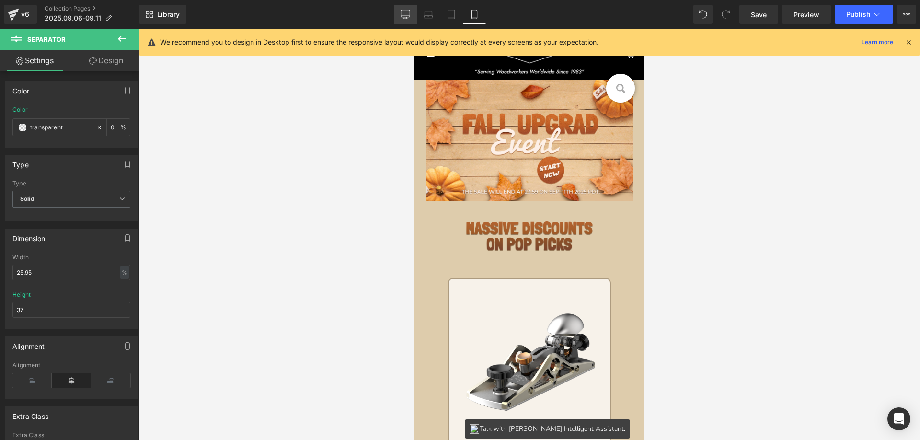
click at [408, 14] on icon at bounding box center [405, 15] width 10 height 10
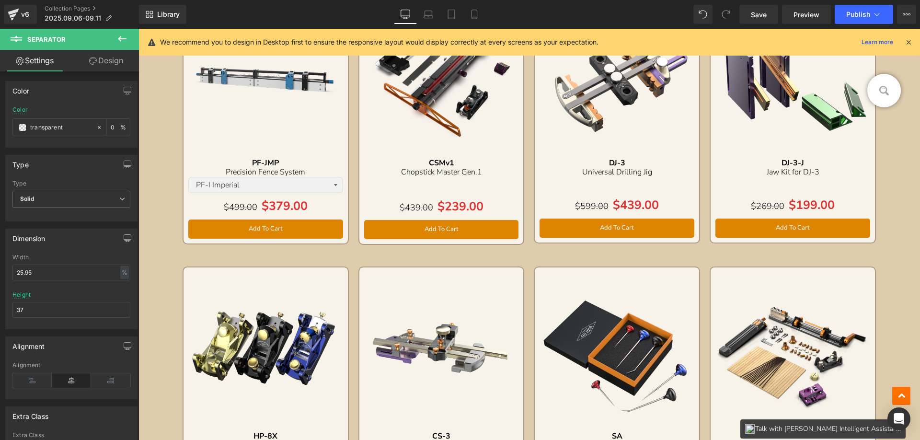
scroll to position [1389, 0]
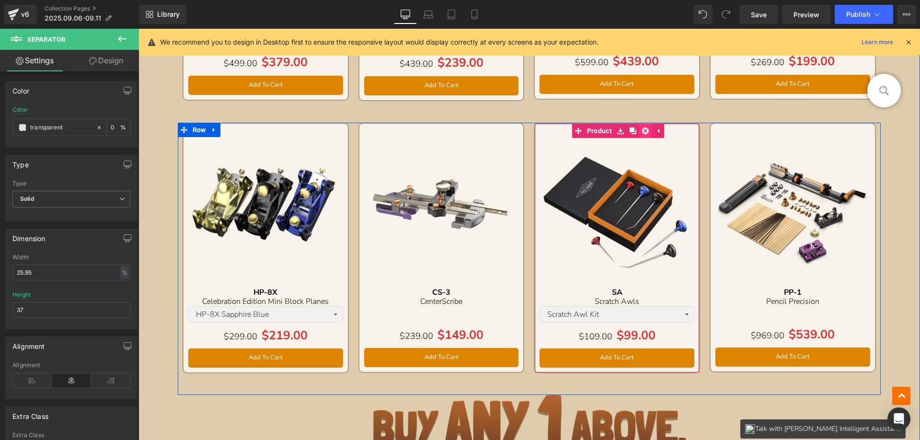
drag, startPoint x: 643, startPoint y: 131, endPoint x: 598, endPoint y: 139, distance: 45.4
click at [642, 131] on icon at bounding box center [645, 130] width 7 height 7
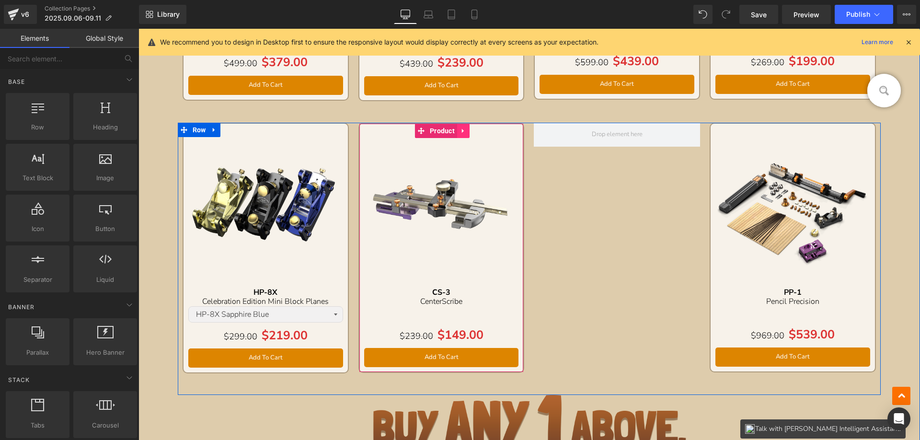
drag, startPoint x: 463, startPoint y: 133, endPoint x: 444, endPoint y: 142, distance: 20.8
click at [462, 133] on icon at bounding box center [463, 130] width 7 height 7
click at [454, 131] on icon at bounding box center [457, 130] width 7 height 7
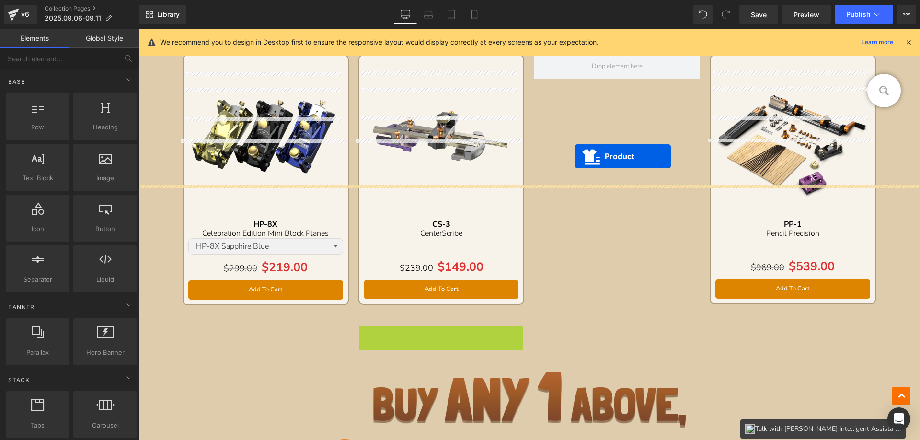
scroll to position [1429, 0]
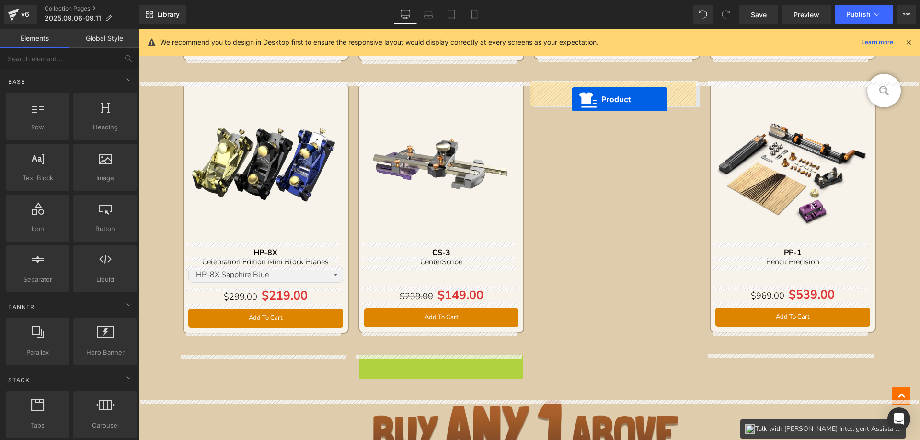
drag, startPoint x: 417, startPoint y: 75, endPoint x: 571, endPoint y: 100, distance: 156.2
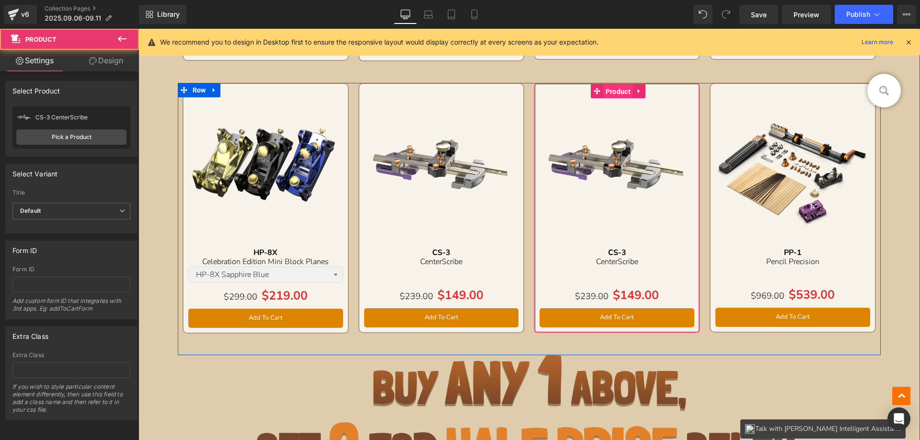
click at [609, 90] on span "Product" at bounding box center [618, 91] width 30 height 14
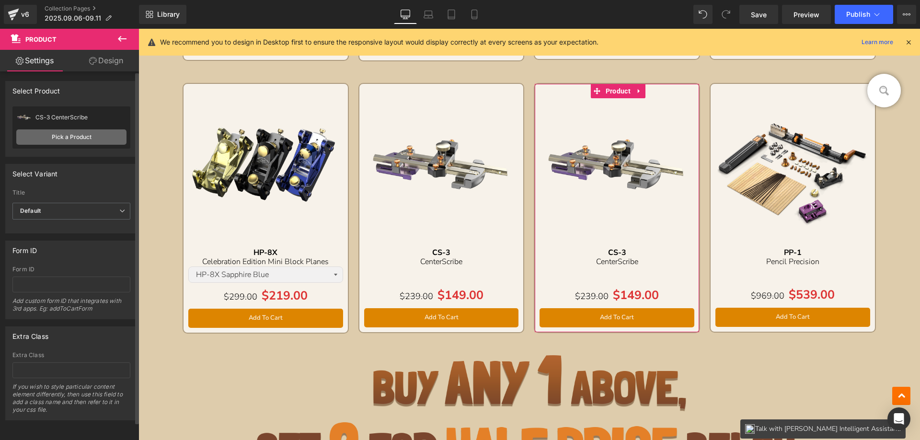
click at [43, 138] on link "Pick a Product" at bounding box center [71, 136] width 110 height 15
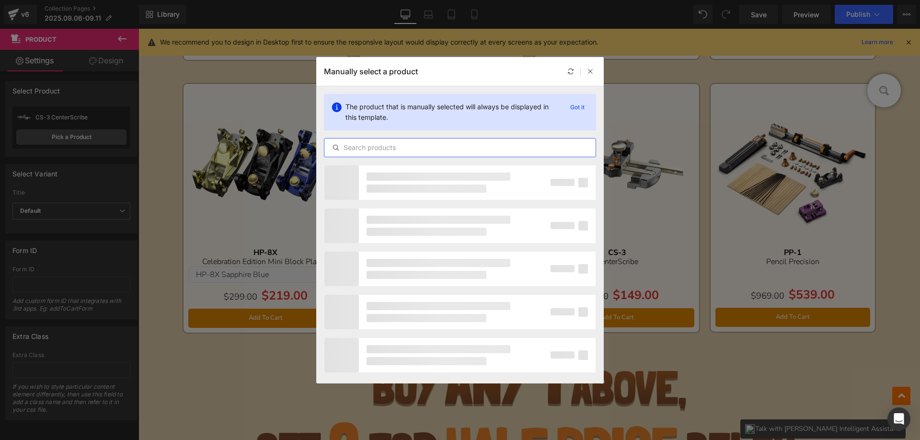
click at [407, 145] on input "text" at bounding box center [459, 147] width 271 height 11
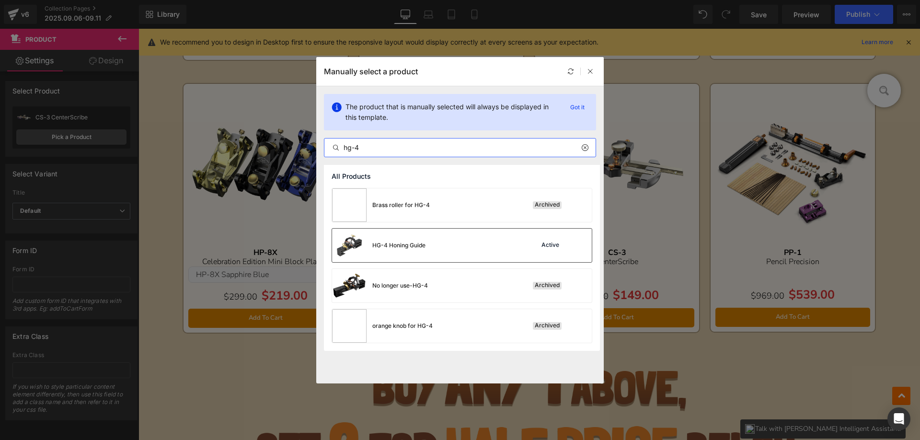
type input "hg-4"
click at [402, 245] on div "HG-4 Honing Guide" at bounding box center [398, 245] width 53 height 9
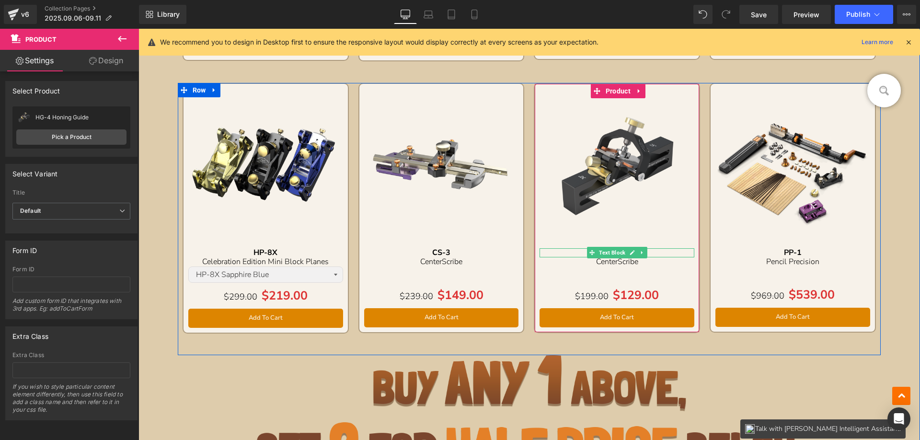
click at [579, 251] on p "CS-3" at bounding box center [616, 252] width 155 height 9
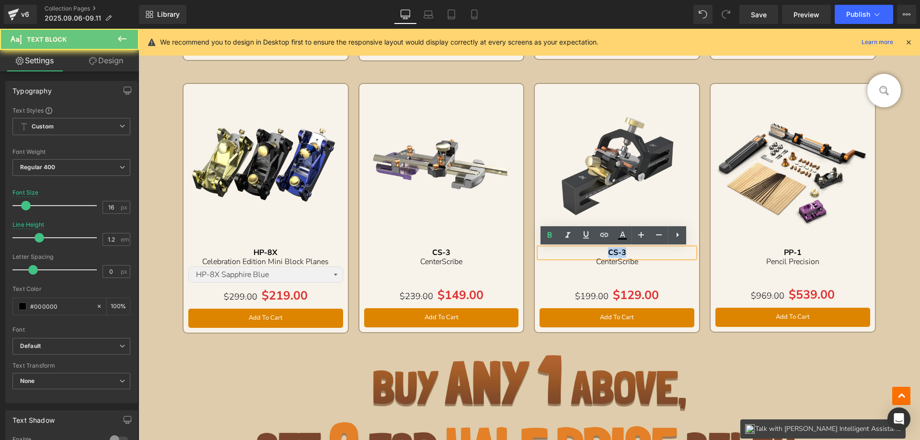
drag, startPoint x: 583, startPoint y: 251, endPoint x: 652, endPoint y: 251, distance: 69.0
click at [652, 251] on p "CS-3" at bounding box center [616, 252] width 155 height 9
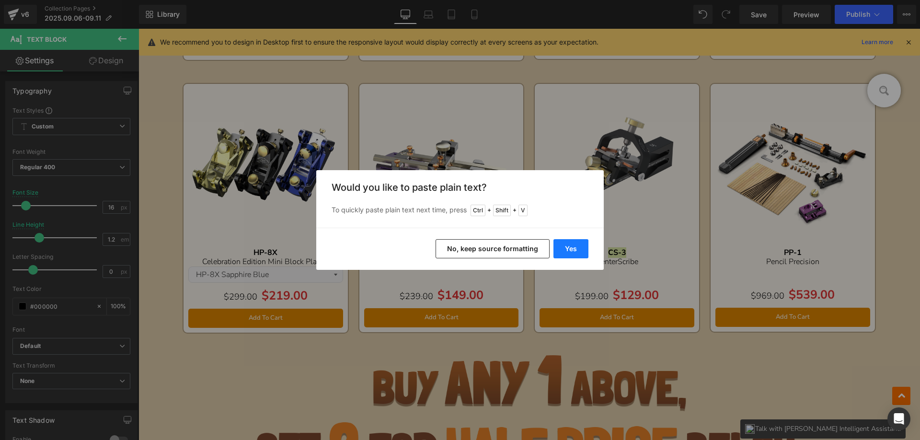
click at [571, 251] on button "Yes" at bounding box center [570, 248] width 35 height 19
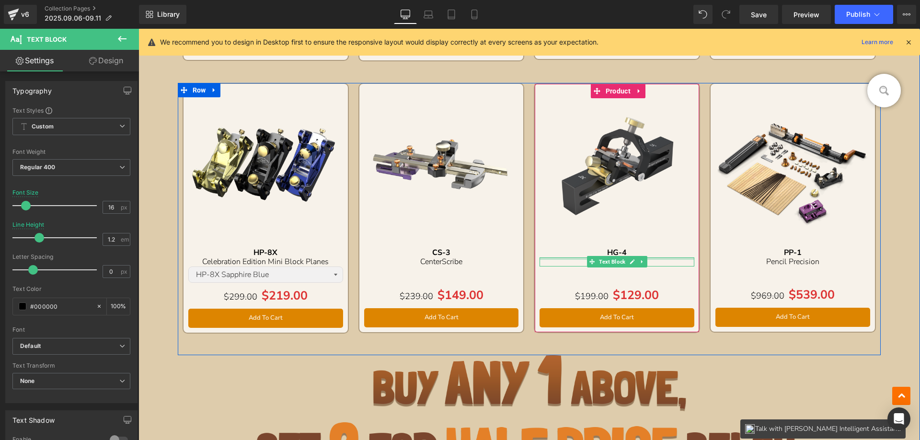
drag, startPoint x: 570, startPoint y: 258, endPoint x: 585, endPoint y: 261, distance: 14.8
click at [570, 258] on div "CenterScribe Text Block" at bounding box center [616, 261] width 155 height 9
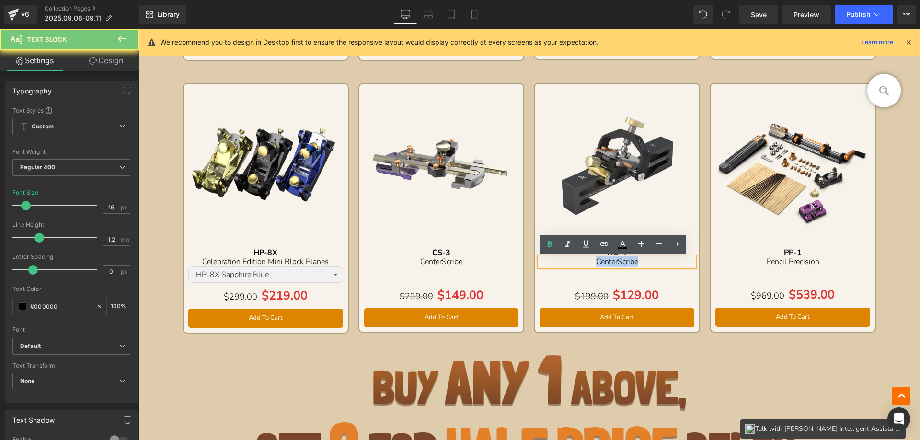
click at [650, 261] on p "CenterScribe" at bounding box center [616, 261] width 155 height 9
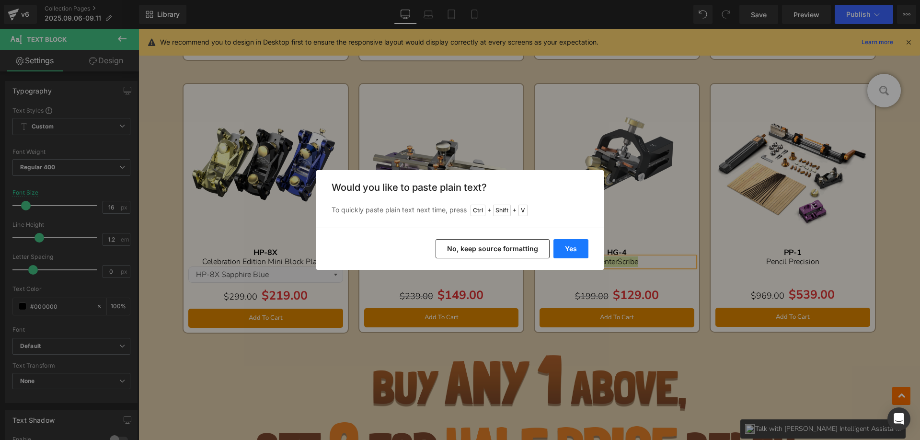
drag, startPoint x: 573, startPoint y: 248, endPoint x: 436, endPoint y: 219, distance: 140.4
click at [573, 248] on button "Yes" at bounding box center [570, 248] width 35 height 19
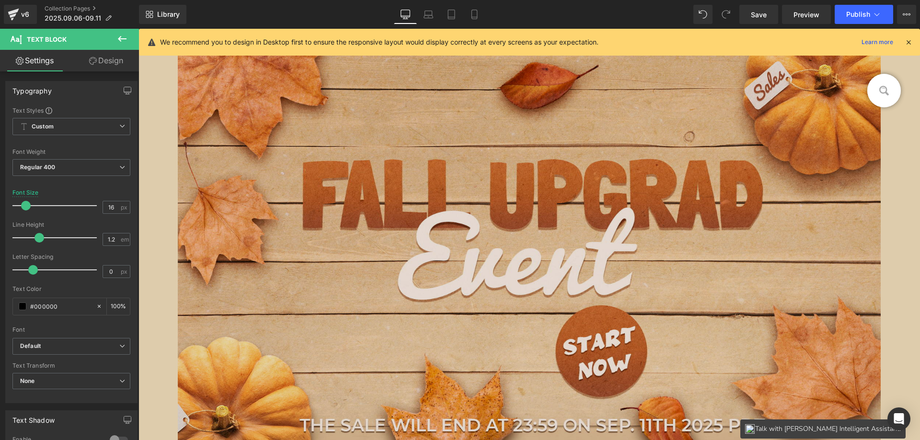
scroll to position [88, 0]
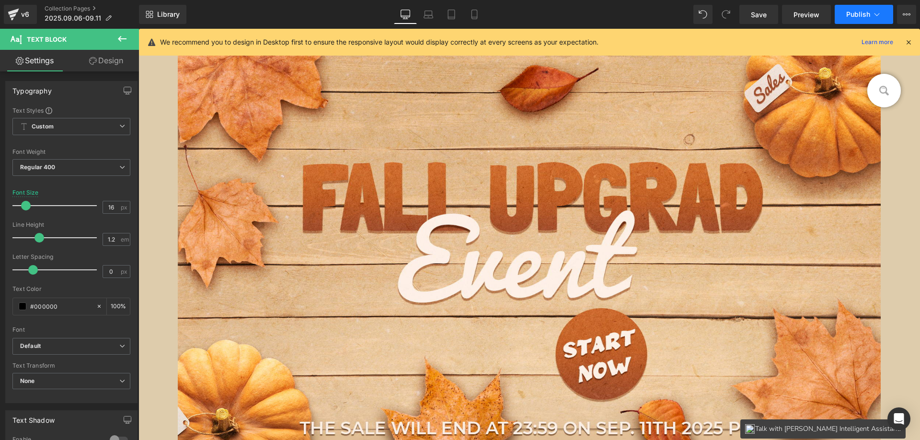
click at [858, 11] on span "Publish" at bounding box center [858, 15] width 24 height 8
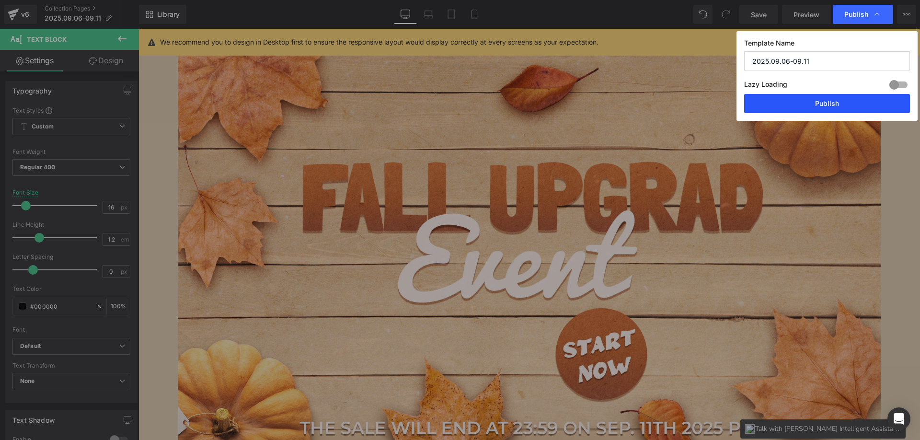
drag, startPoint x: 790, startPoint y: 105, endPoint x: 676, endPoint y: 410, distance: 325.4
click at [790, 105] on button "Publish" at bounding box center [827, 103] width 166 height 19
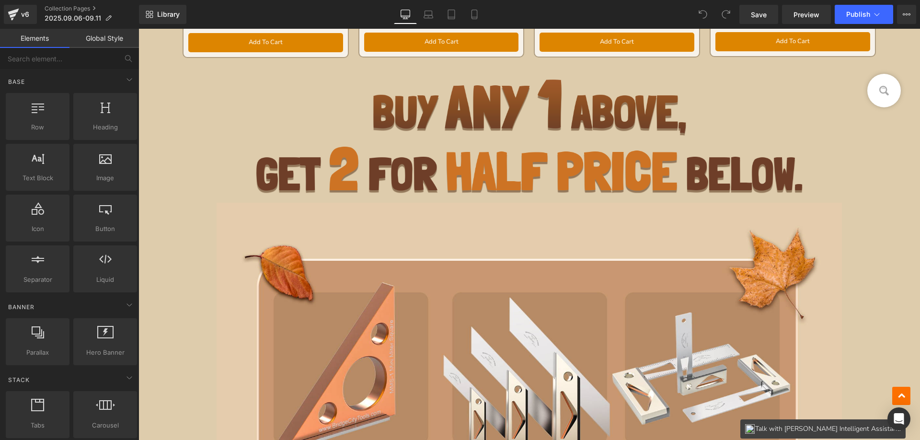
scroll to position [1685, 0]
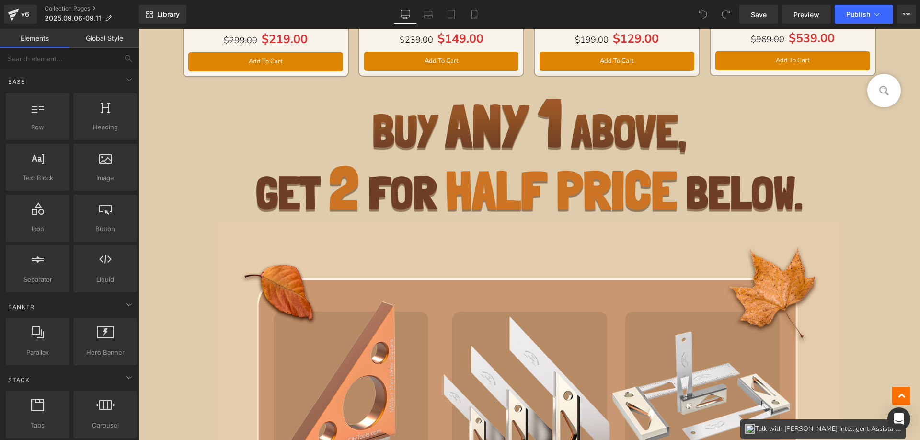
click at [383, 151] on img at bounding box center [529, 156] width 547 height 114
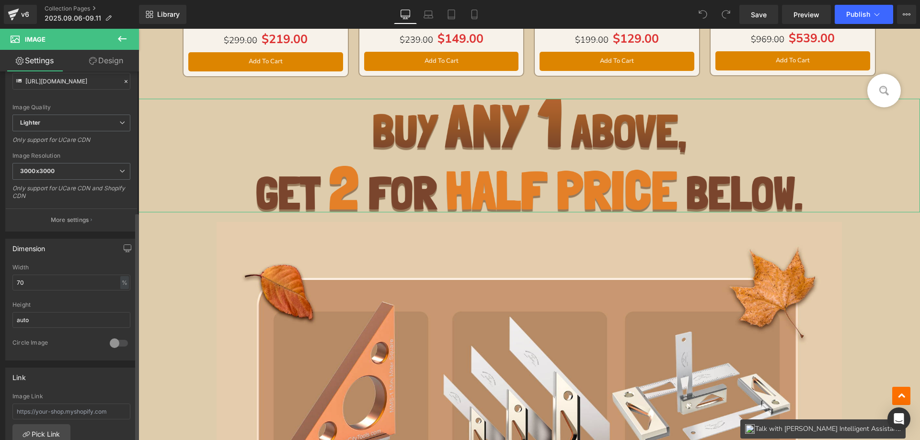
scroll to position [287, 0]
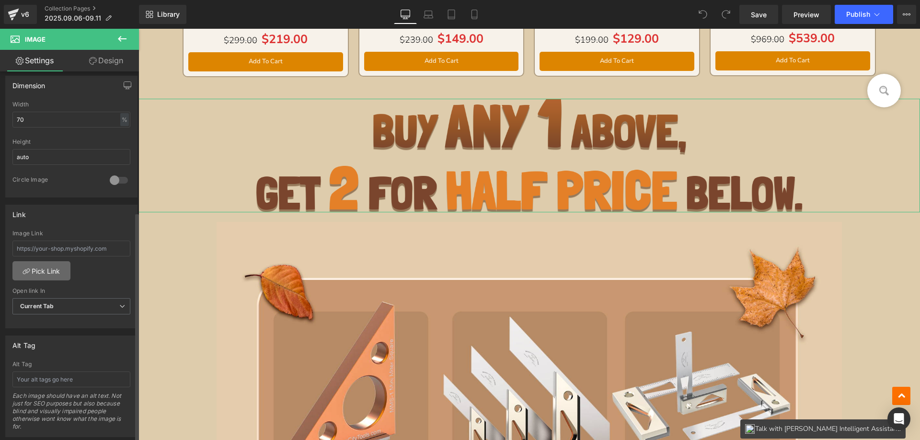
click at [49, 266] on link "Pick Link" at bounding box center [41, 270] width 58 height 19
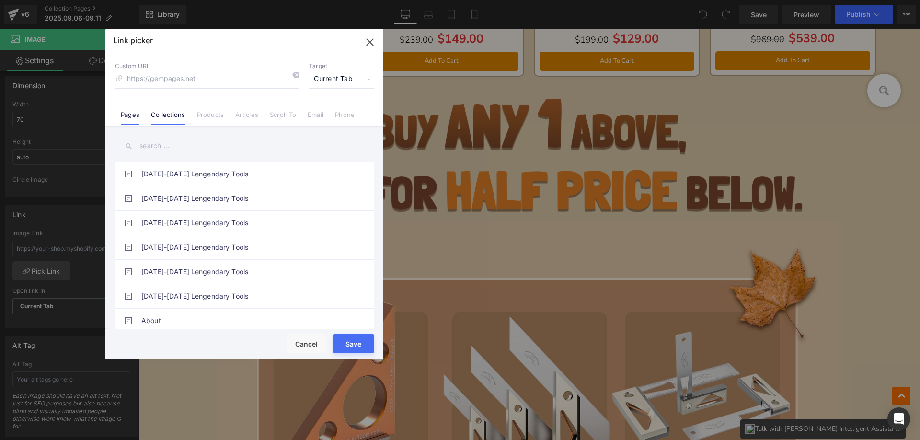
click at [172, 118] on link "Collections" at bounding box center [168, 118] width 34 height 14
click at [160, 148] on input "text" at bounding box center [244, 146] width 259 height 22
paste input "GET 2 FOR HALF PRICE BELOW"
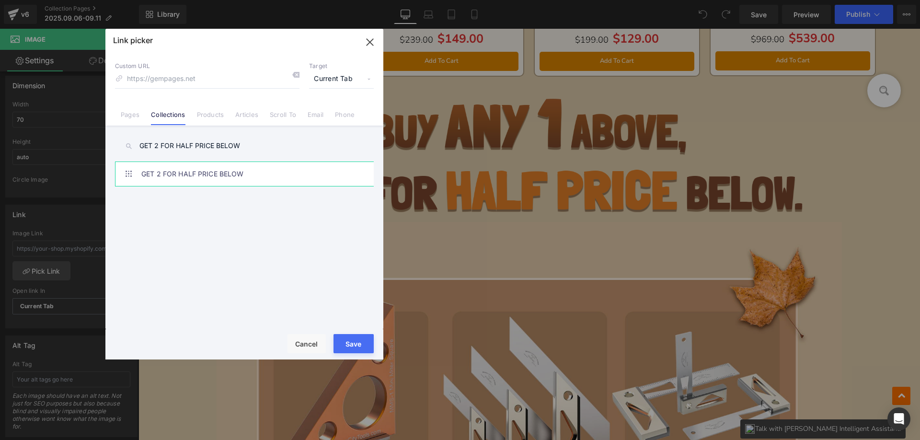
type input "GET 2 FOR HALF PRICE BELOW"
click at [225, 171] on link "GET 2 FOR HALF PRICE BELOW" at bounding box center [246, 174] width 211 height 24
click at [353, 337] on button "Save" at bounding box center [353, 343] width 40 height 19
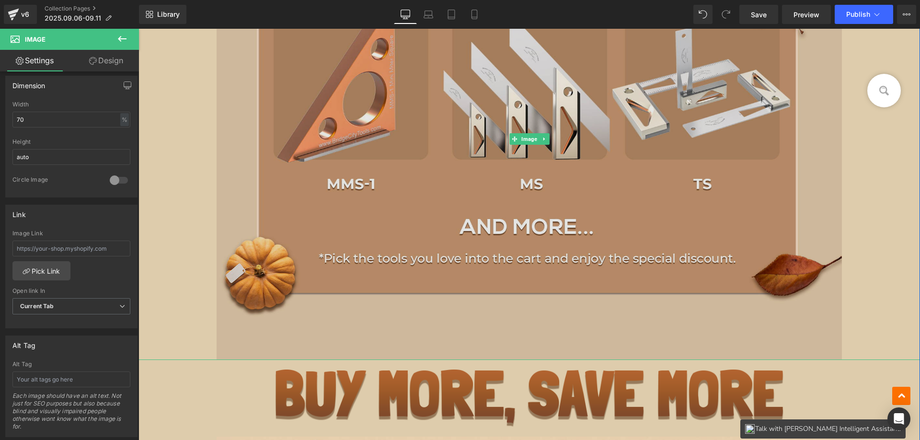
scroll to position [2020, 0]
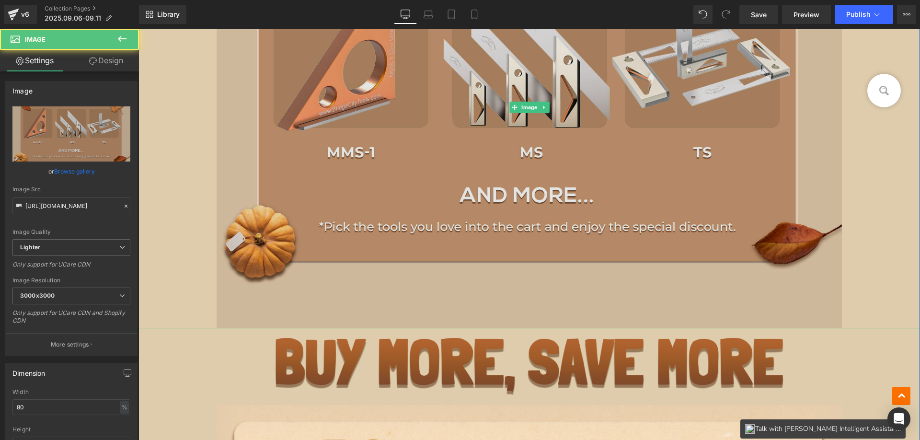
click at [334, 162] on img at bounding box center [528, 107] width 625 height 442
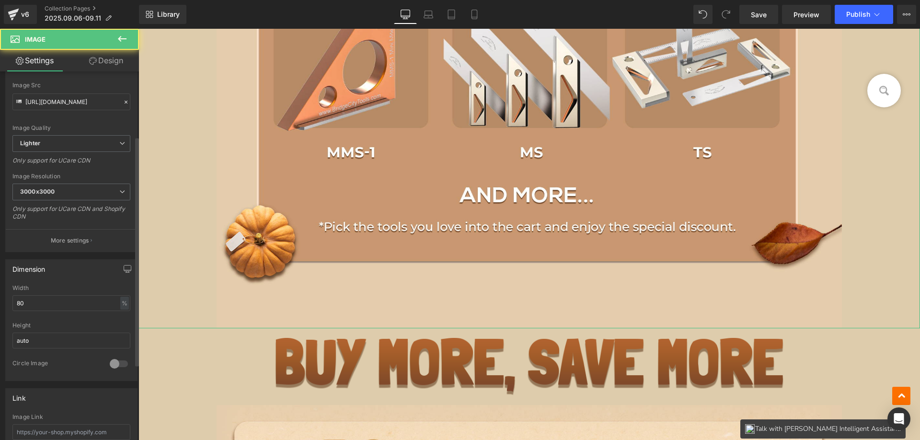
scroll to position [239, 0]
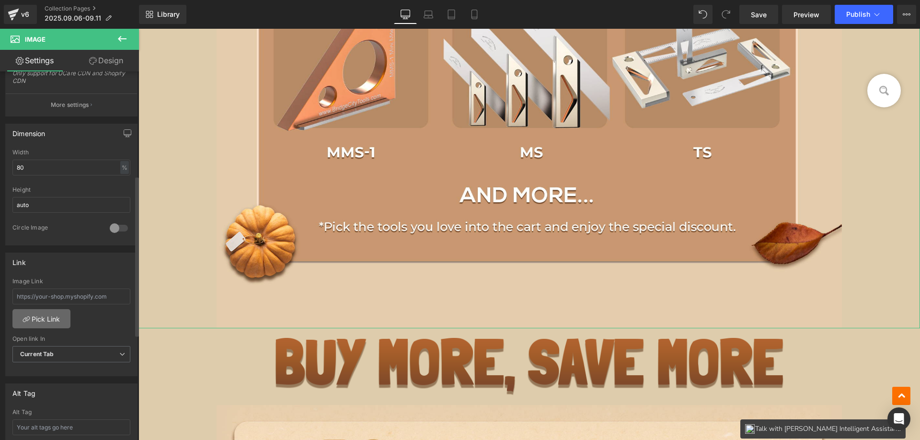
click at [40, 320] on link "Pick Link" at bounding box center [41, 318] width 58 height 19
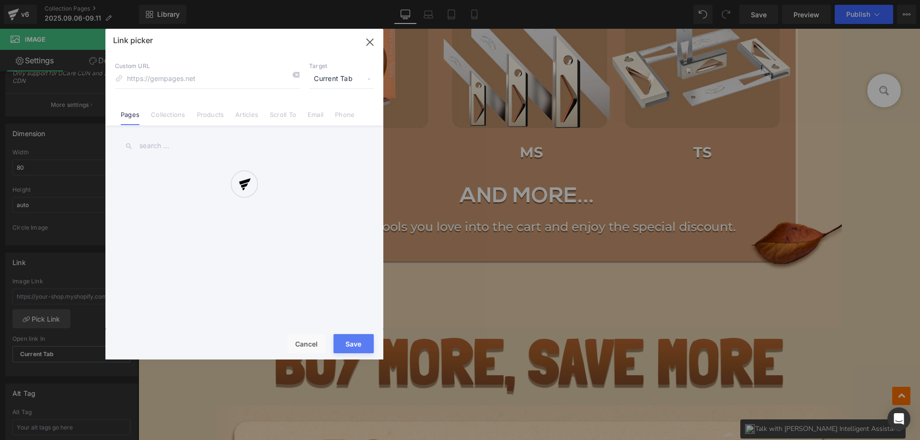
click at [169, 117] on div at bounding box center [244, 194] width 278 height 330
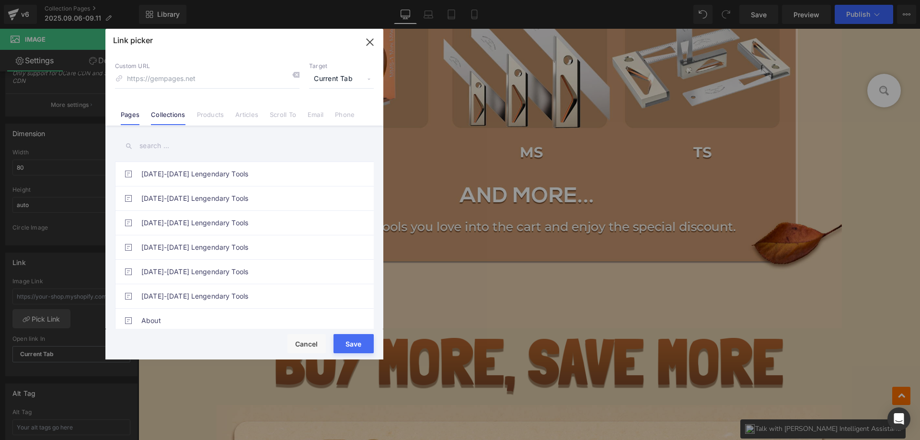
click at [171, 117] on link "Collections" at bounding box center [168, 118] width 34 height 14
click at [156, 145] on input "text" at bounding box center [244, 146] width 259 height 22
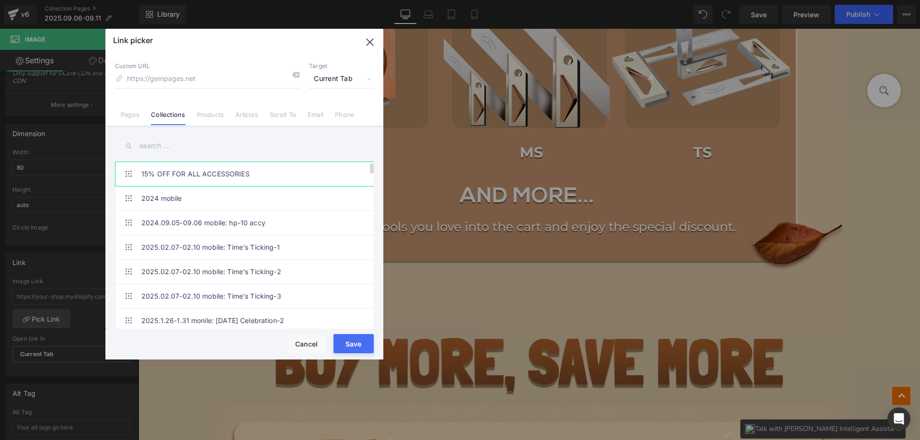
paste input "GET 2 FOR HALF PRICE BELOW"
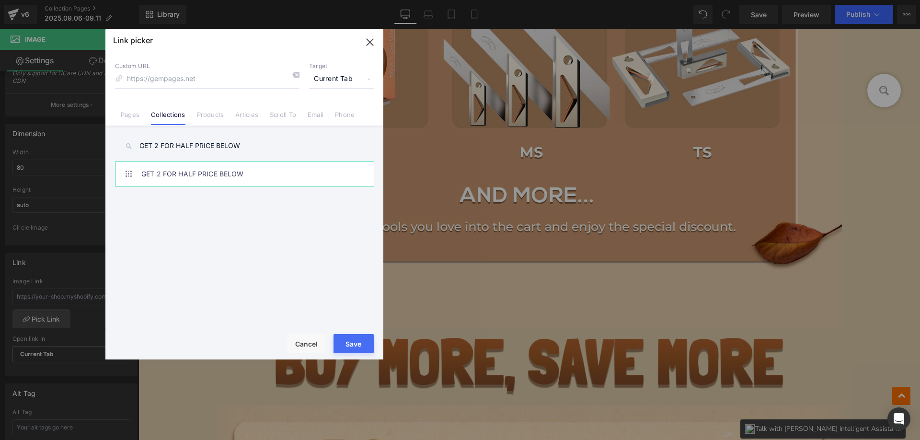
type input "GET 2 FOR HALF PRICE BELOW"
click at [231, 172] on link "GET 2 FOR HALF PRICE BELOW" at bounding box center [246, 174] width 211 height 24
click at [357, 339] on button "Save" at bounding box center [353, 343] width 40 height 19
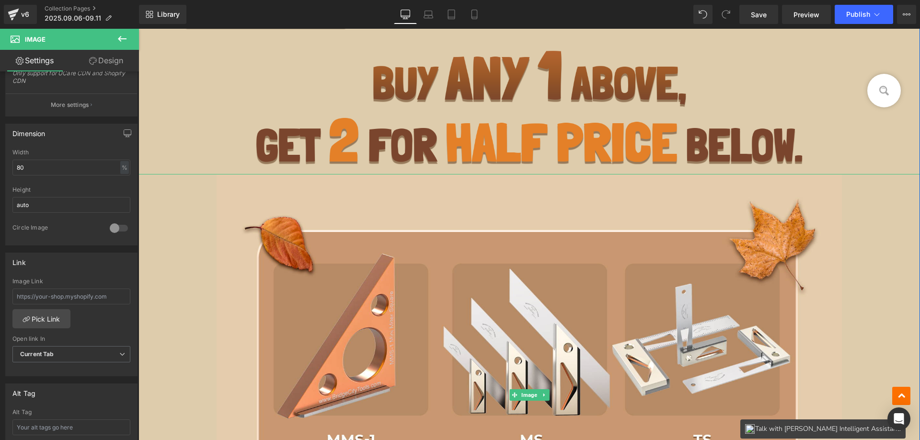
scroll to position [1541, 0]
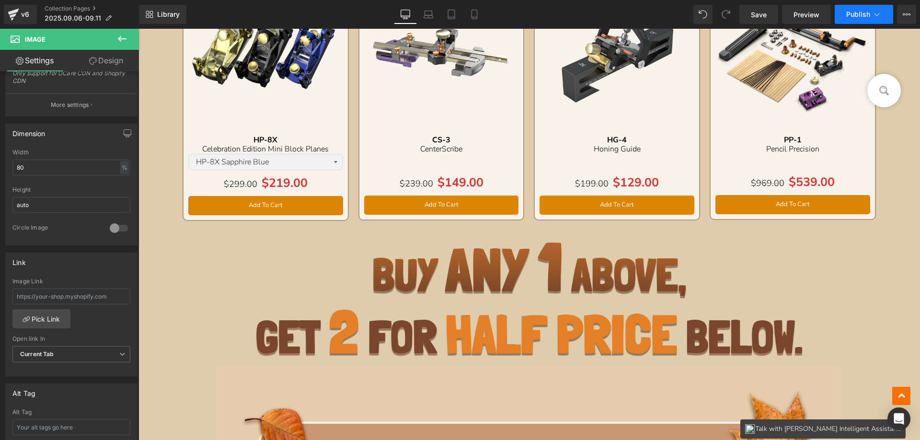
click at [848, 17] on span "Publish" at bounding box center [858, 15] width 24 height 8
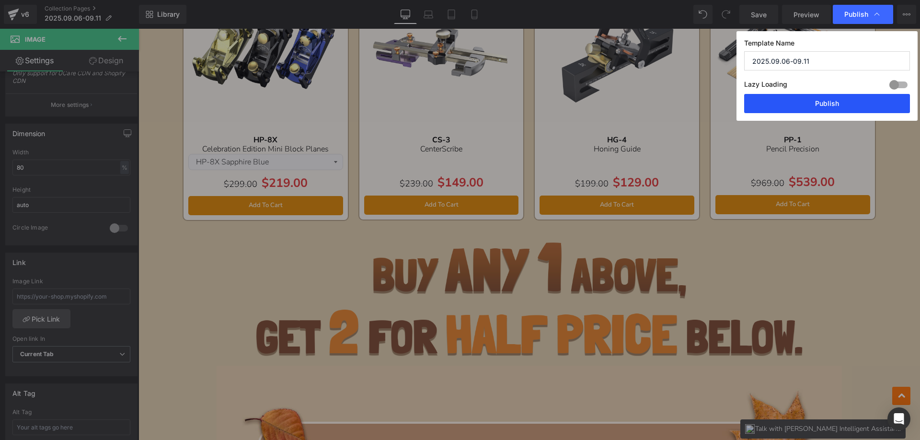
click at [815, 98] on button "Publish" at bounding box center [827, 103] width 166 height 19
